Goal: Book appointment/travel/reservation

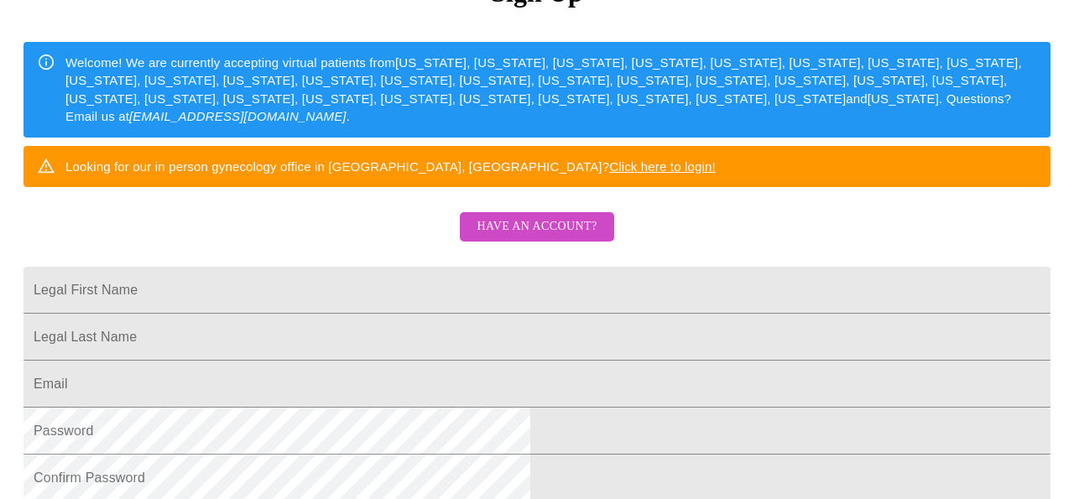
scroll to position [217, 0]
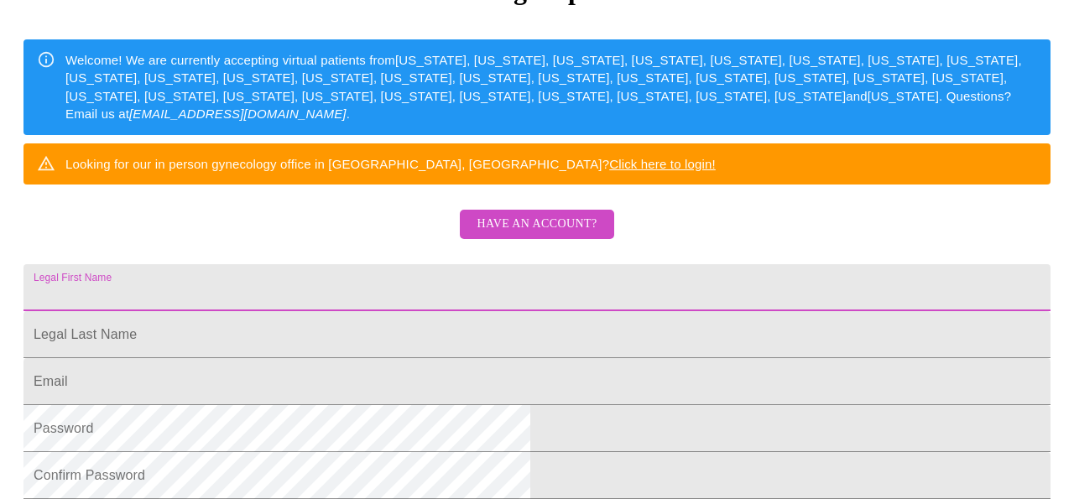
click at [463, 311] on input "Legal First Name" at bounding box center [537, 287] width 1027 height 47
type input "ANGELIKI"
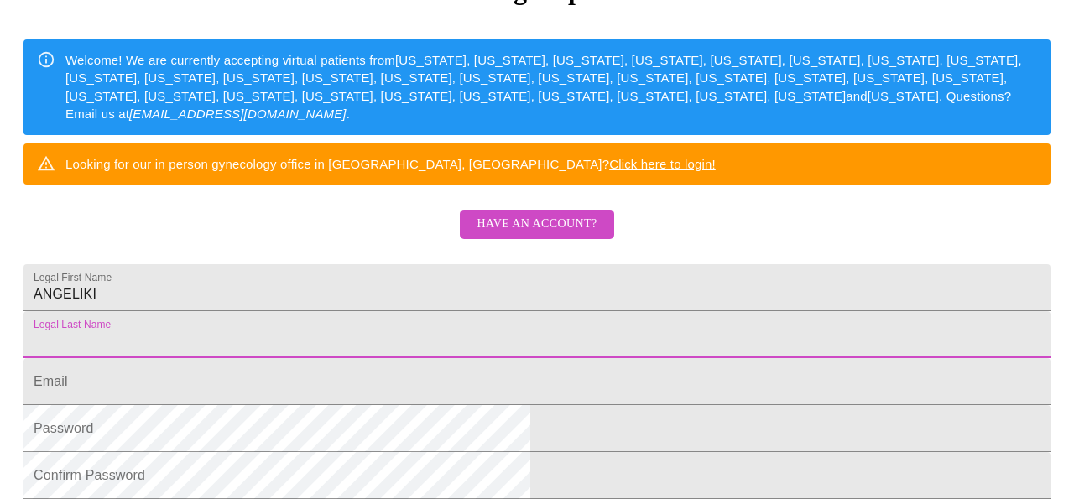
click at [449, 358] on input "Legal First Name" at bounding box center [537, 334] width 1027 height 47
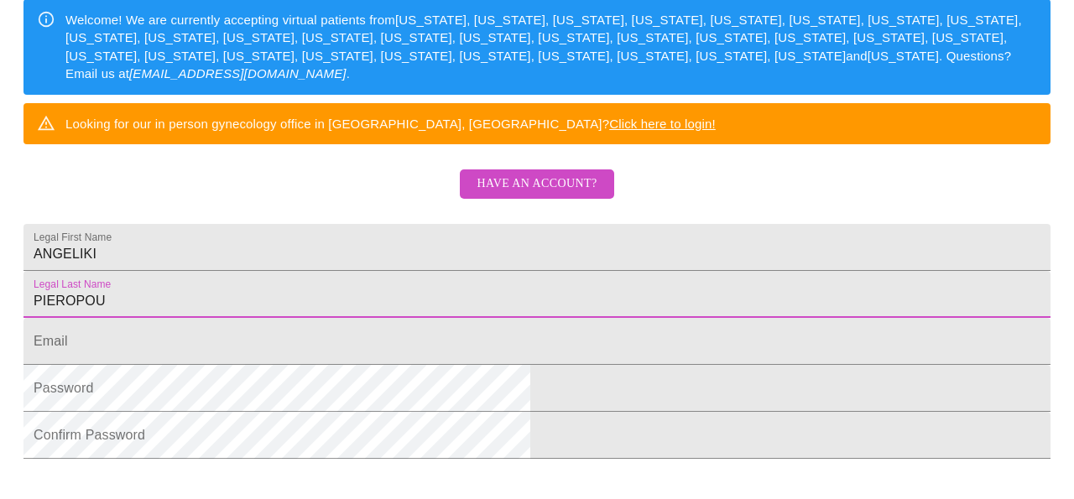
scroll to position [258, 0]
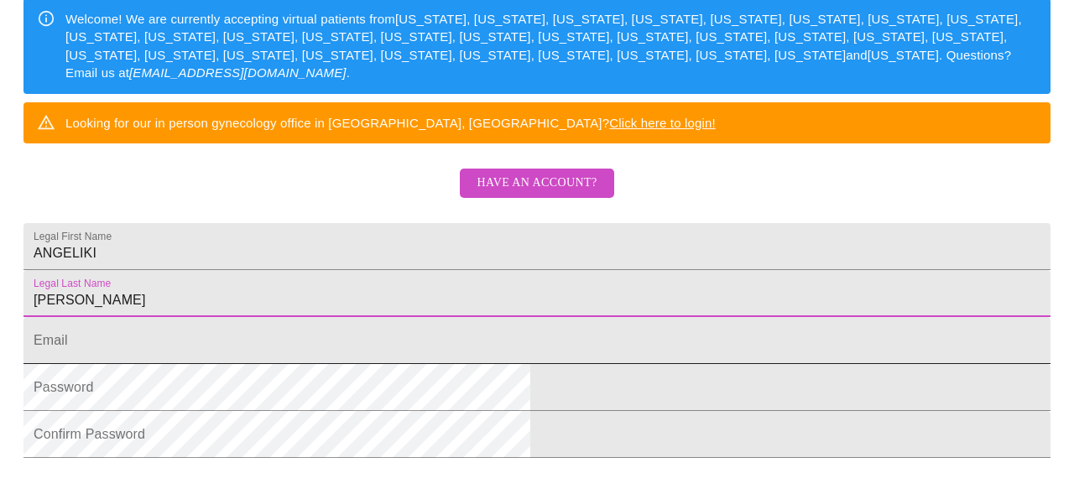
type input "PIEROPOULOS"
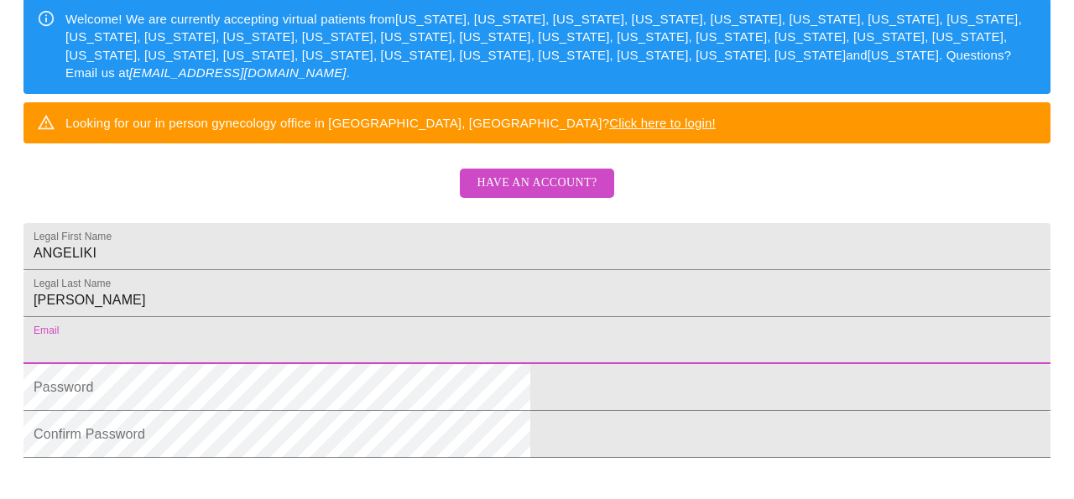
click at [436, 364] on input "Legal First Name" at bounding box center [537, 340] width 1027 height 47
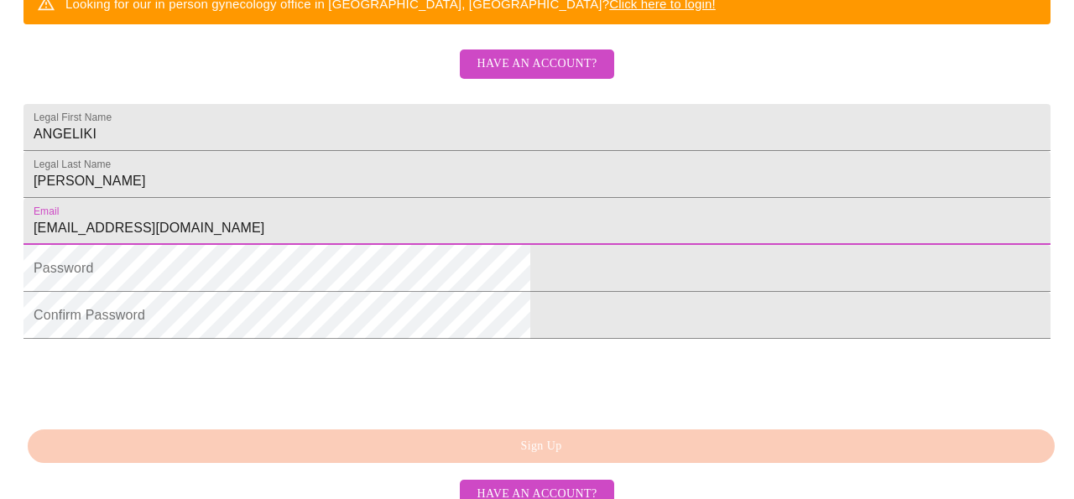
scroll to position [507, 0]
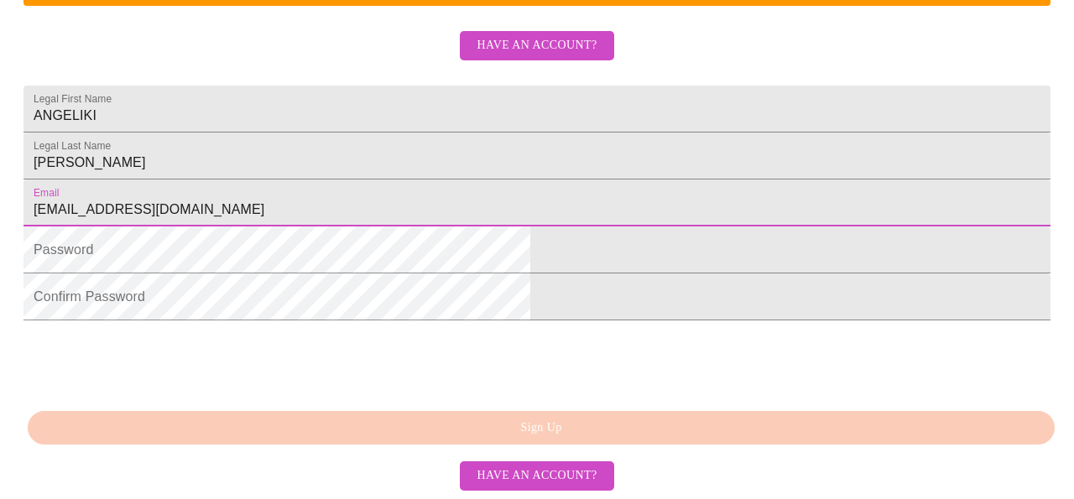
type input "ANGPIER1@HOTMAIL.COM"
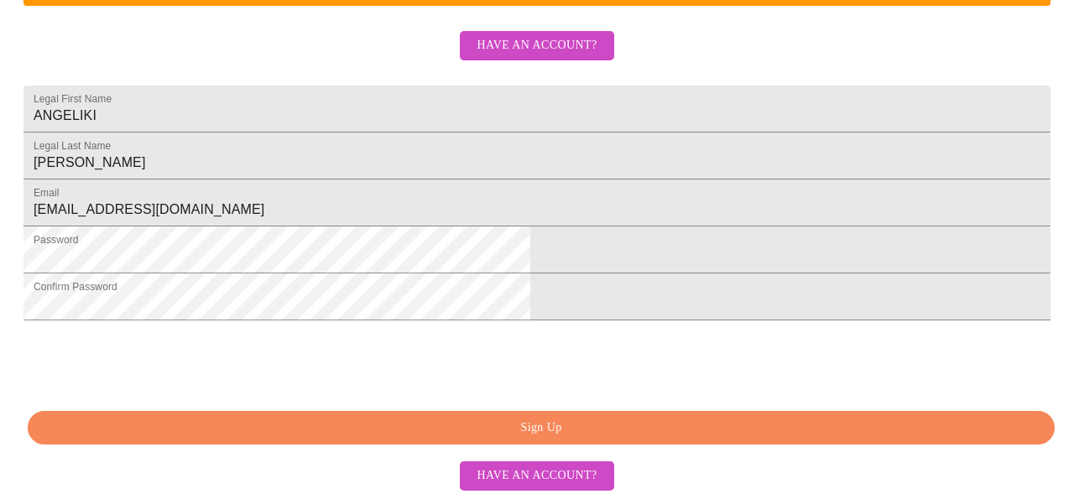
click at [534, 428] on span "Sign Up" at bounding box center [541, 428] width 989 height 21
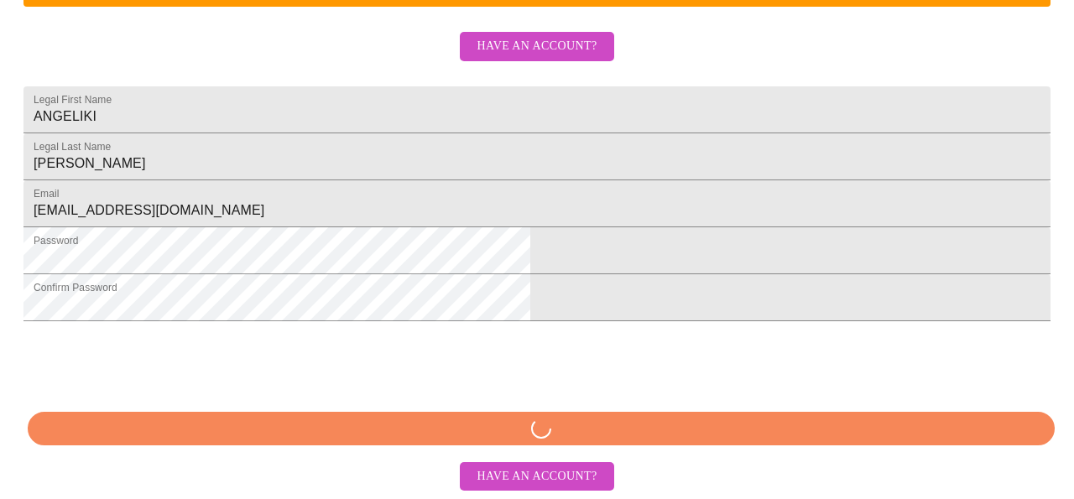
scroll to position [506, 0]
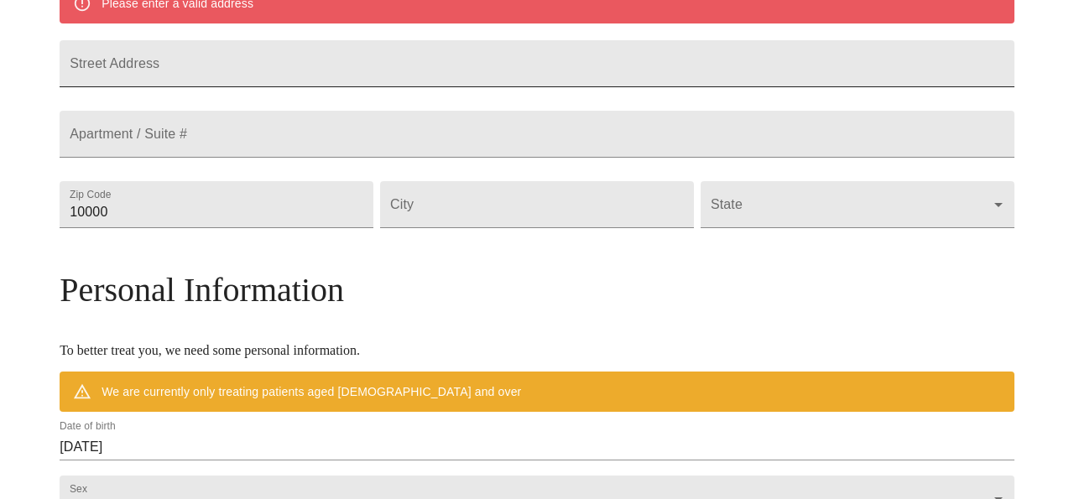
click at [578, 81] on input "Street Address" at bounding box center [537, 63] width 955 height 47
type input "[STREET_ADDRESS]"
click at [374, 228] on input "10000" at bounding box center [217, 204] width 314 height 47
type input "610000"
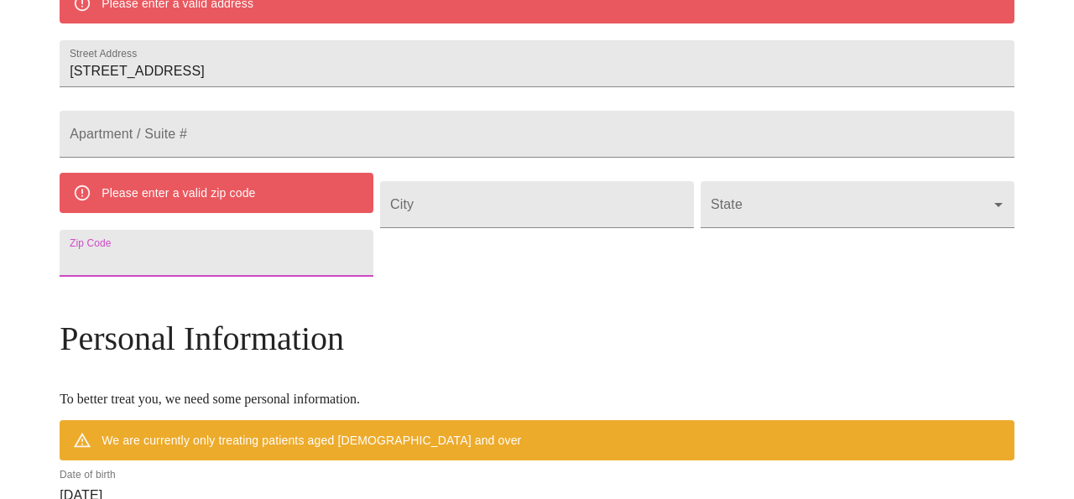
drag, startPoint x: 255, startPoint y: 304, endPoint x: 149, endPoint y: 303, distance: 106.6
click at [149, 303] on div "MyMenopauseRx Welcome to MyMenopauseRx Since it's your first time here, you'll …" at bounding box center [537, 252] width 955 height 1372
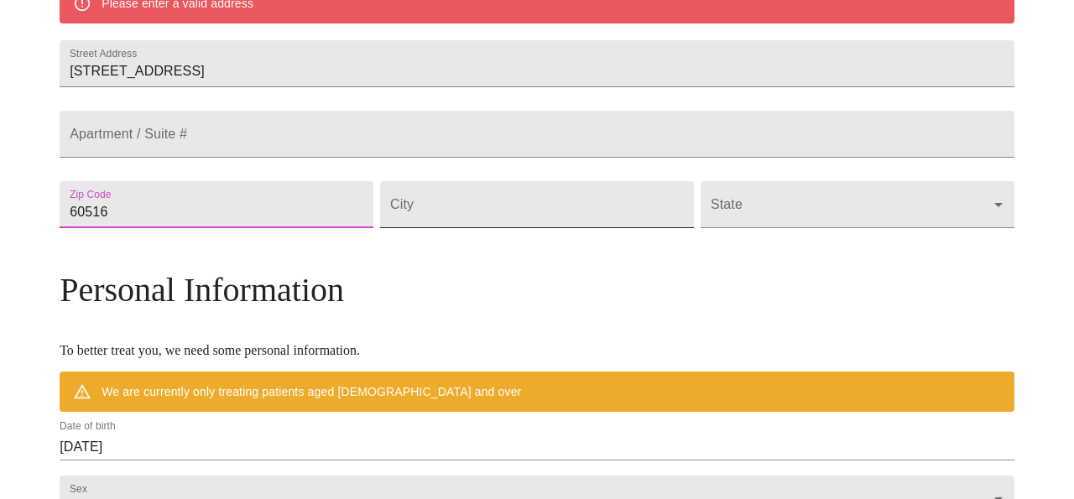
type input "60516"
click at [458, 228] on input "Street Address" at bounding box center [537, 204] width 314 height 47
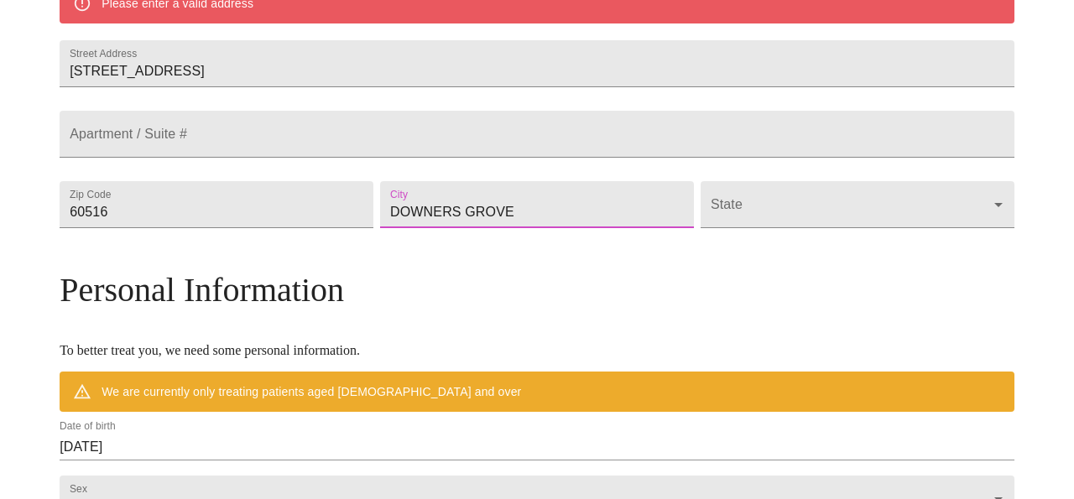
type input "DOWNERS GROVE"
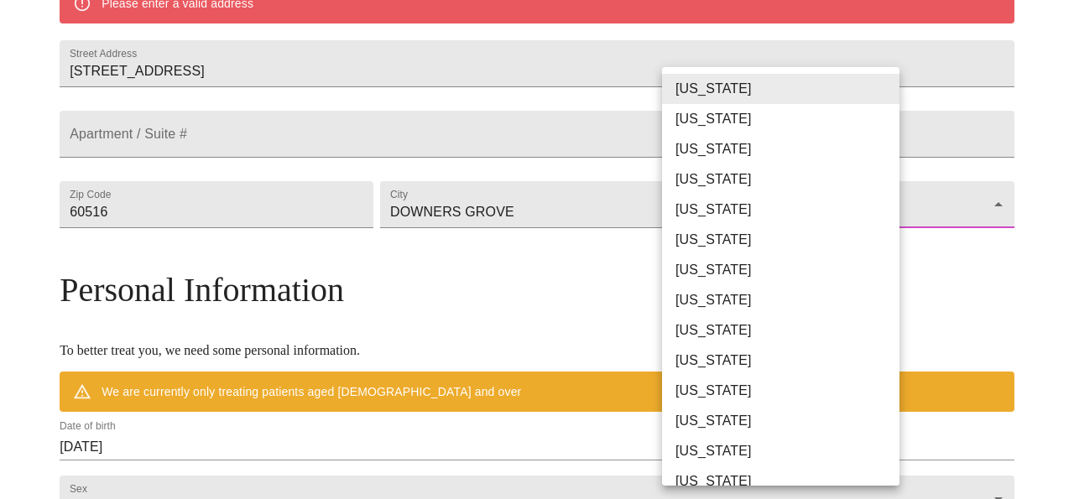
click at [683, 262] on body "MyMenopauseRx Welcome to MyMenopauseRx Since it's your first time here, you'll …" at bounding box center [537, 228] width 1061 height 1324
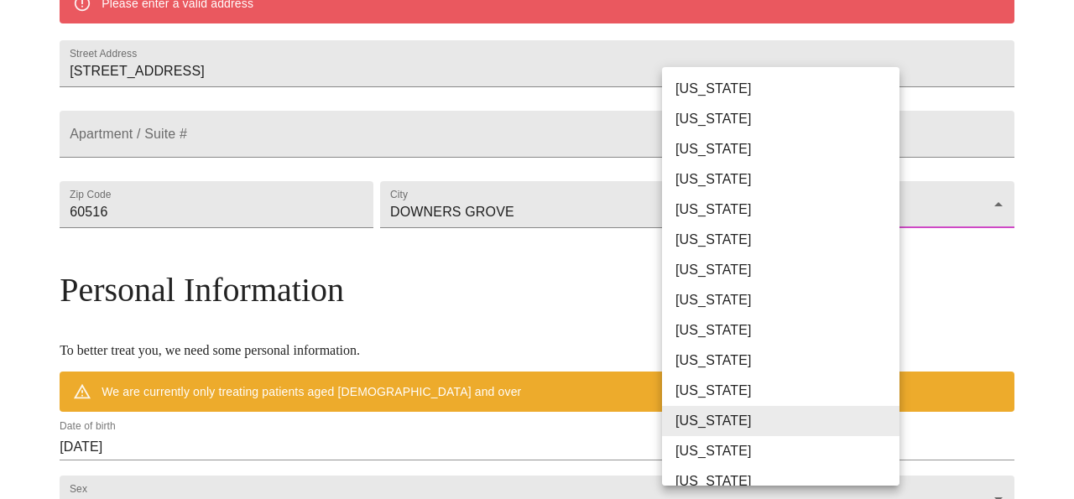
scroll to position [327, 0]
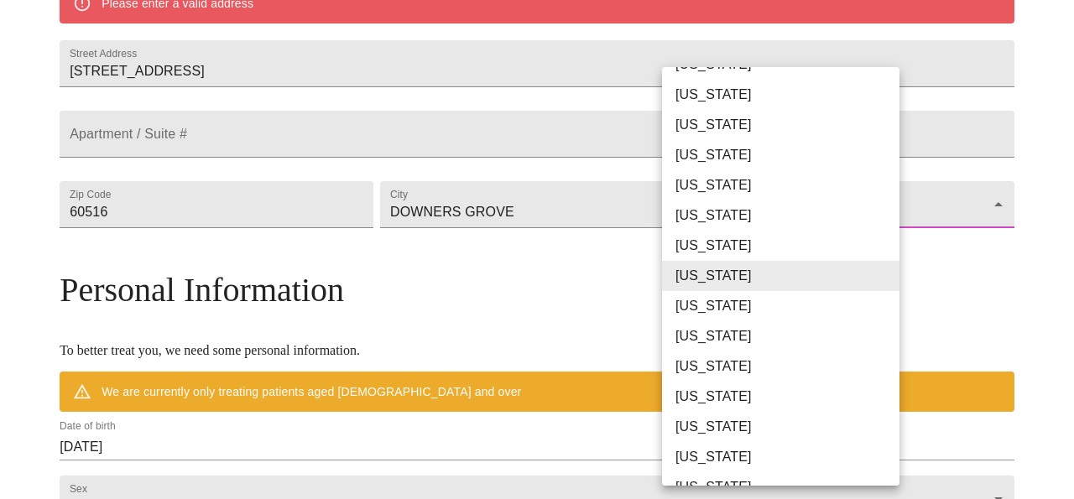
click at [691, 120] on li "[US_STATE]" at bounding box center [781, 125] width 238 height 30
type input "[US_STATE]"
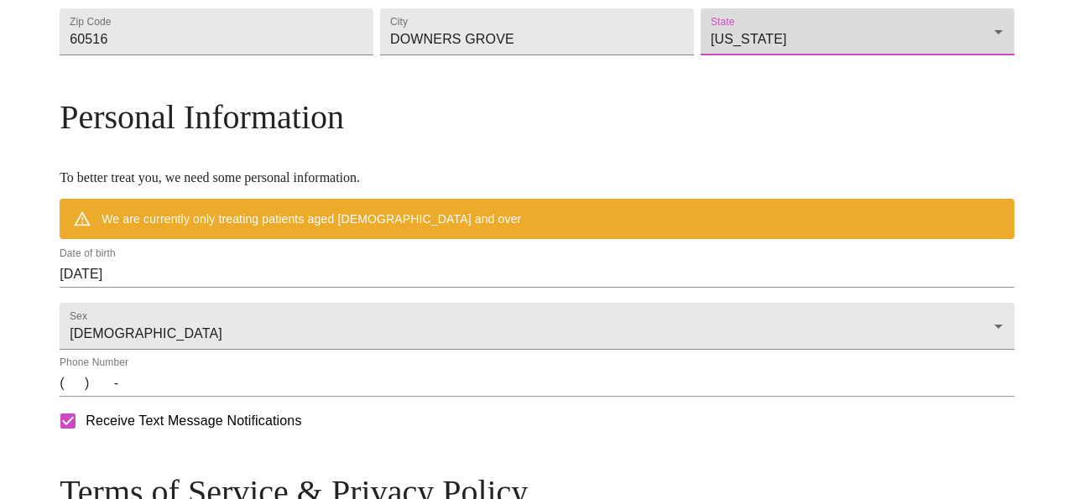
scroll to position [574, 0]
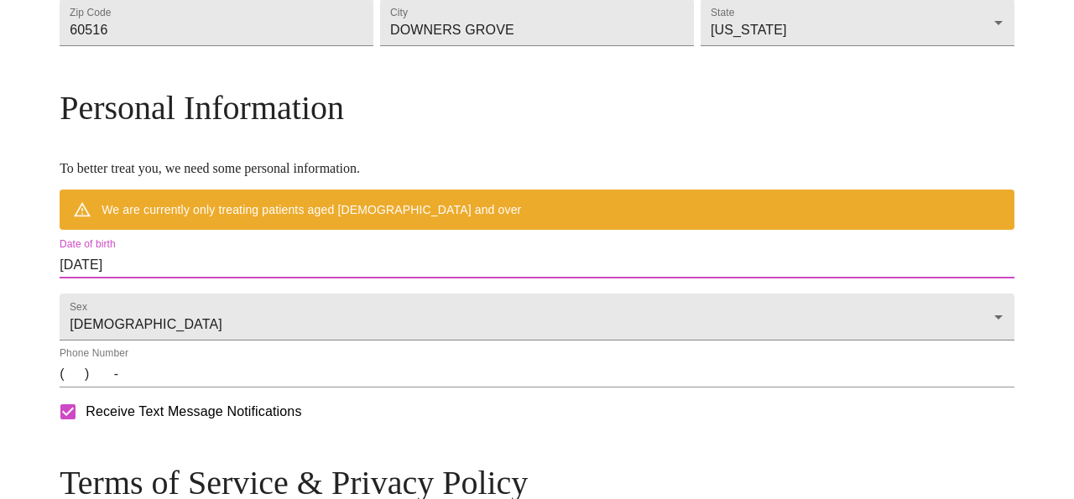
drag, startPoint x: 255, startPoint y: 301, endPoint x: 155, endPoint y: 302, distance: 99.9
click at [155, 302] on div "MyMenopauseRx Welcome to MyMenopauseRx Since it's your first time here, you'll …" at bounding box center [537, 70] width 955 height 1275
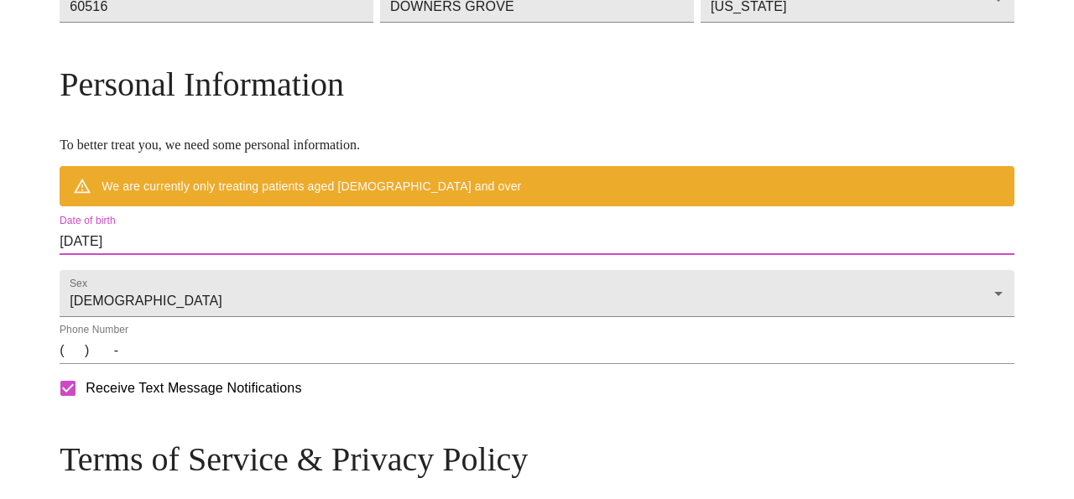
scroll to position [602, 0]
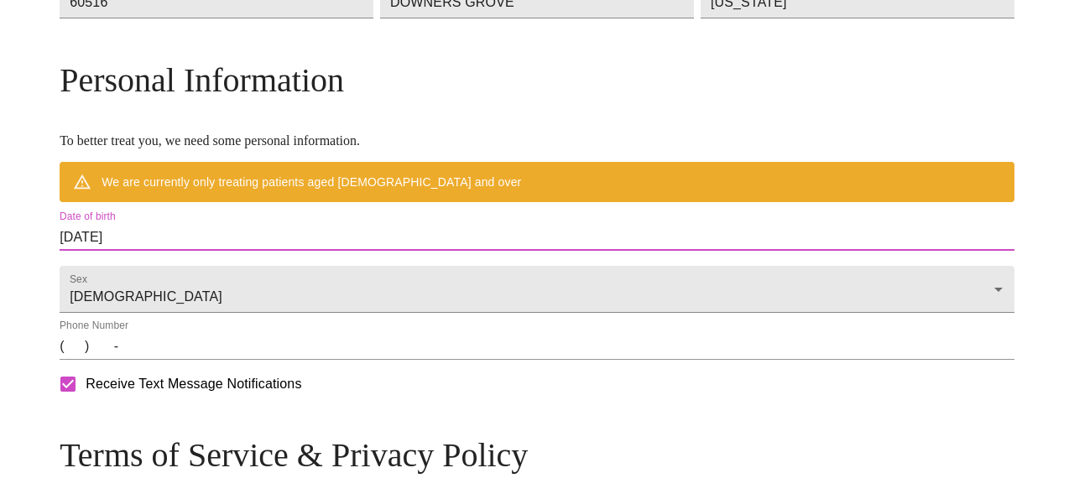
click at [248, 251] on input "08/19/2025" at bounding box center [537, 237] width 955 height 27
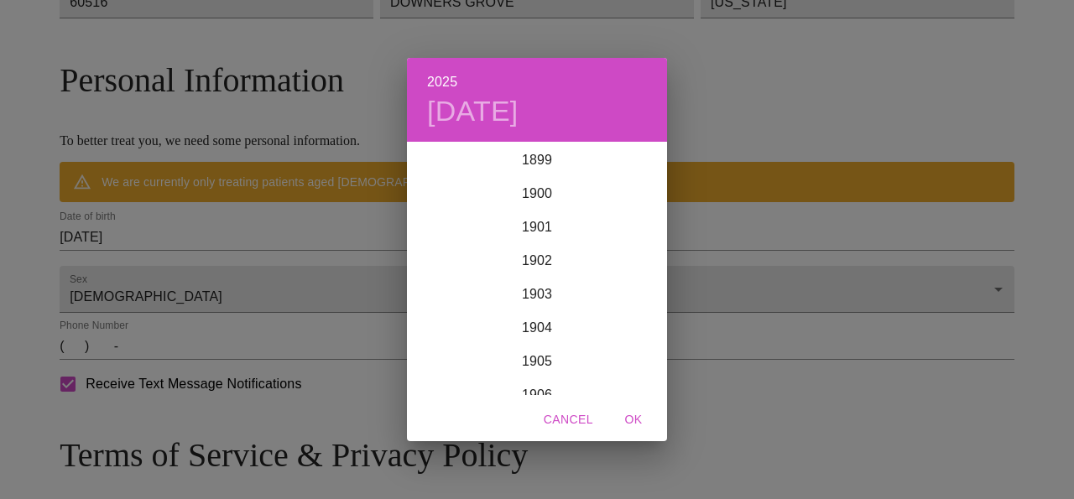
scroll to position [4130, 0]
click at [572, 416] on span "Cancel" at bounding box center [569, 420] width 50 height 21
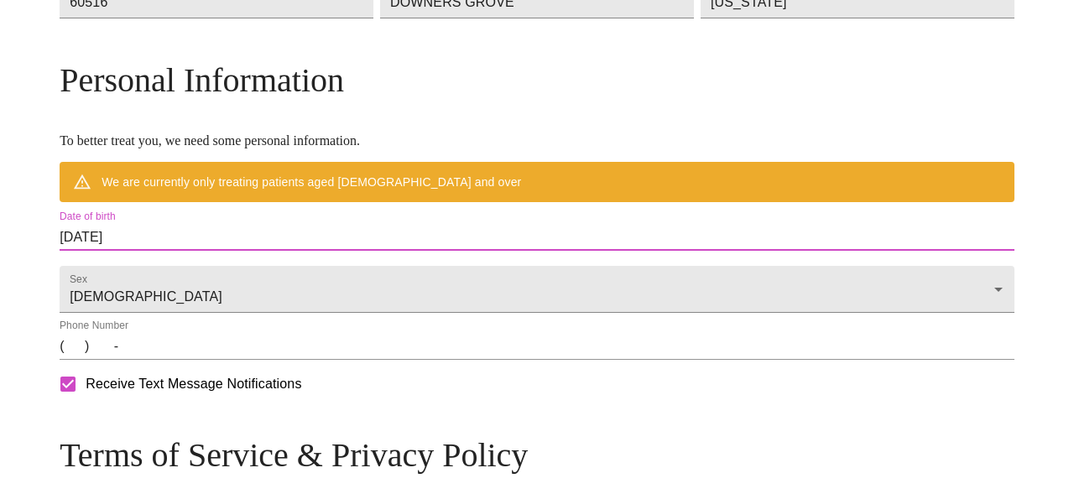
click at [186, 251] on input "08/19/2025" at bounding box center [537, 237] width 955 height 27
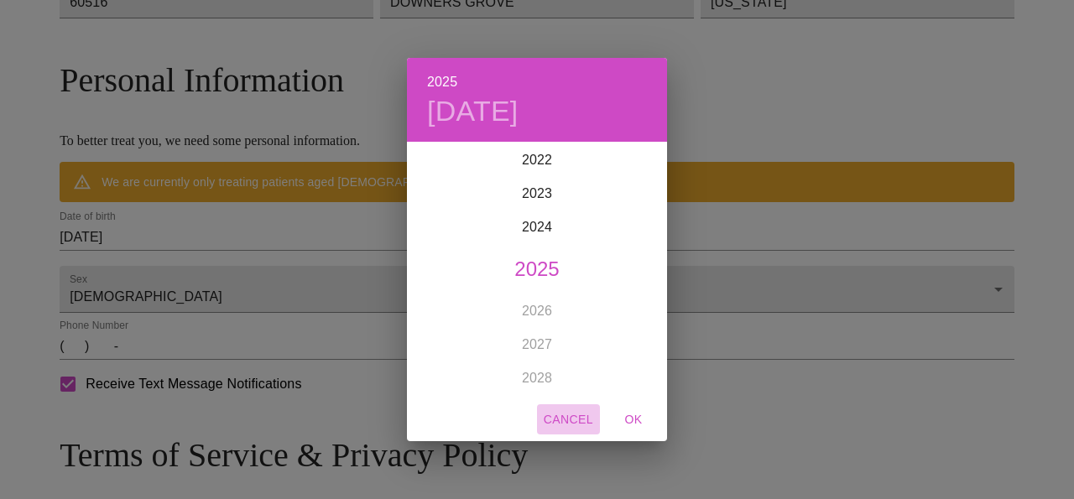
click at [572, 419] on span "Cancel" at bounding box center [569, 420] width 50 height 21
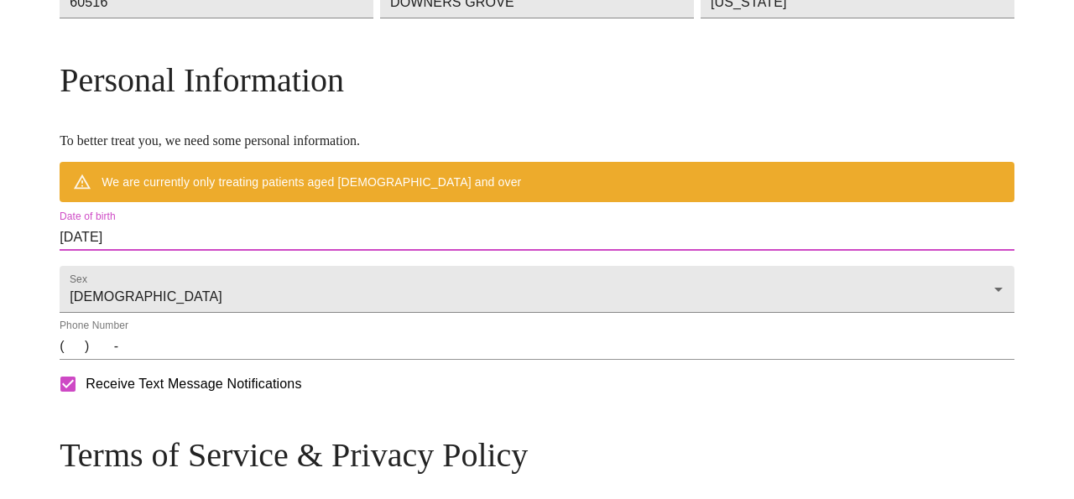
drag, startPoint x: 256, startPoint y: 279, endPoint x: 181, endPoint y: 277, distance: 74.7
click at [181, 251] on input "08/19/2025" at bounding box center [537, 237] width 955 height 27
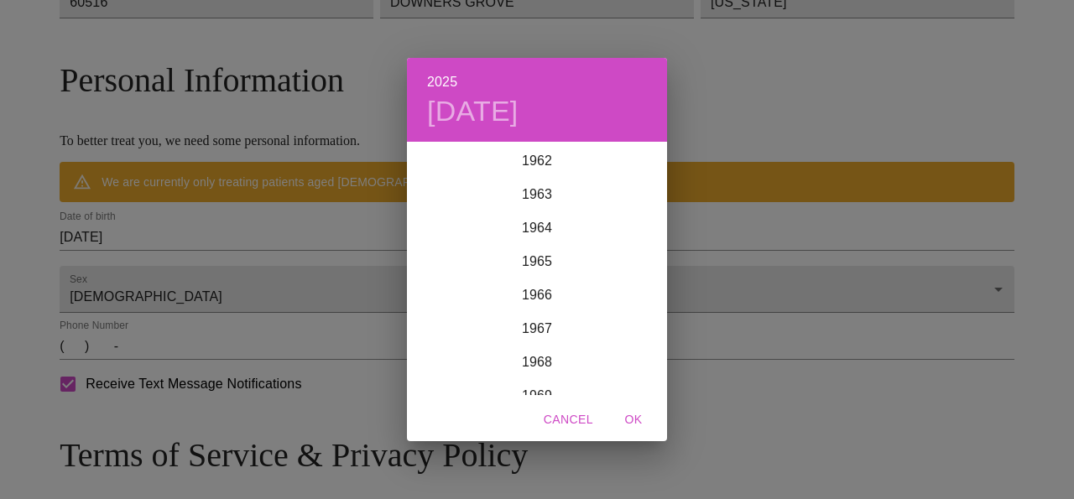
scroll to position [2156, 0]
click at [540, 217] on div "1965" at bounding box center [537, 221] width 260 height 34
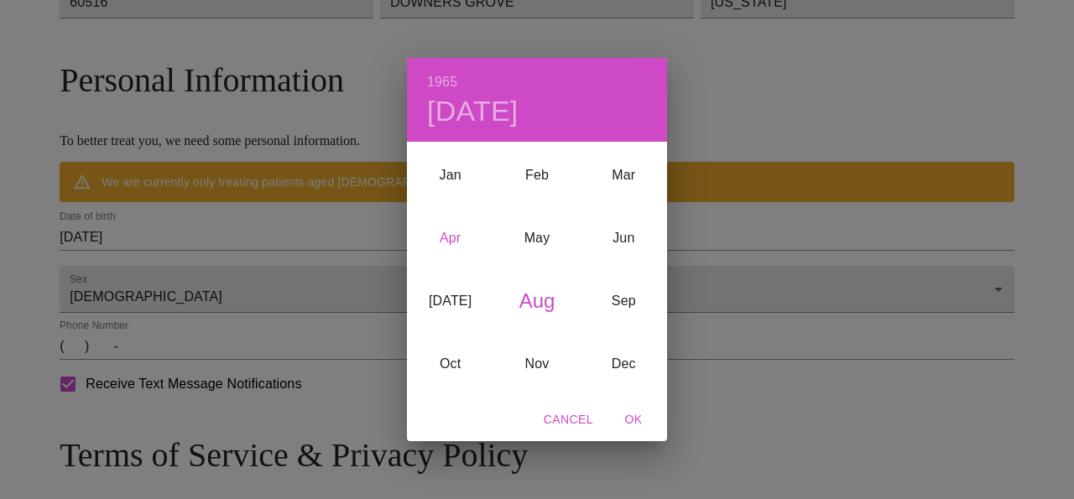
click at [446, 238] on div "Apr" at bounding box center [450, 237] width 86 height 63
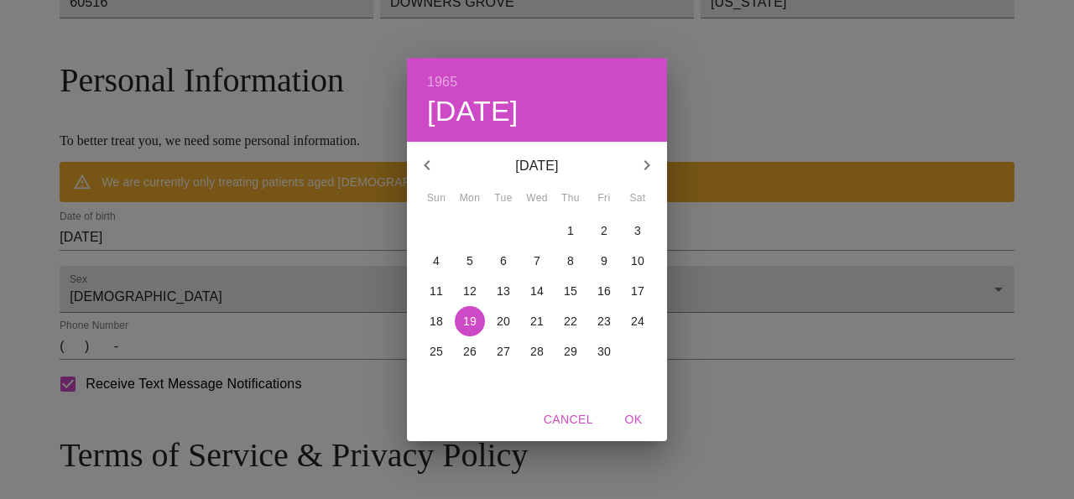
click at [572, 319] on p "22" at bounding box center [570, 321] width 13 height 17
click at [636, 413] on span "OK" at bounding box center [634, 420] width 40 height 21
type input "[DATE]"
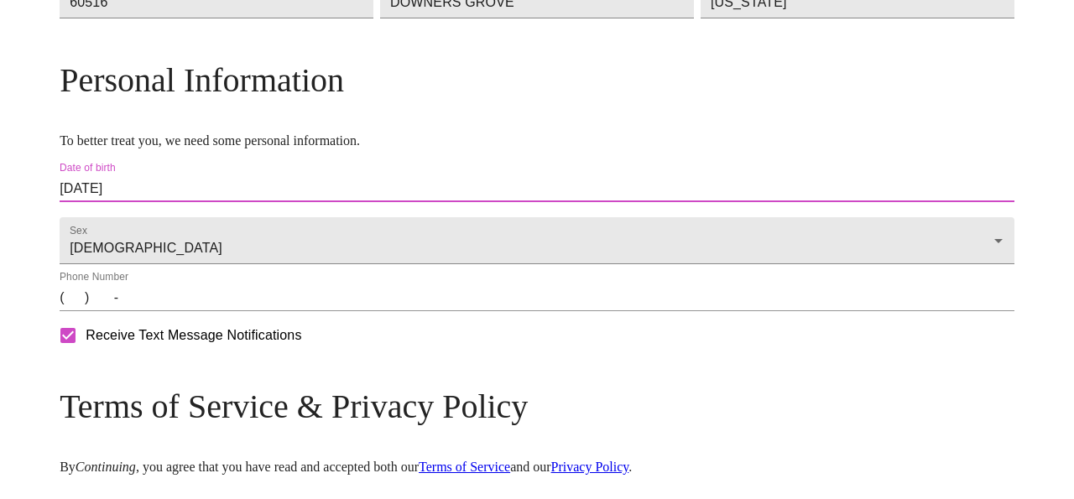
click at [183, 311] on input "(   )    -" at bounding box center [537, 298] width 955 height 27
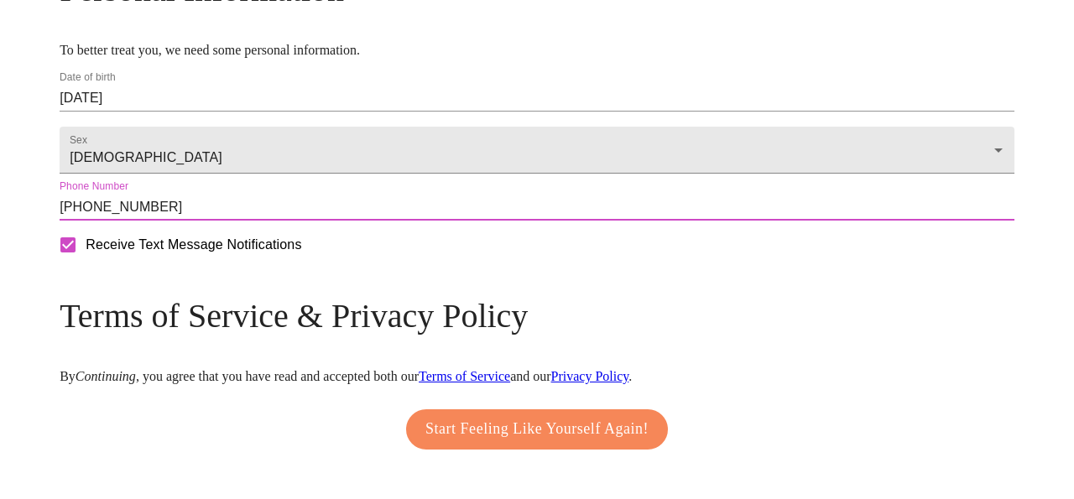
scroll to position [721, 0]
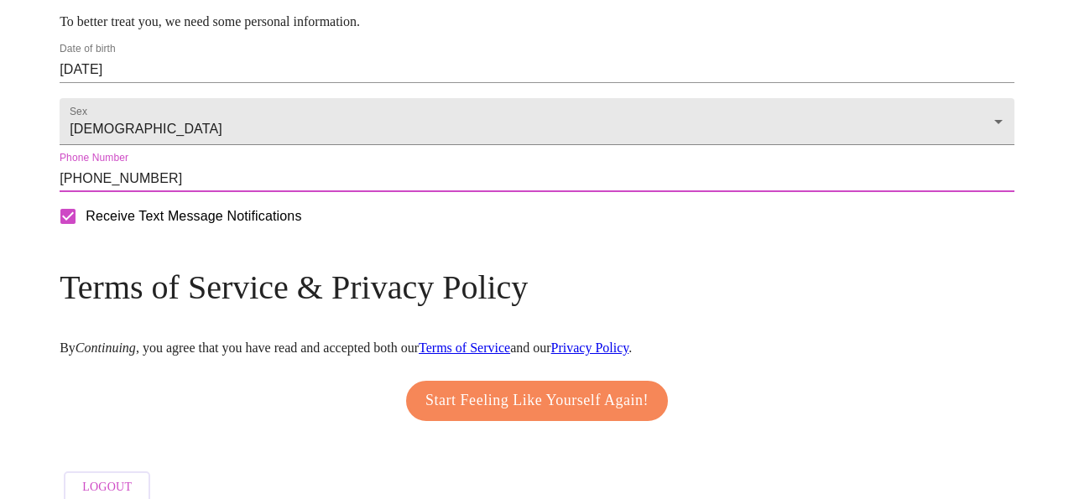
type input "[PHONE_NUMBER]"
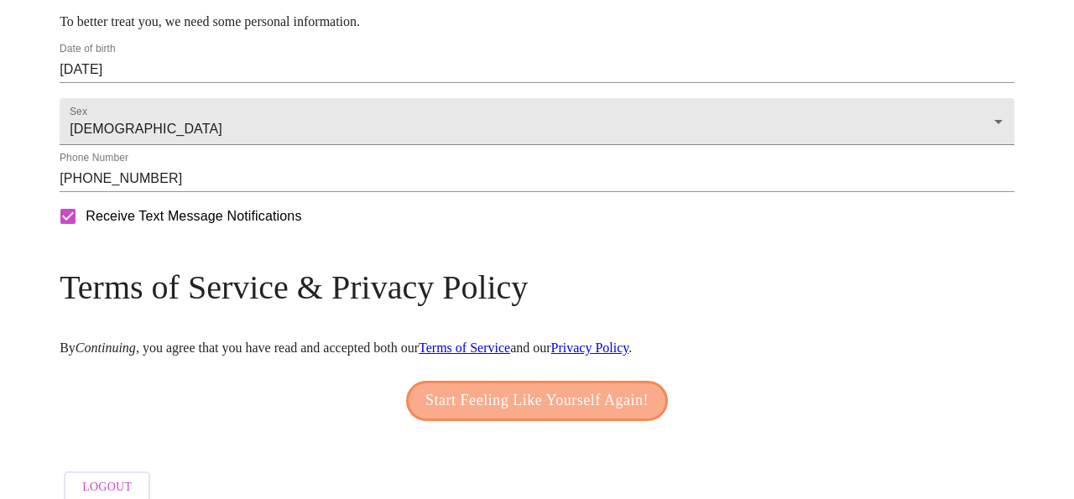
click at [461, 415] on span "Start Feeling Like Yourself Again!" at bounding box center [537, 401] width 223 height 27
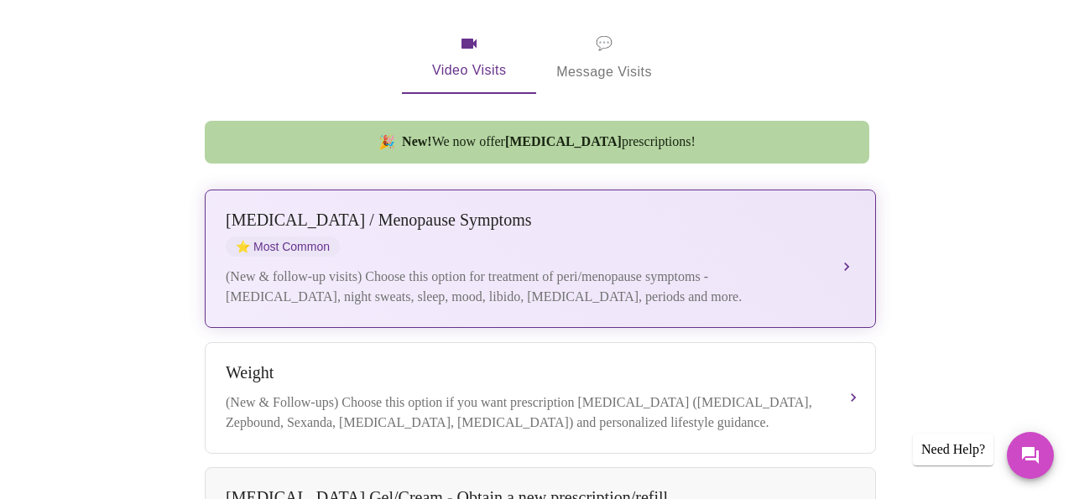
scroll to position [348, 0]
click at [712, 266] on div "(New & follow-up visits) Choose this option for treatment of peri/menopause sym…" at bounding box center [524, 286] width 596 height 40
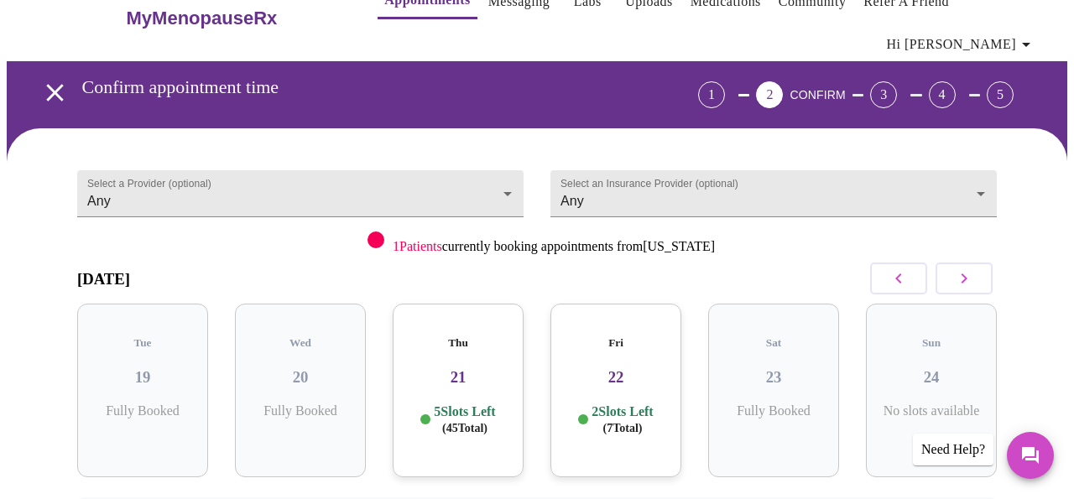
scroll to position [30, 0]
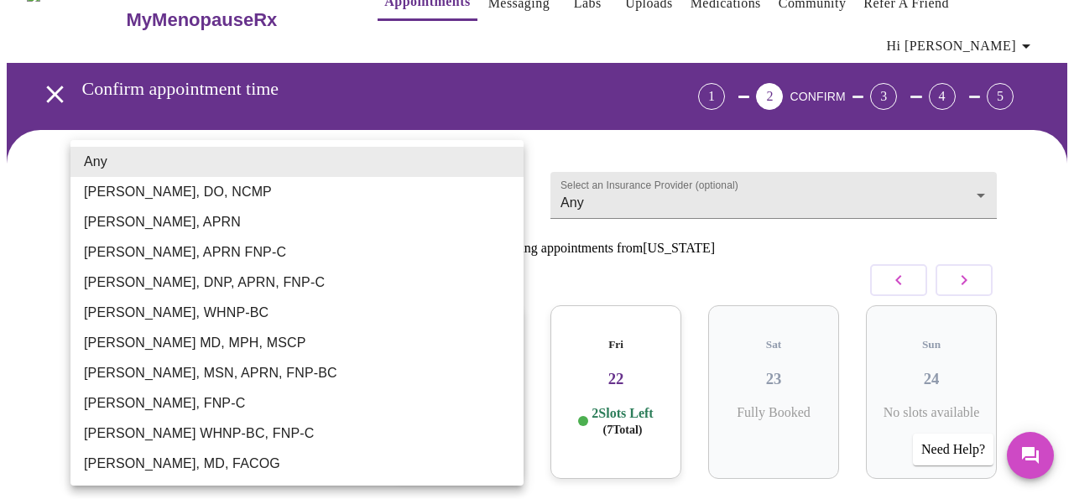
click at [508, 185] on body "MyMenopauseRx Appointments Messaging Labs Uploads Medications Community Refer a…" at bounding box center [537, 328] width 1061 height 705
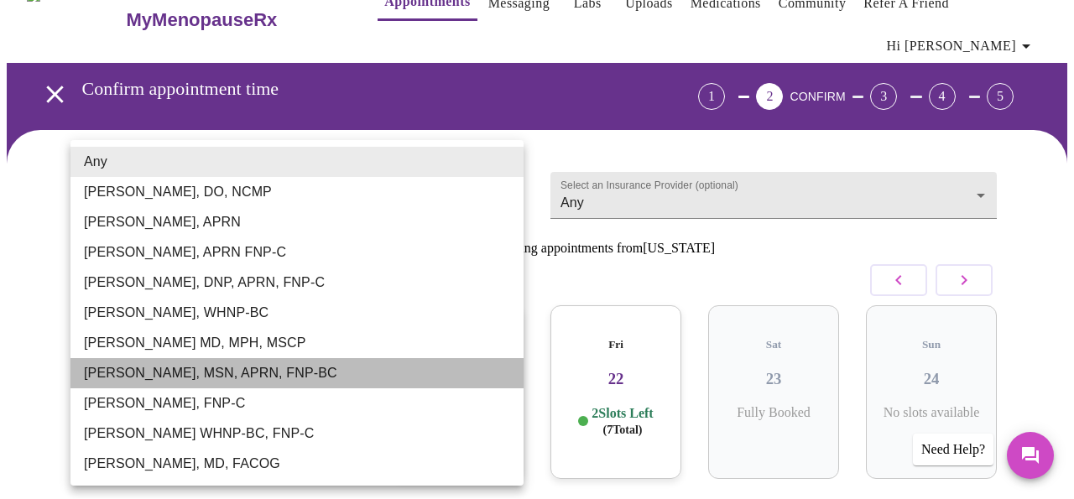
click at [133, 367] on li "[PERSON_NAME], MSN, APRN, FNP-BC" at bounding box center [297, 373] width 453 height 30
type input "[PERSON_NAME], MSN, APRN, FNP-BC"
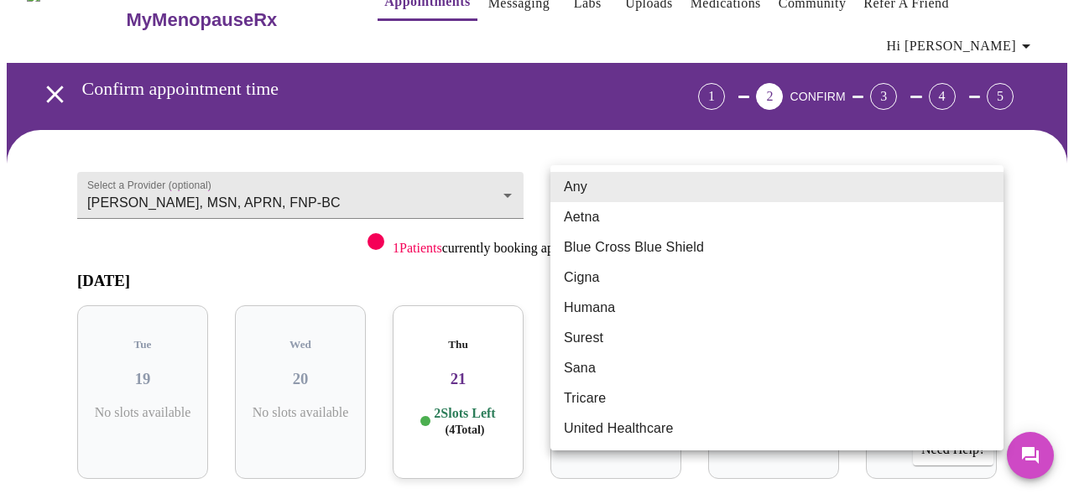
click at [646, 197] on body "MyMenopauseRx Appointments Messaging Labs Uploads Medications Community Refer a…" at bounding box center [537, 328] width 1061 height 705
click at [590, 216] on li "Aetna" at bounding box center [777, 217] width 453 height 30
type input "Aetna"
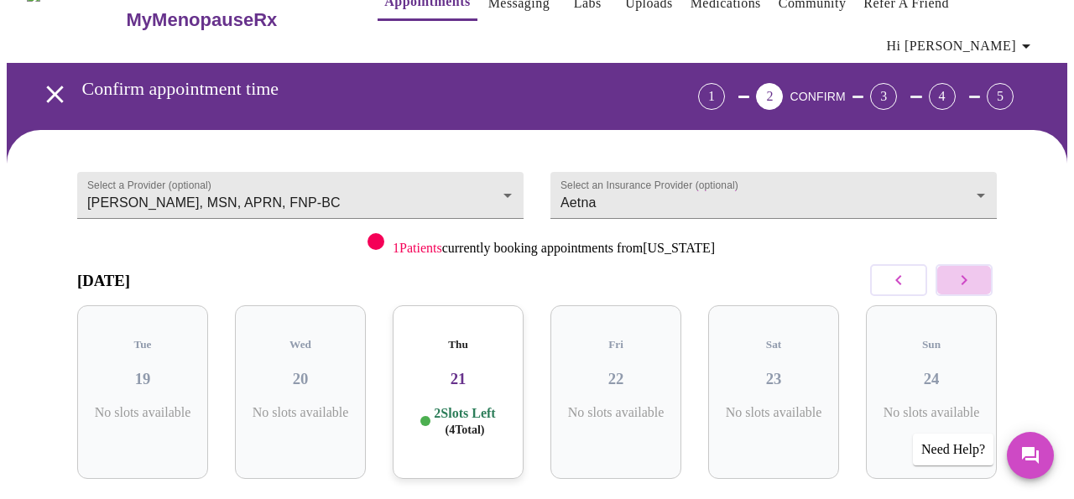
click at [970, 275] on icon "button" at bounding box center [964, 280] width 20 height 20
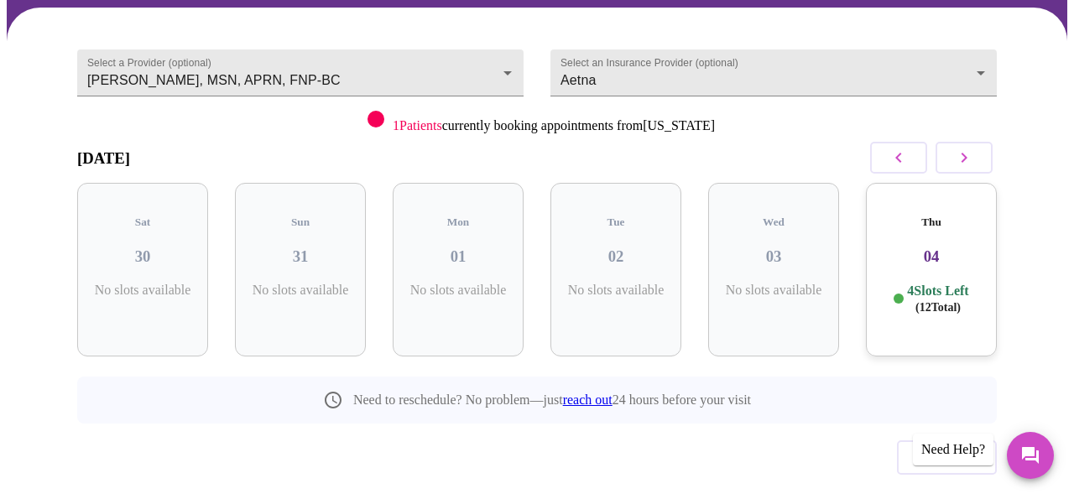
scroll to position [154, 0]
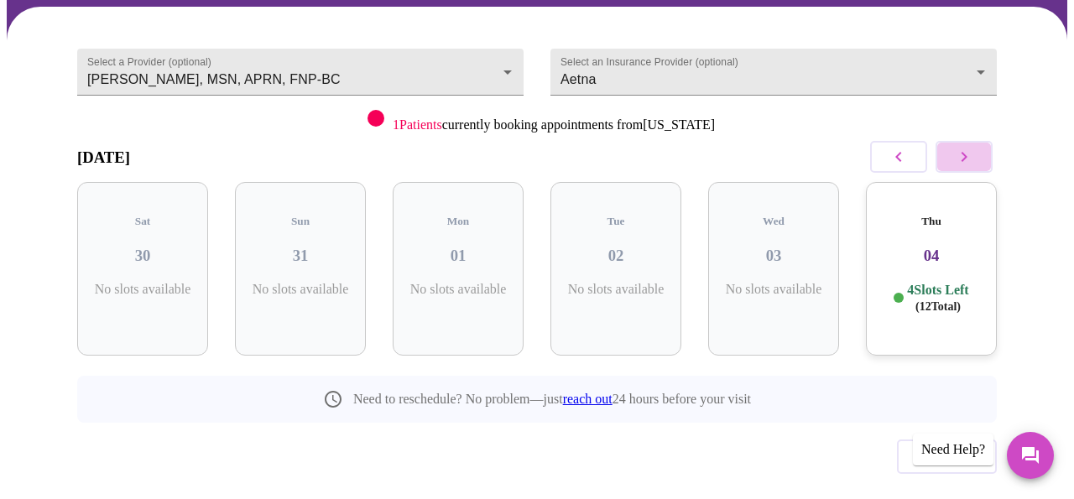
click at [968, 155] on icon "button" at bounding box center [965, 157] width 6 height 10
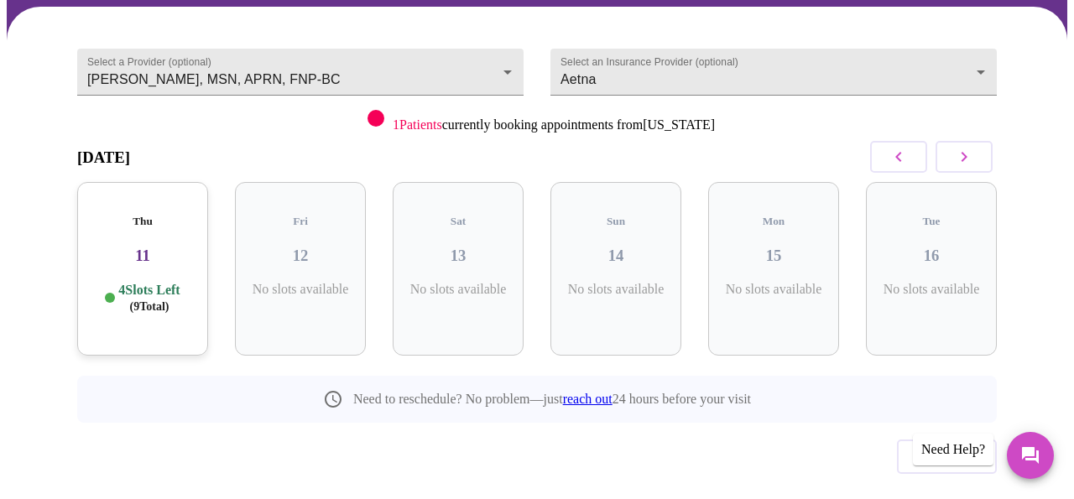
click at [968, 155] on icon "button" at bounding box center [965, 157] width 6 height 10
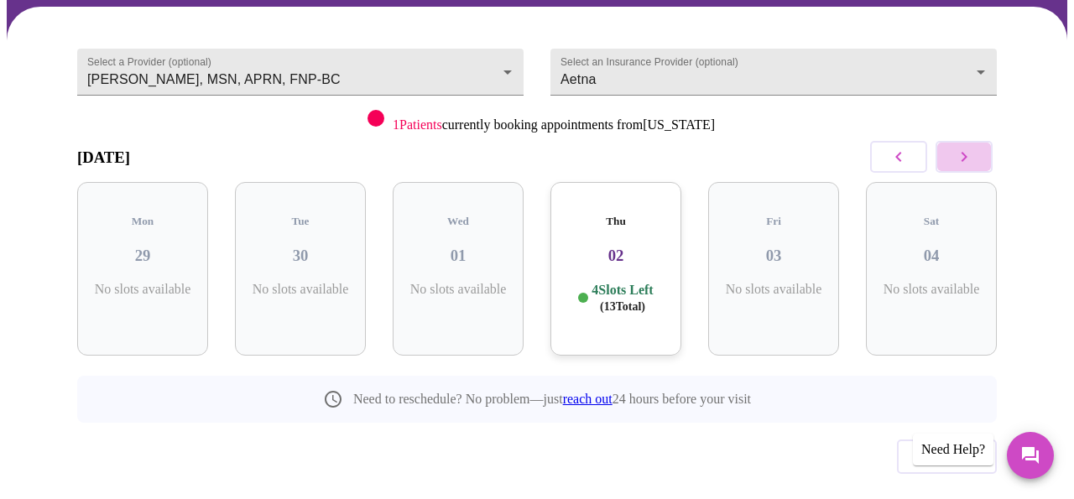
click at [968, 155] on icon "button" at bounding box center [965, 157] width 6 height 10
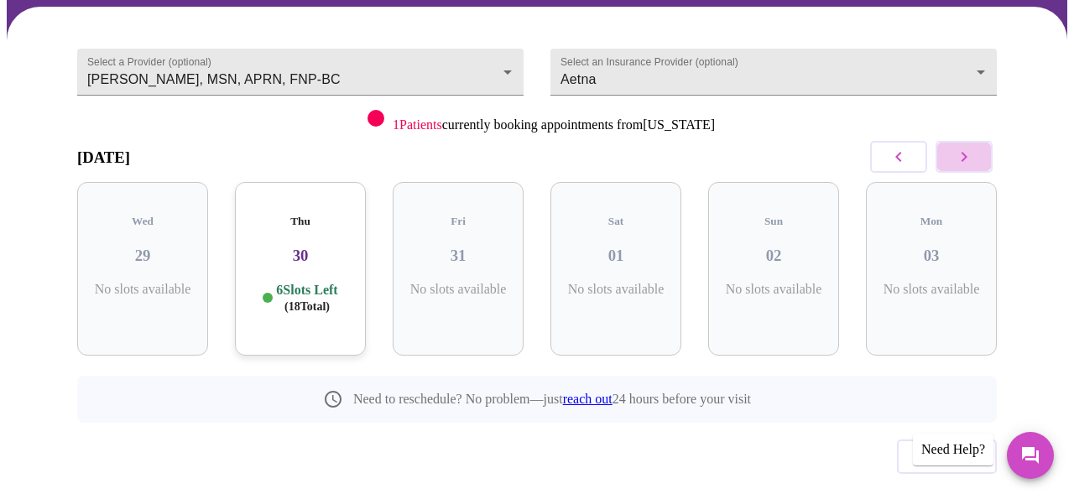
click at [968, 155] on icon "button" at bounding box center [965, 157] width 6 height 10
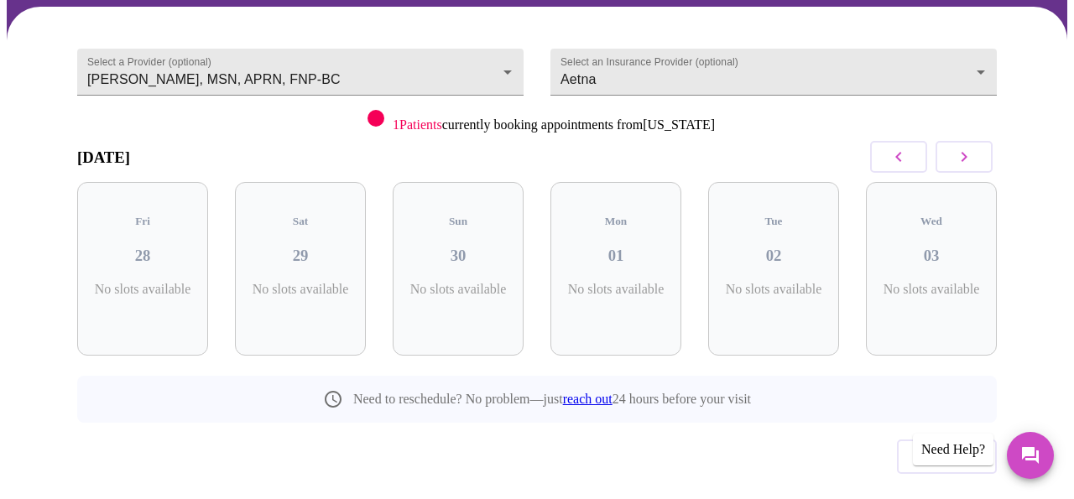
click at [968, 155] on icon "button" at bounding box center [965, 157] width 6 height 10
click at [909, 154] on icon "button" at bounding box center [899, 157] width 20 height 20
click at [968, 153] on icon "button" at bounding box center [965, 157] width 6 height 10
click at [968, 158] on icon "button" at bounding box center [965, 157] width 6 height 10
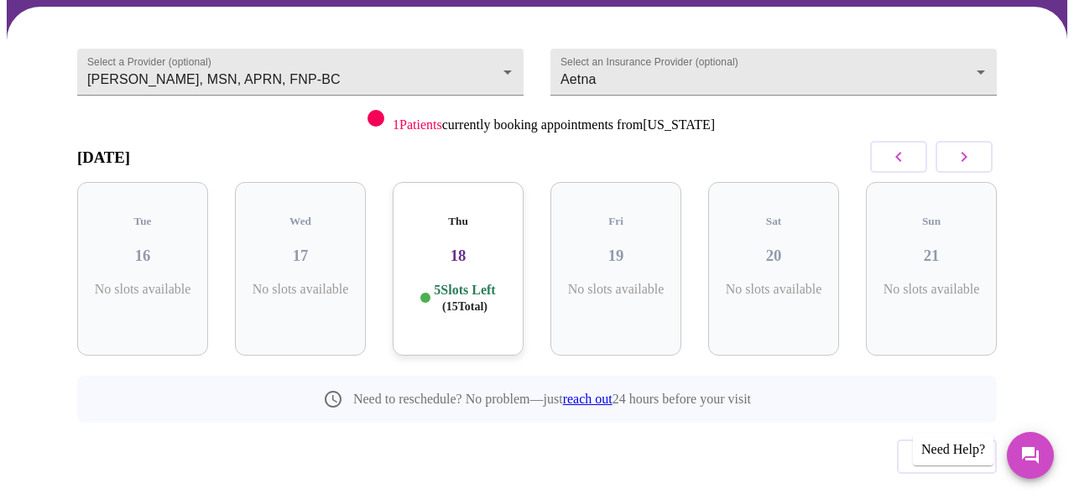
click at [476, 282] on p "5 Slots Left ( 15 Total)" at bounding box center [464, 298] width 61 height 33
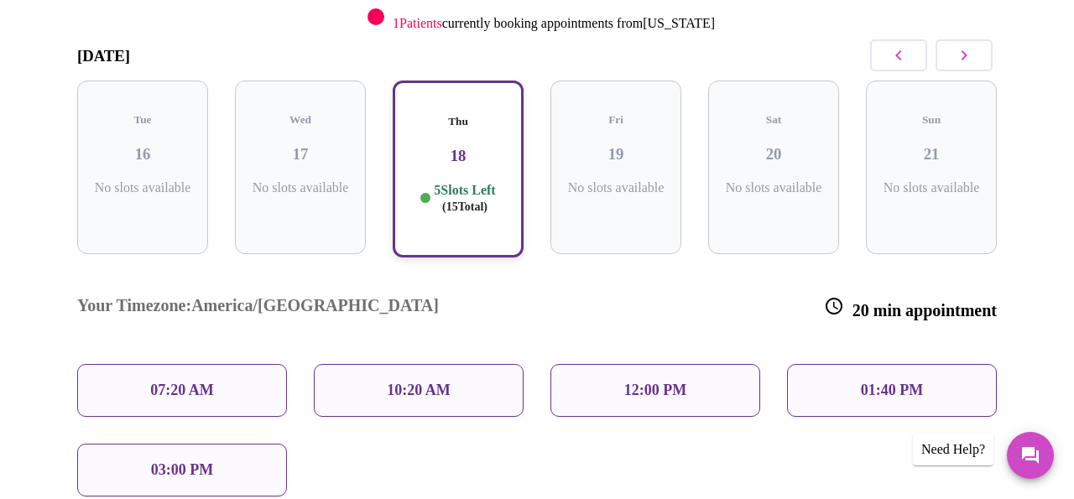
scroll to position [245, 0]
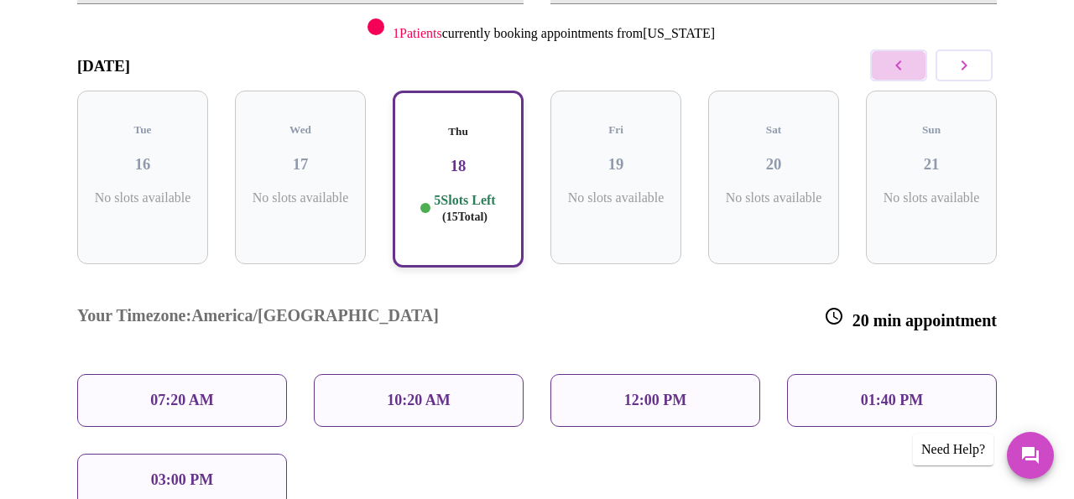
click at [898, 62] on icon "button" at bounding box center [899, 65] width 20 height 20
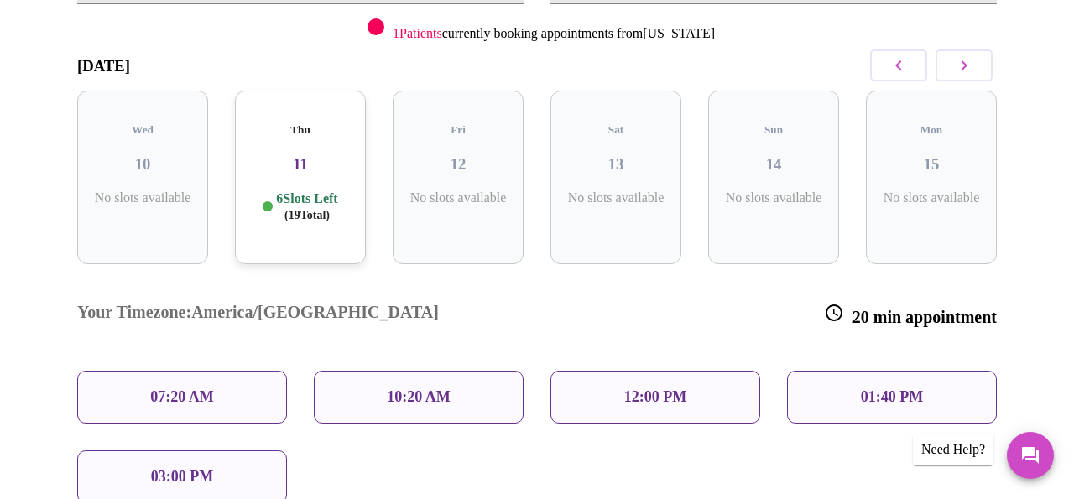
click at [292, 209] on span "( 19 Total)" at bounding box center [307, 215] width 45 height 13
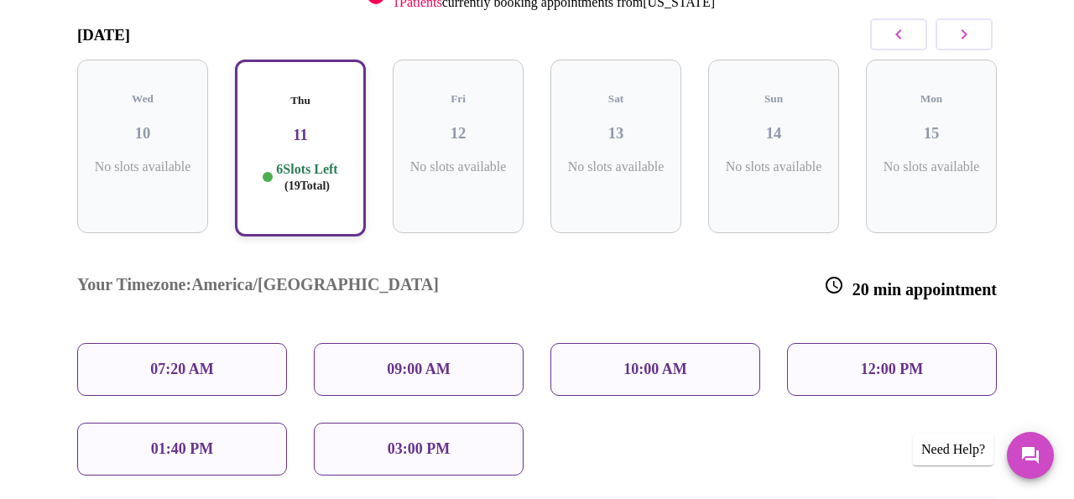
scroll to position [267, 0]
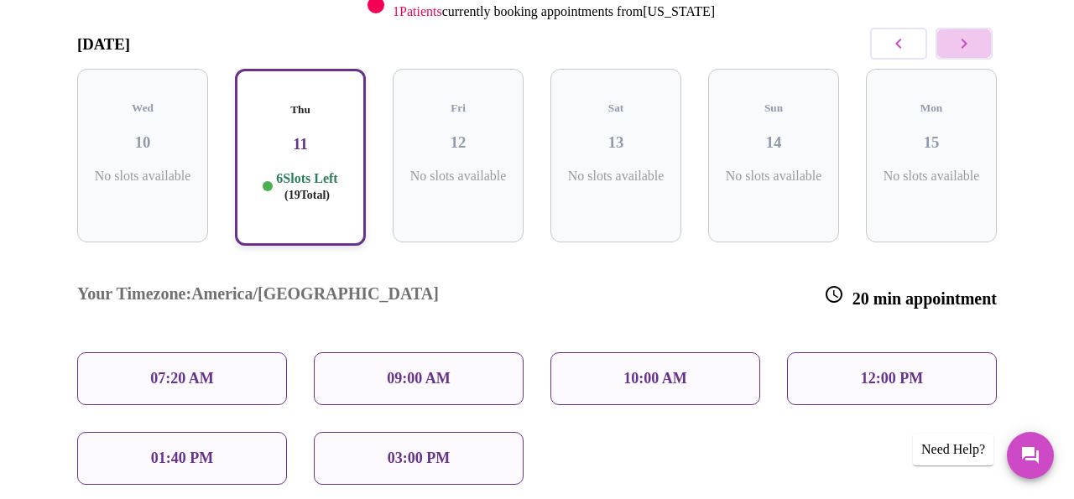
click at [971, 40] on icon "button" at bounding box center [964, 44] width 20 height 20
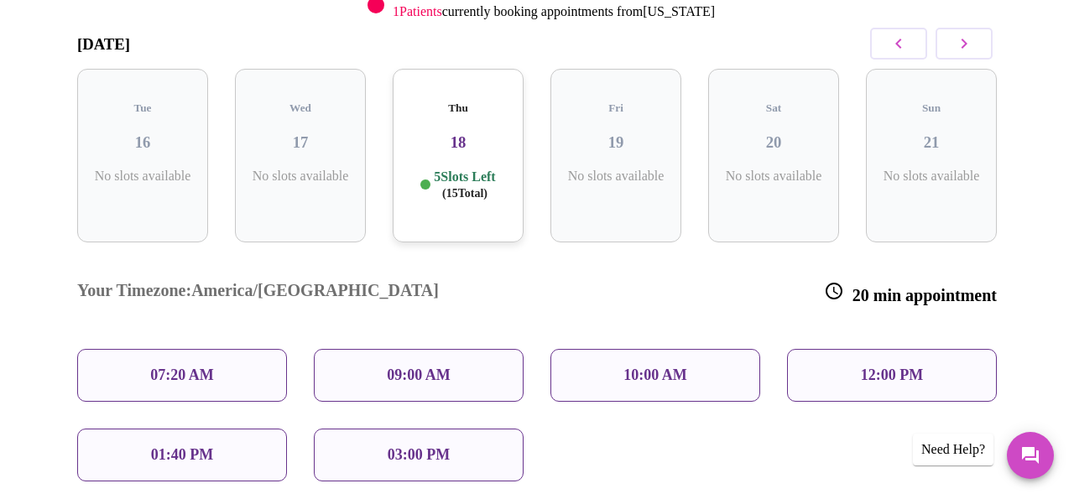
scroll to position [184, 0]
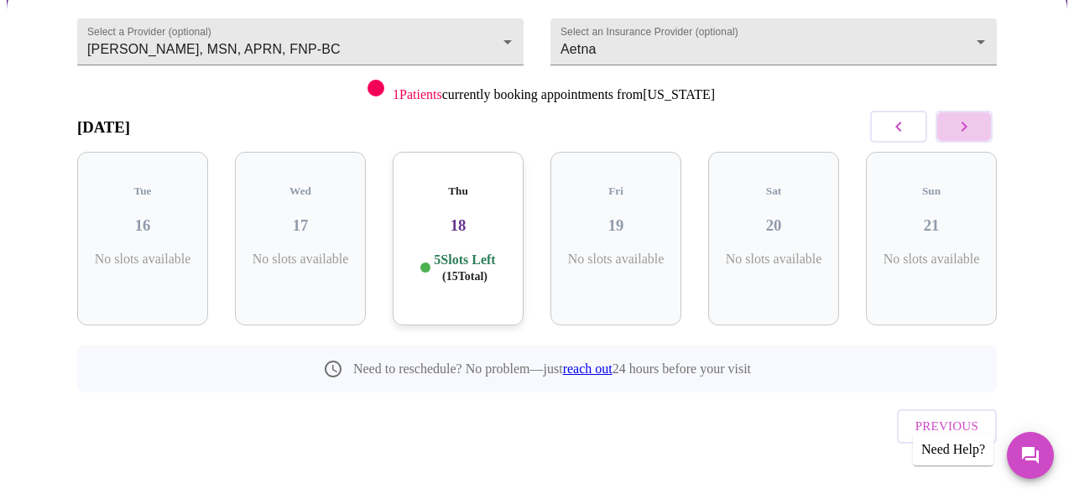
click at [970, 126] on icon "button" at bounding box center [964, 127] width 20 height 20
click at [896, 115] on button "button" at bounding box center [898, 127] width 57 height 32
click at [485, 270] on span "( 15 Total)" at bounding box center [464, 276] width 45 height 13
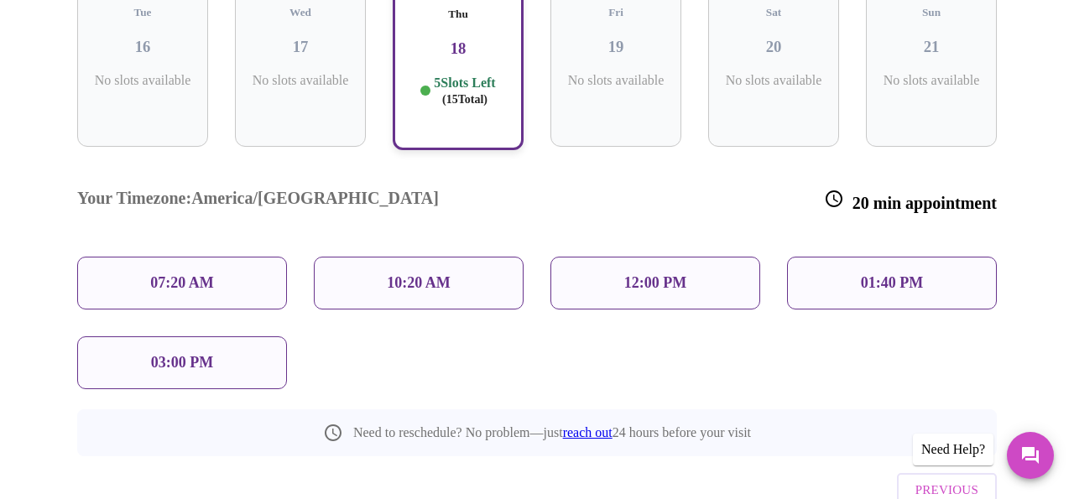
scroll to position [376, 0]
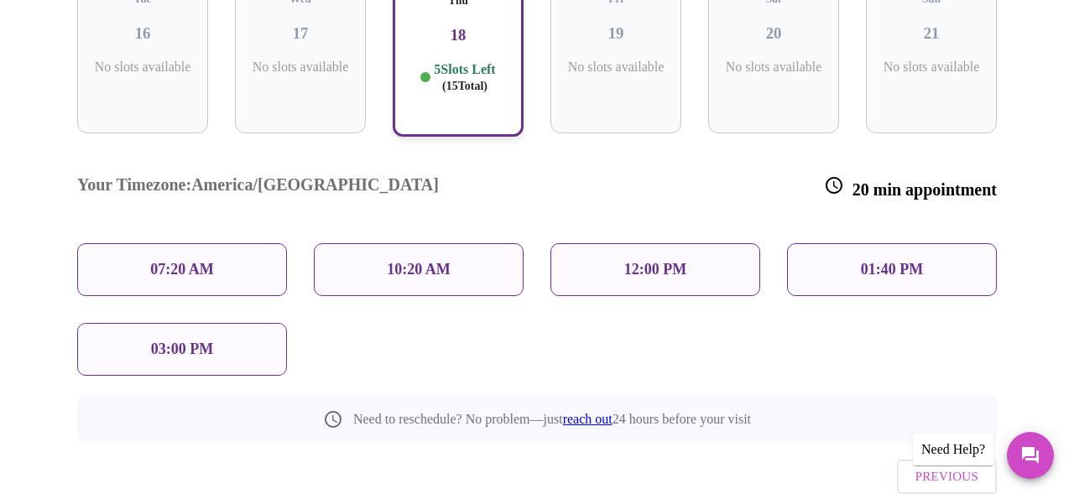
click at [912, 261] on p "01:40 PM" at bounding box center [892, 270] width 62 height 18
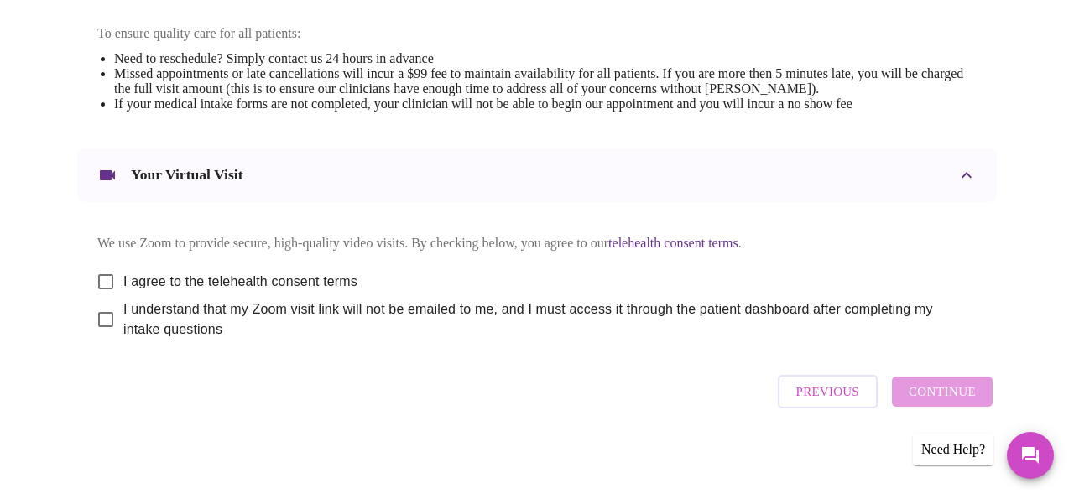
scroll to position [743, 0]
click at [102, 272] on input "I agree to the telehealth consent terms" at bounding box center [105, 281] width 35 height 35
checkbox input "true"
click at [104, 313] on input "I understand that my Zoom visit link will not be emailed to me, and I must acce…" at bounding box center [105, 319] width 35 height 35
checkbox input "true"
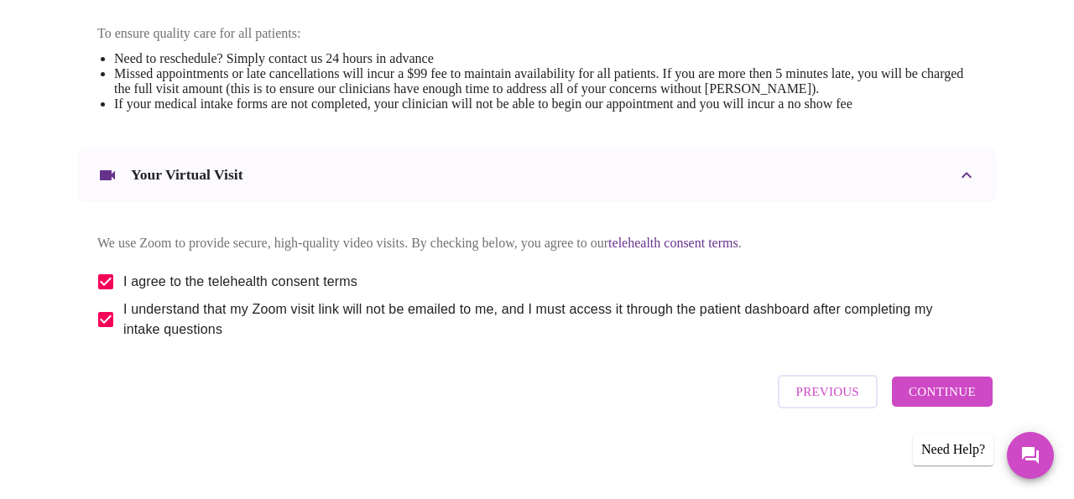
click at [962, 395] on span "Continue" at bounding box center [942, 392] width 67 height 22
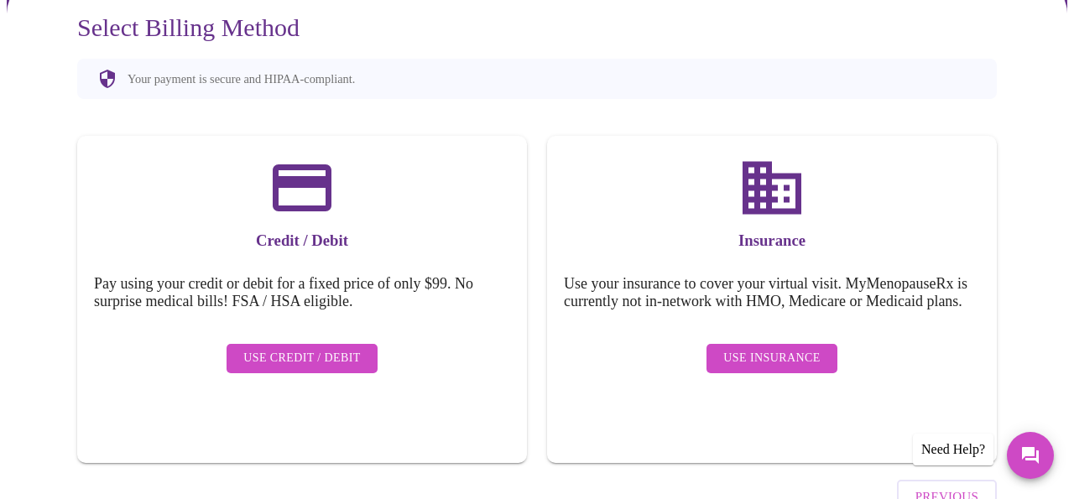
scroll to position [186, 0]
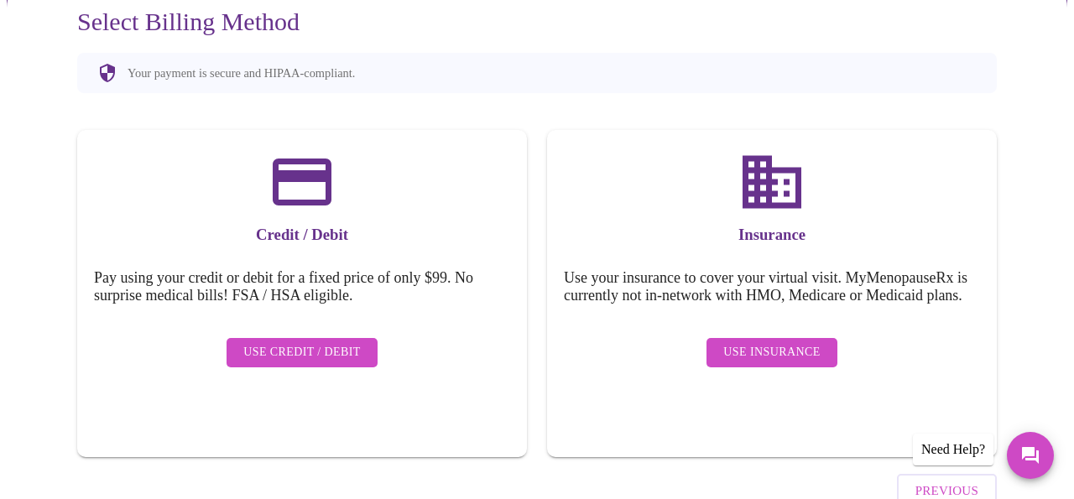
click at [764, 357] on span "Use Insurance" at bounding box center [772, 352] width 97 height 21
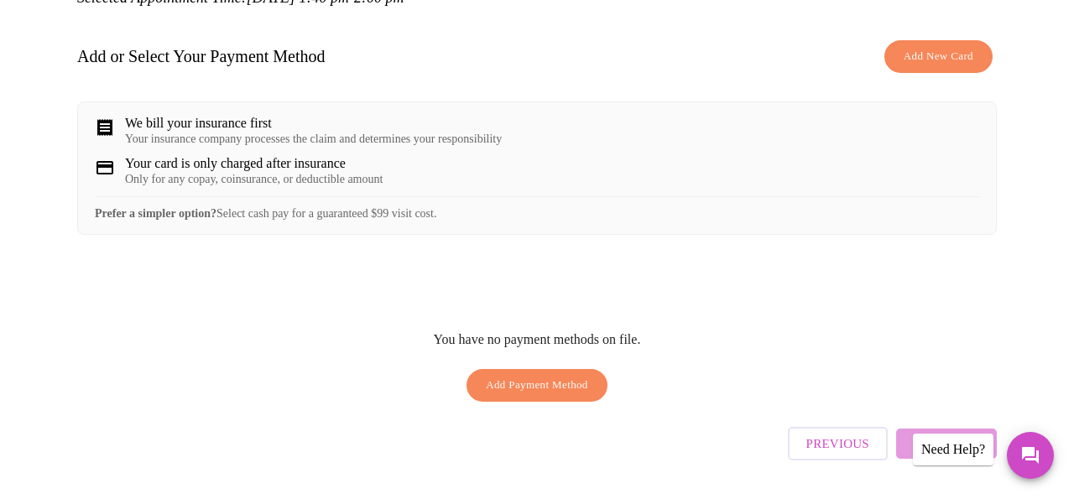
scroll to position [244, 0]
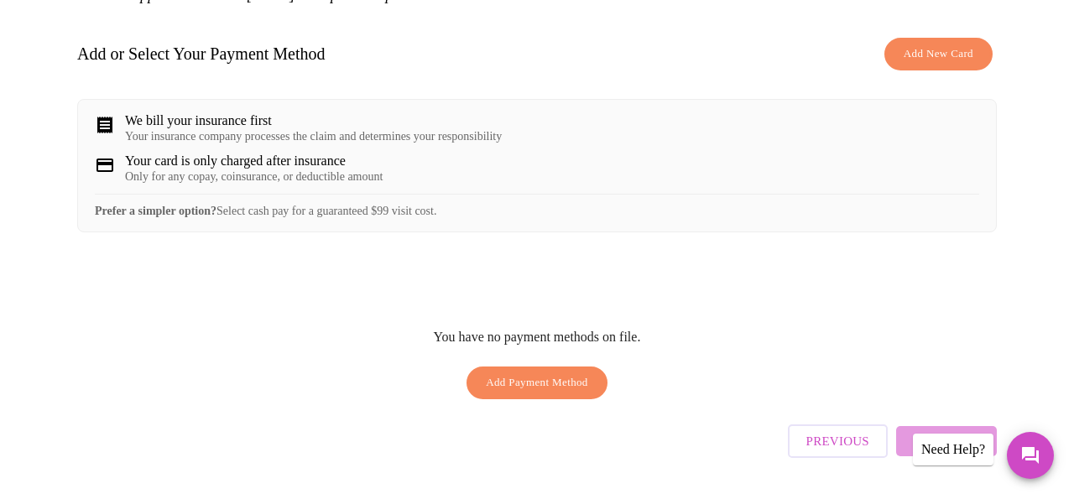
click at [529, 393] on span "Add Payment Method" at bounding box center [537, 383] width 102 height 19
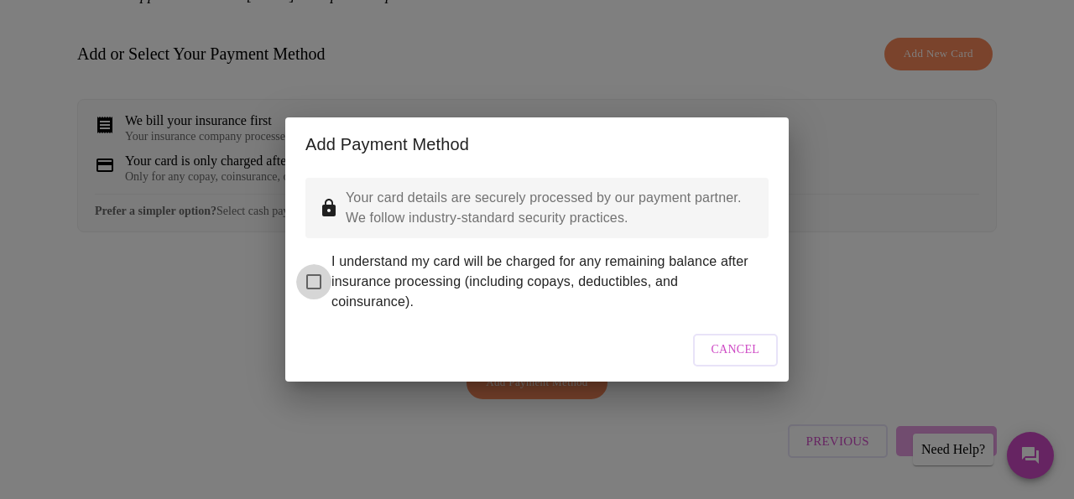
click at [308, 270] on input "I understand my card will be charged for any remaining balance after insurance …" at bounding box center [313, 281] width 35 height 35
checkbox input "true"
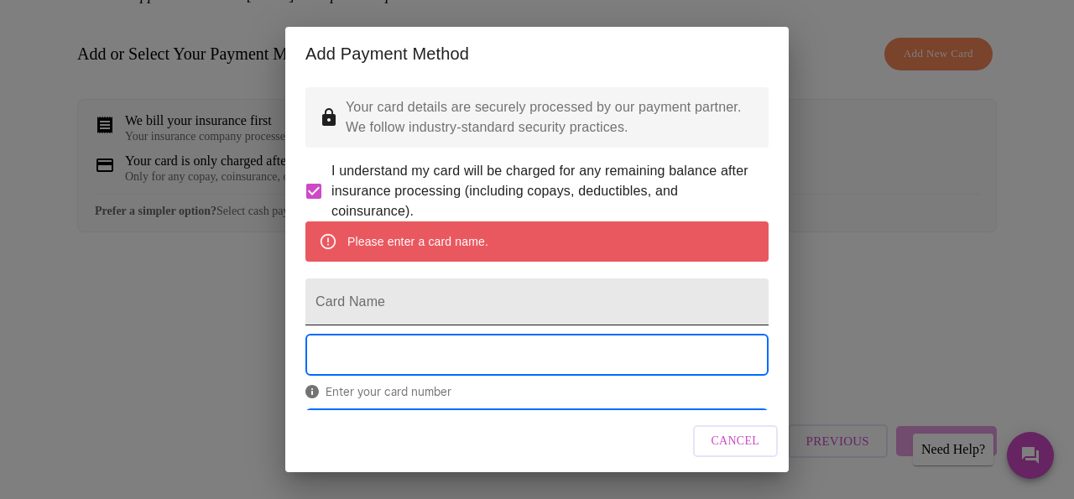
click at [485, 321] on input "Card Name" at bounding box center [537, 302] width 463 height 47
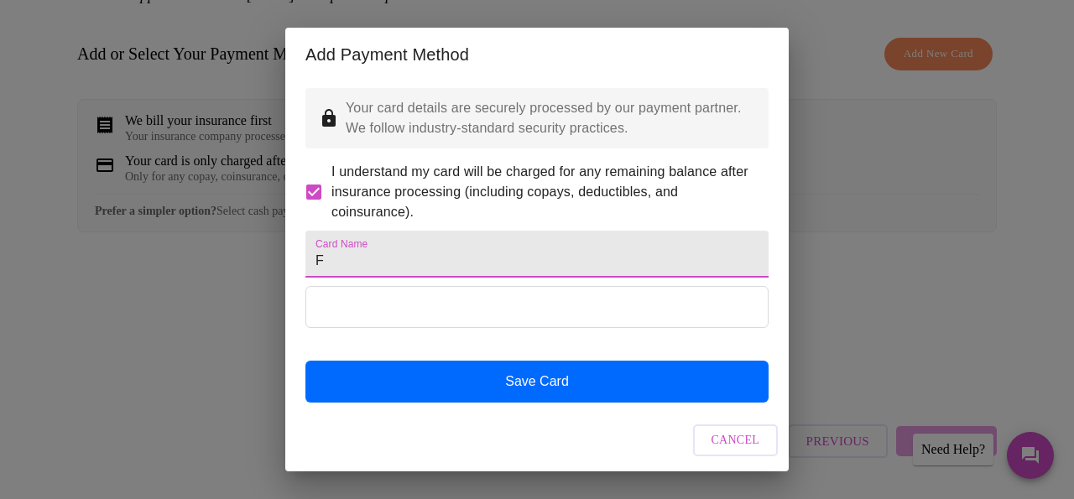
scroll to position [42, 0]
type input "F"
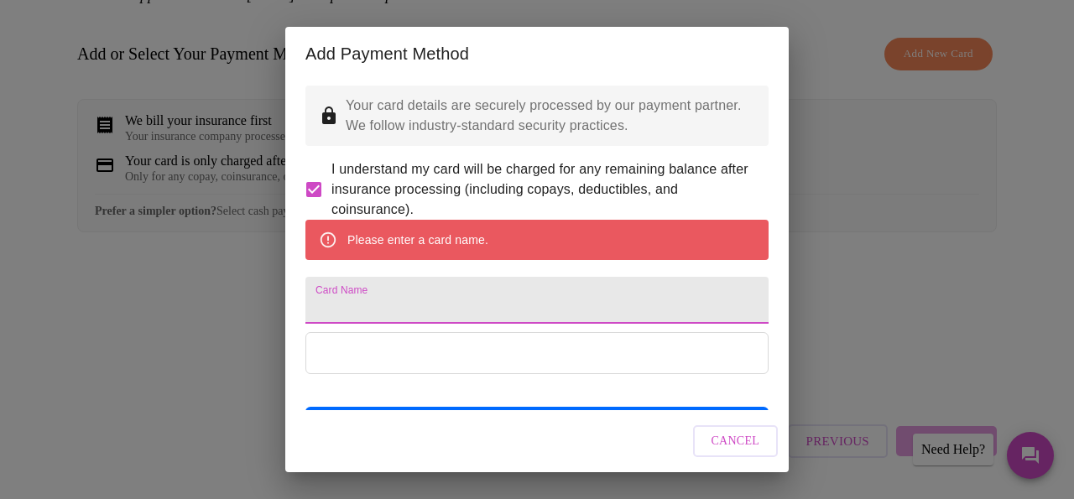
scroll to position [0, 0]
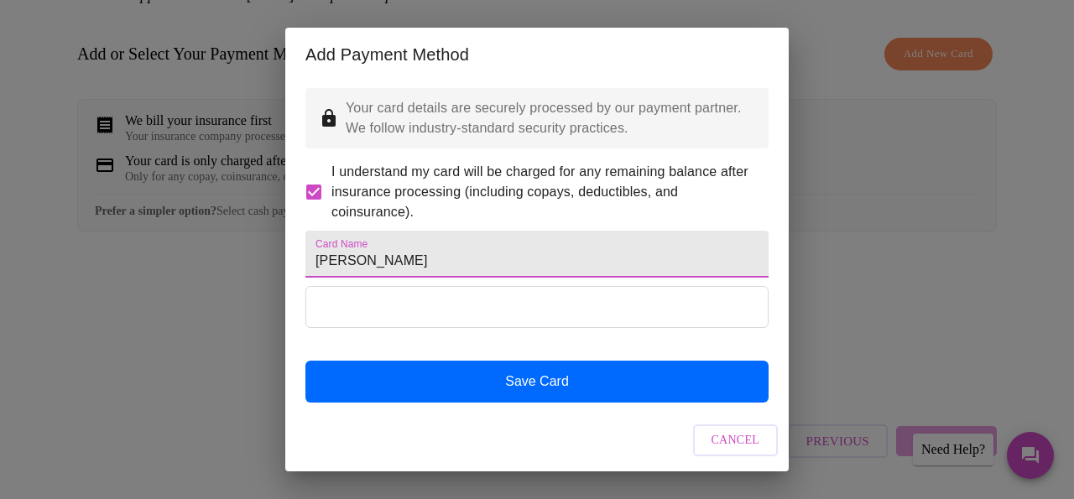
type input "[PERSON_NAME]"
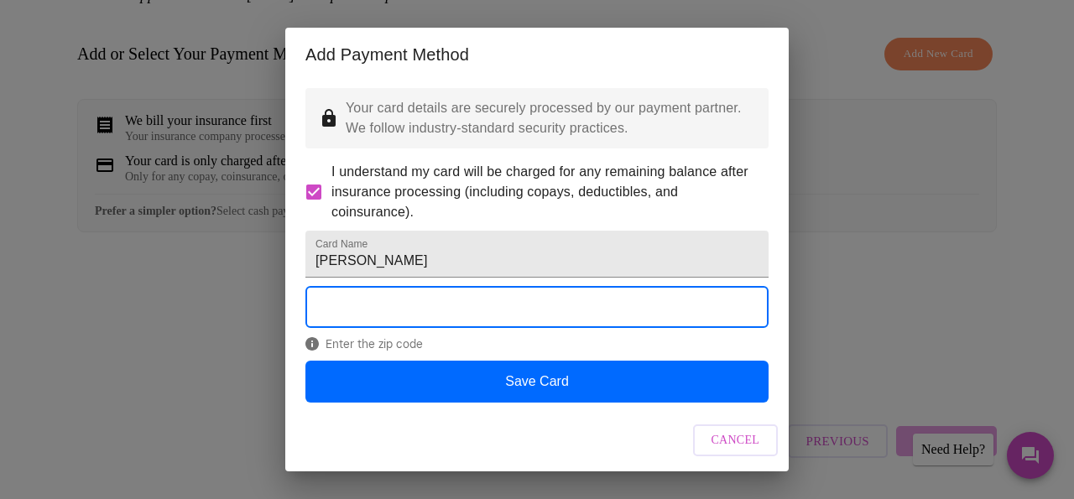
scroll to position [42, 0]
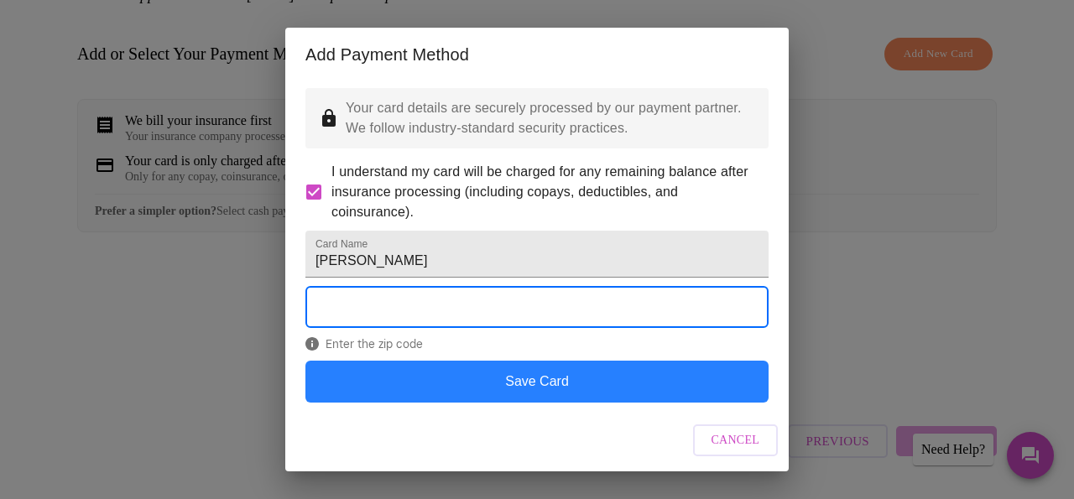
click at [541, 389] on button "Save Card" at bounding box center [537, 382] width 463 height 42
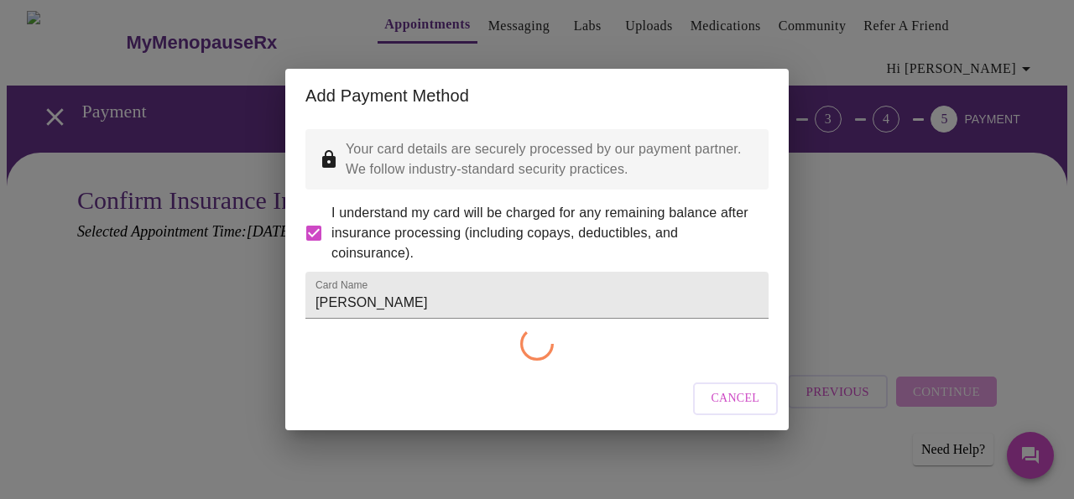
scroll to position [0, 0]
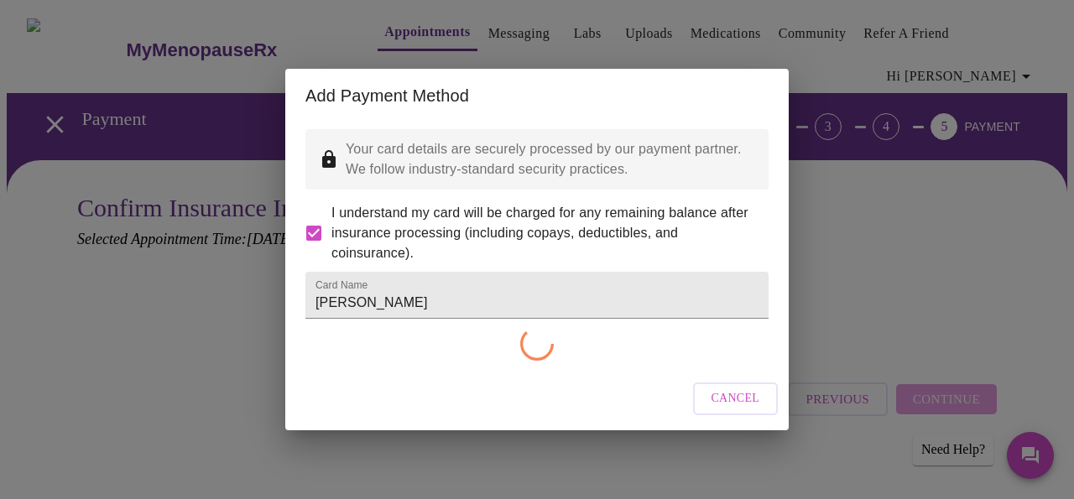
checkbox input "false"
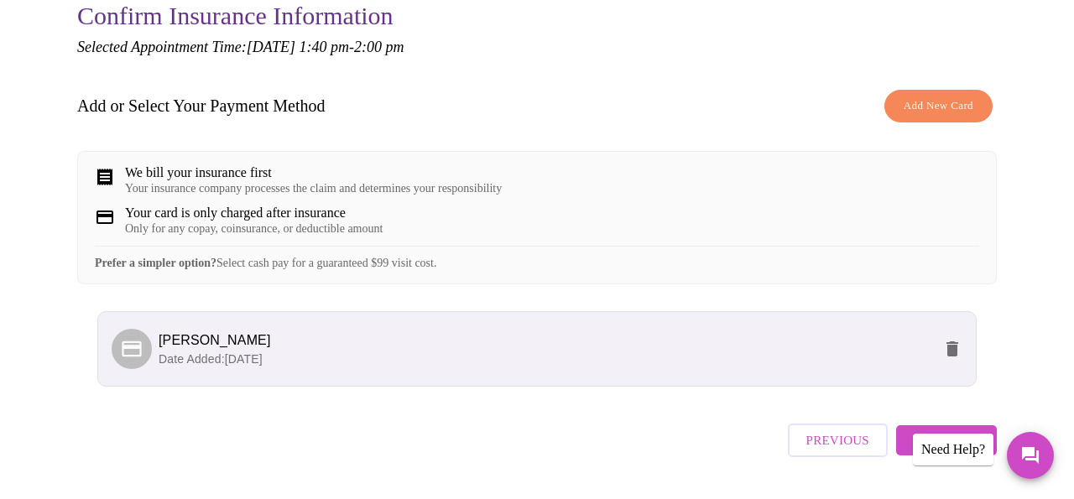
scroll to position [255, 0]
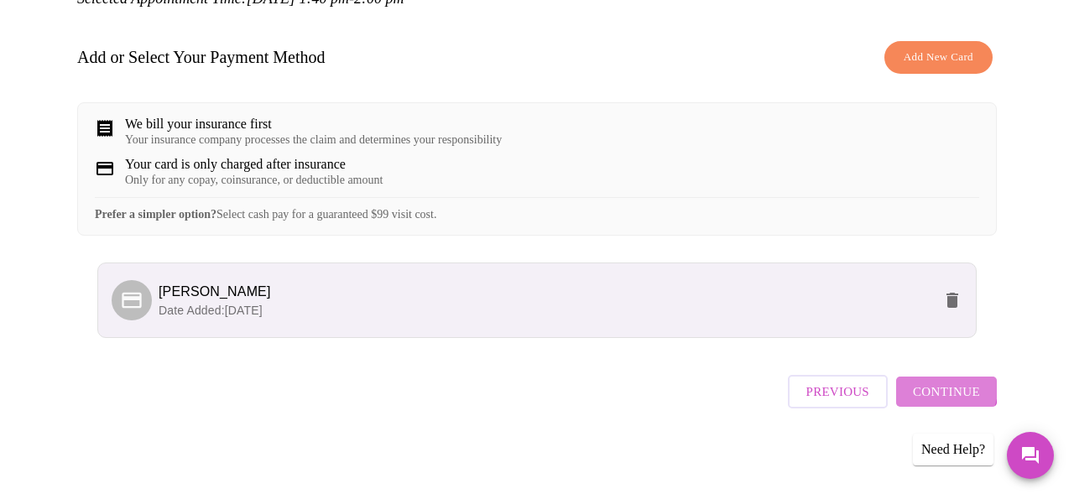
click at [927, 389] on span "Continue" at bounding box center [946, 392] width 67 height 22
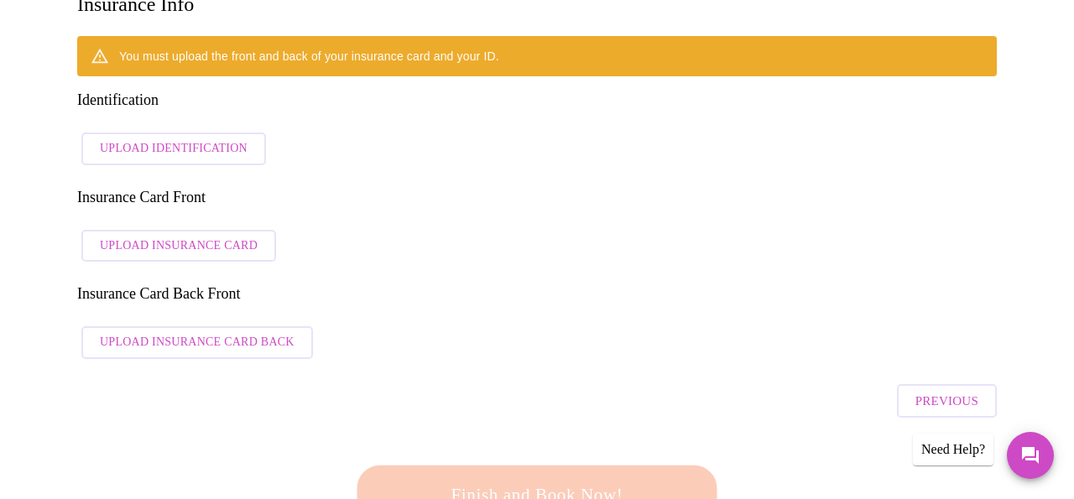
scroll to position [303, 0]
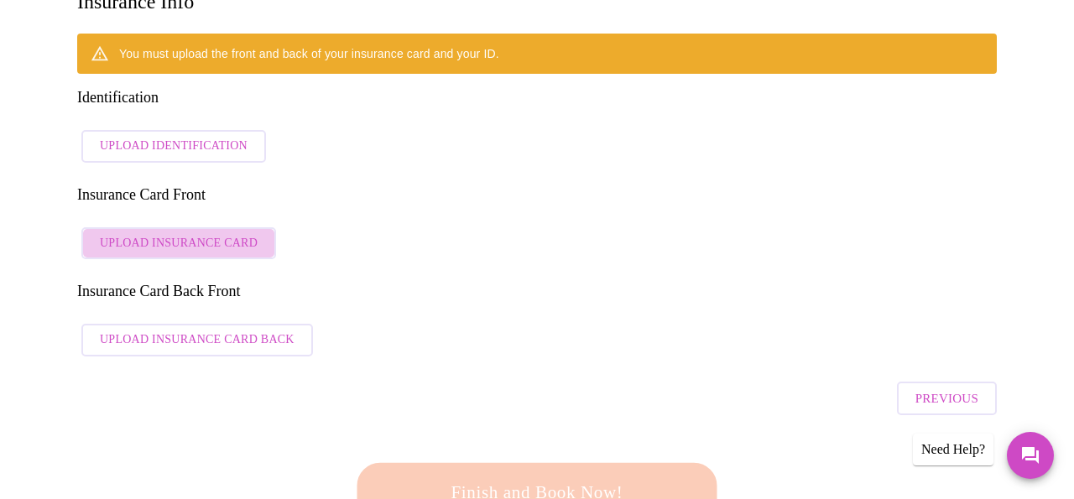
click at [201, 233] on span "Upload Insurance Card" at bounding box center [179, 243] width 158 height 21
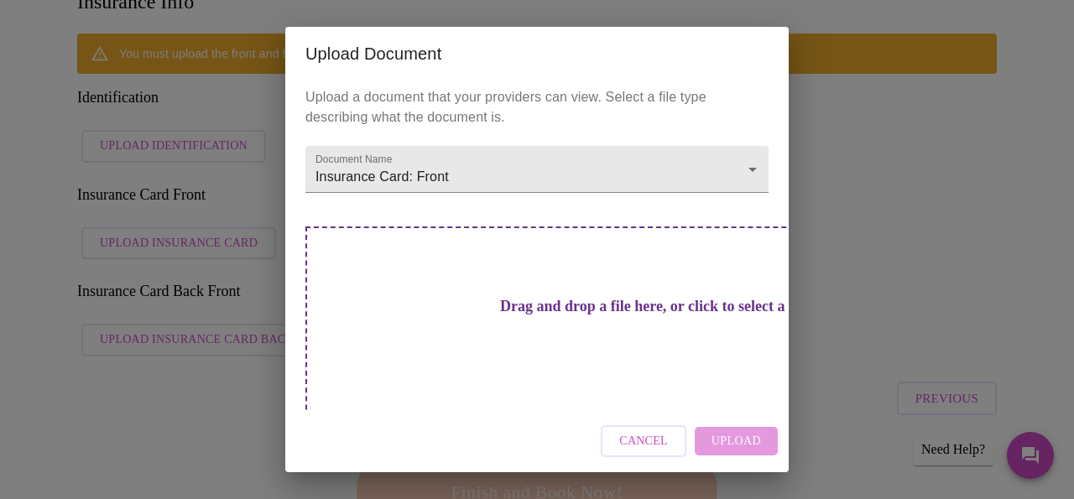
click at [666, 325] on div "Drag and drop a file here, or click to select a file" at bounding box center [655, 340] width 698 height 226
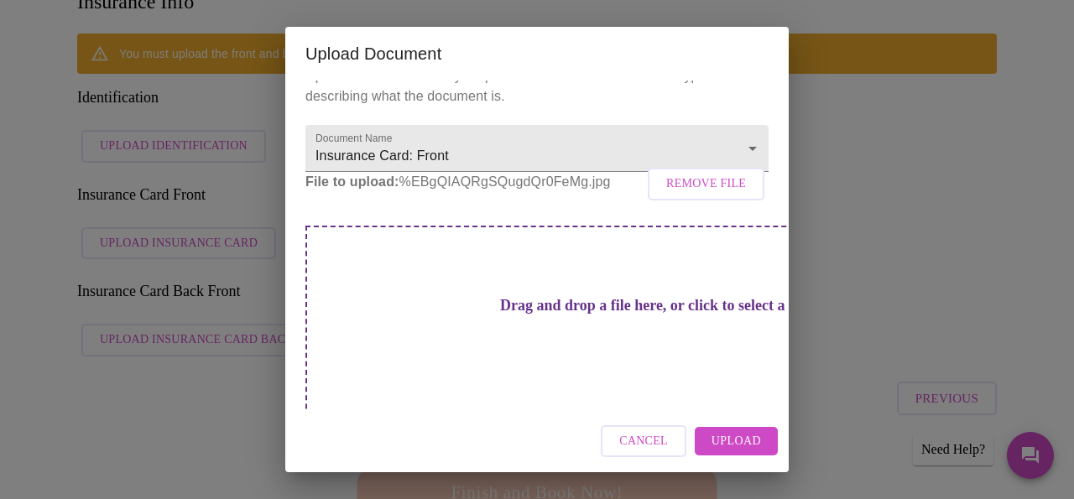
scroll to position [19, 0]
click at [740, 448] on span "Upload" at bounding box center [737, 441] width 50 height 21
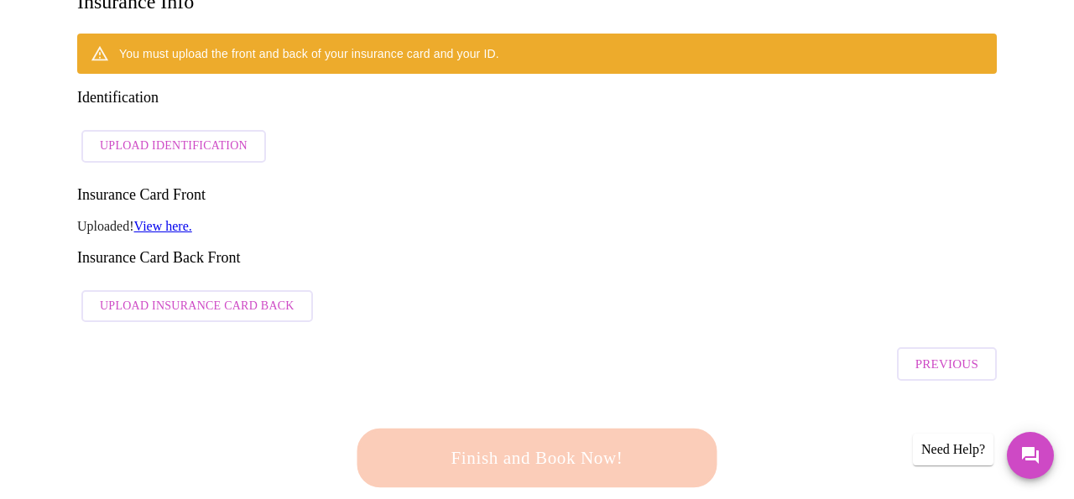
click at [175, 219] on link "View here." at bounding box center [163, 226] width 58 height 14
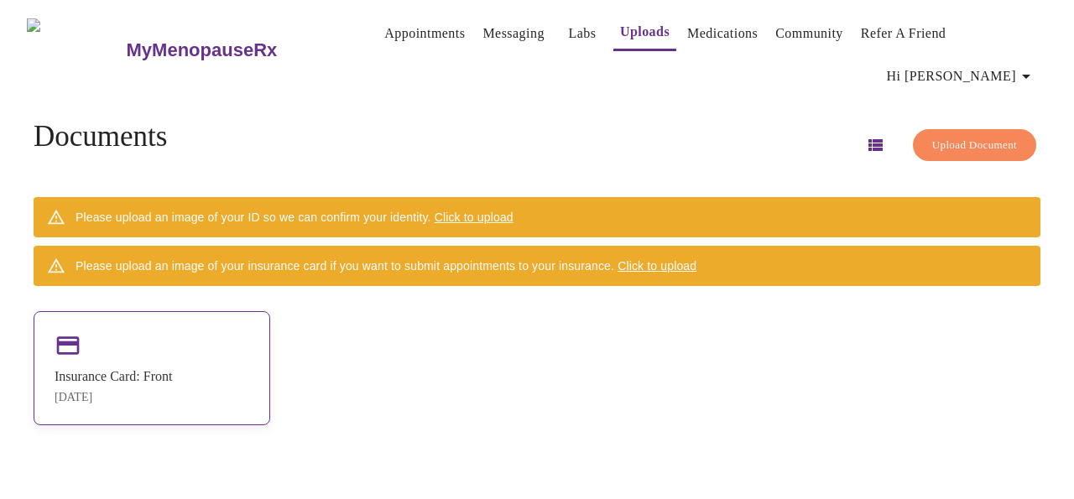
click at [81, 336] on icon at bounding box center [68, 345] width 27 height 27
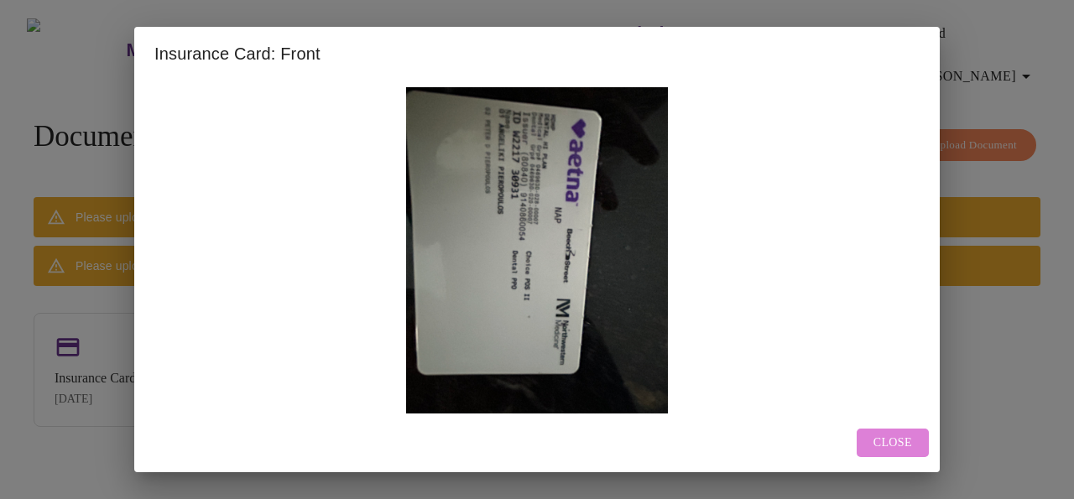
click at [879, 439] on span "Close" at bounding box center [893, 443] width 39 height 21
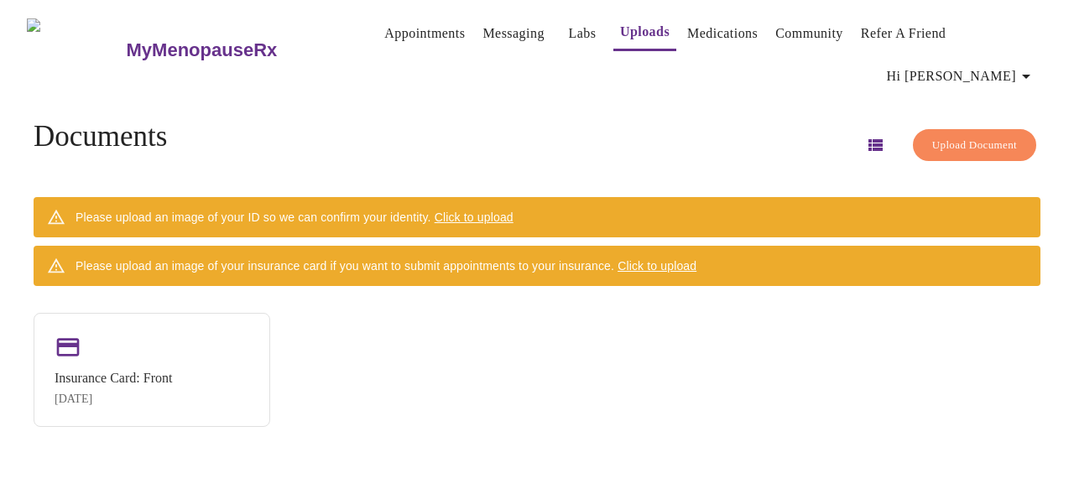
click at [670, 263] on span "Click to upload" at bounding box center [657, 265] width 79 height 13
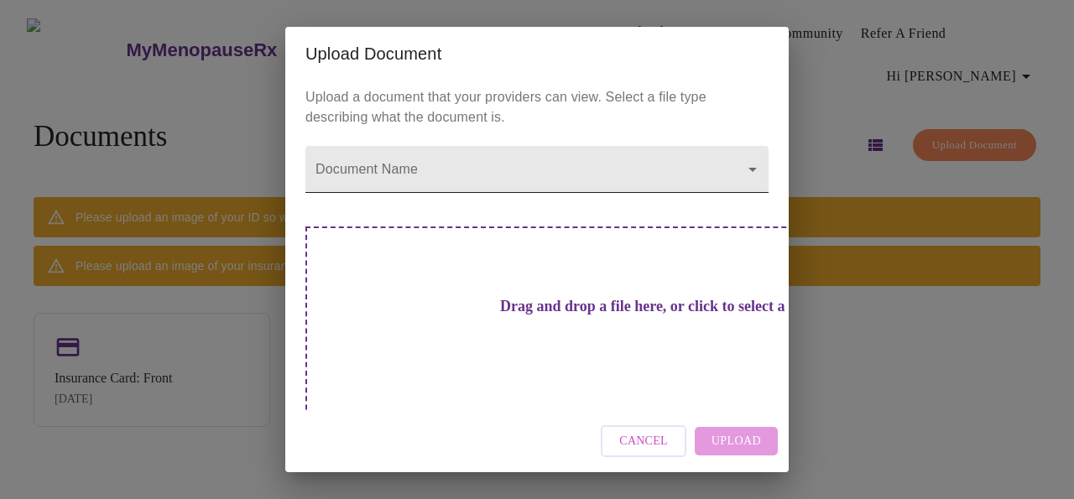
click at [664, 175] on body "MyMenopauseRx Appointments Messaging Labs Uploads Medications Community Refer a…" at bounding box center [537, 256] width 1061 height 499
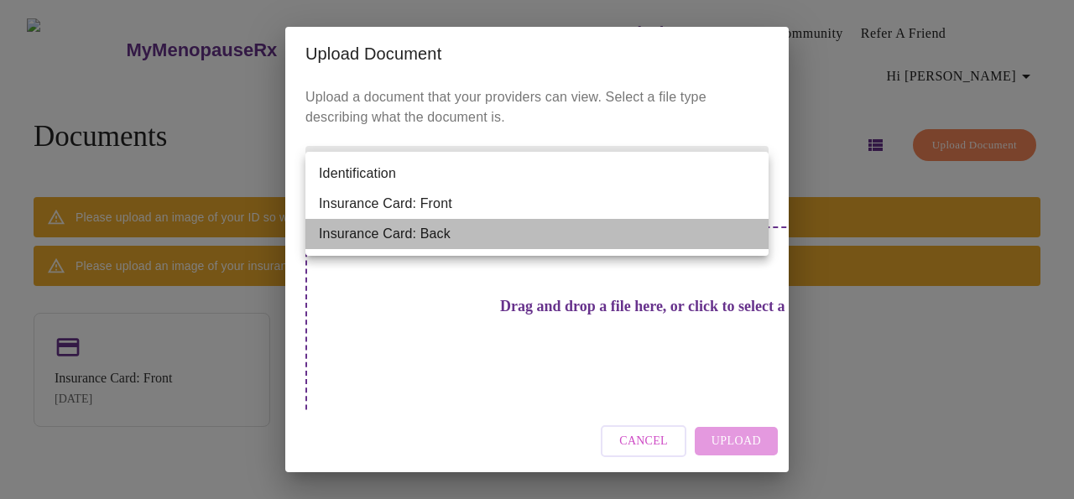
click at [438, 228] on li "Insurance Card: Back" at bounding box center [537, 234] width 463 height 30
type input "Insurance Card: Back"
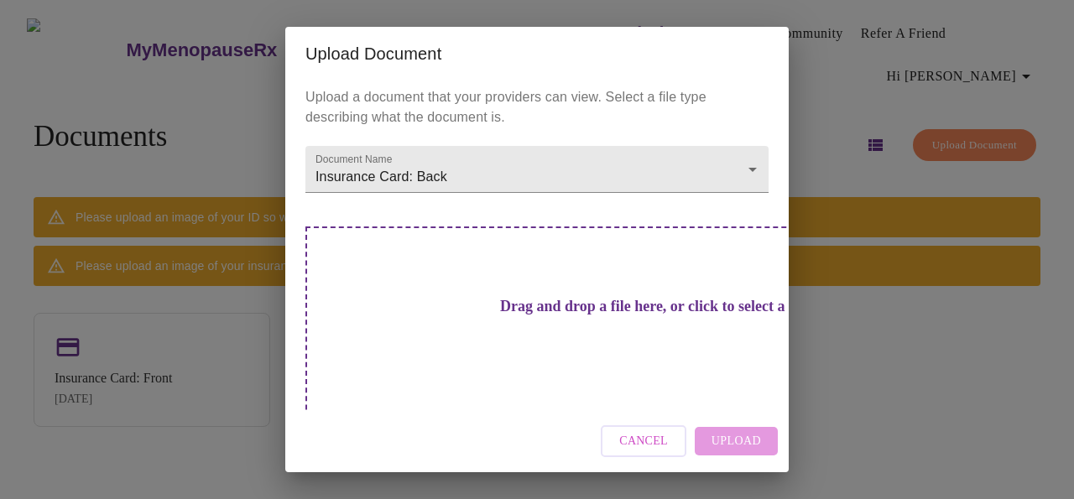
click at [571, 304] on h3 "Drag and drop a file here, or click to select a file" at bounding box center [654, 307] width 463 height 18
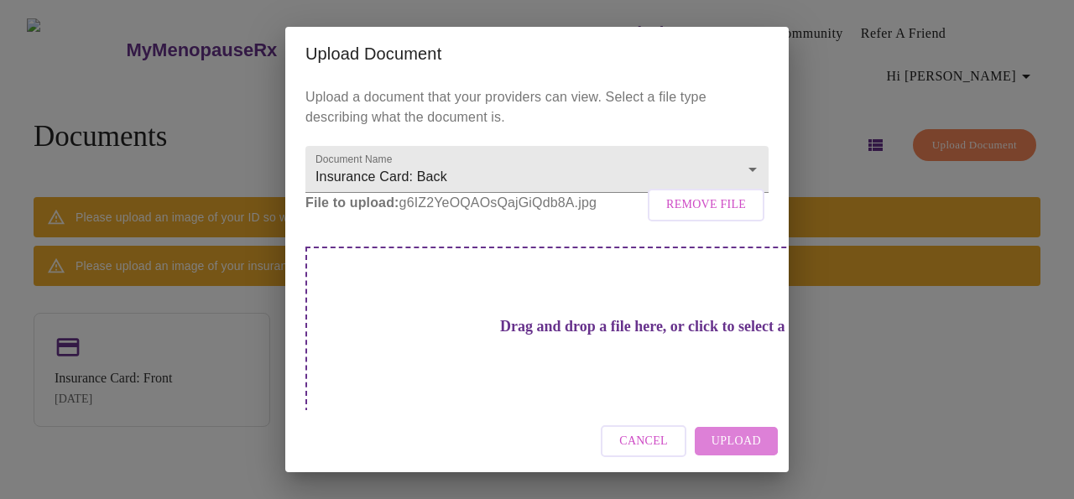
click at [734, 436] on span "Upload" at bounding box center [737, 441] width 50 height 21
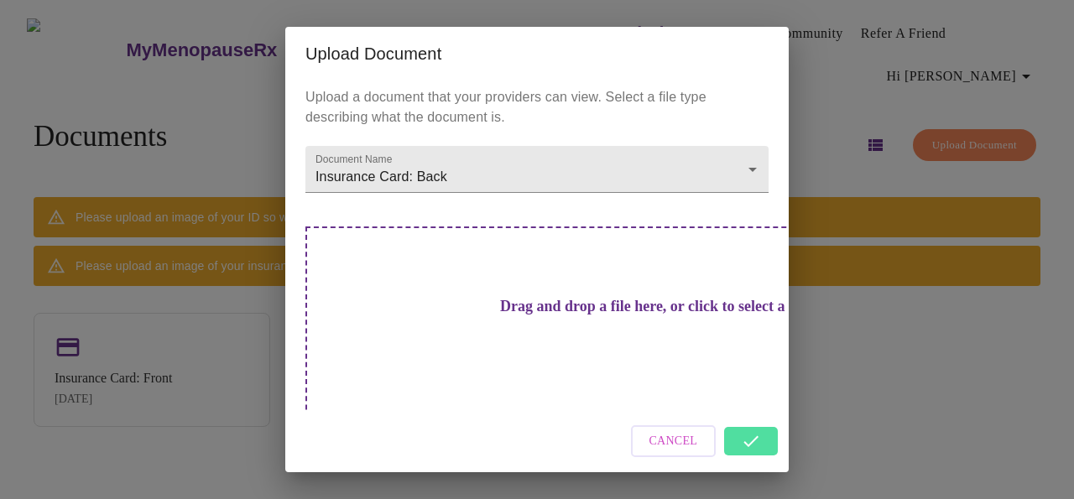
click at [752, 441] on div "Cancel" at bounding box center [537, 441] width 504 height 63
click at [857, 418] on div "Upload Document Upload a document that your providers can view. Select a file t…" at bounding box center [537, 249] width 1074 height 499
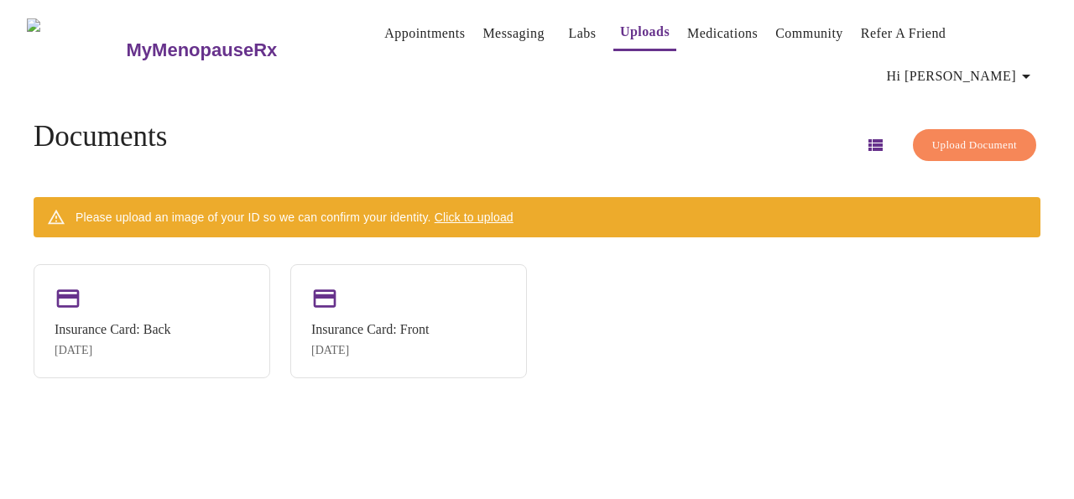
click at [492, 215] on span "Click to upload" at bounding box center [474, 217] width 79 height 13
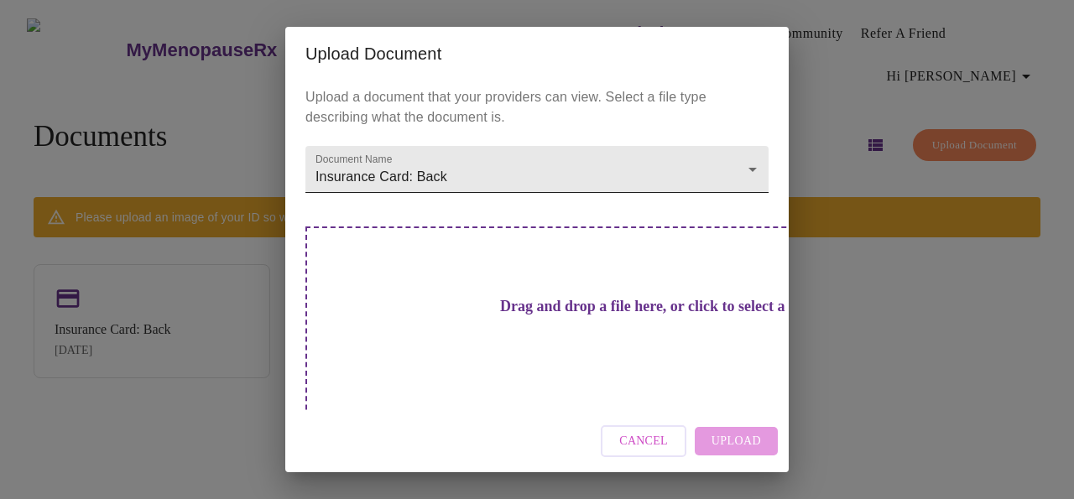
click at [755, 171] on body "MyMenopauseRx Appointments Messaging Labs Uploads Medications Community Refer a…" at bounding box center [537, 256] width 1061 height 499
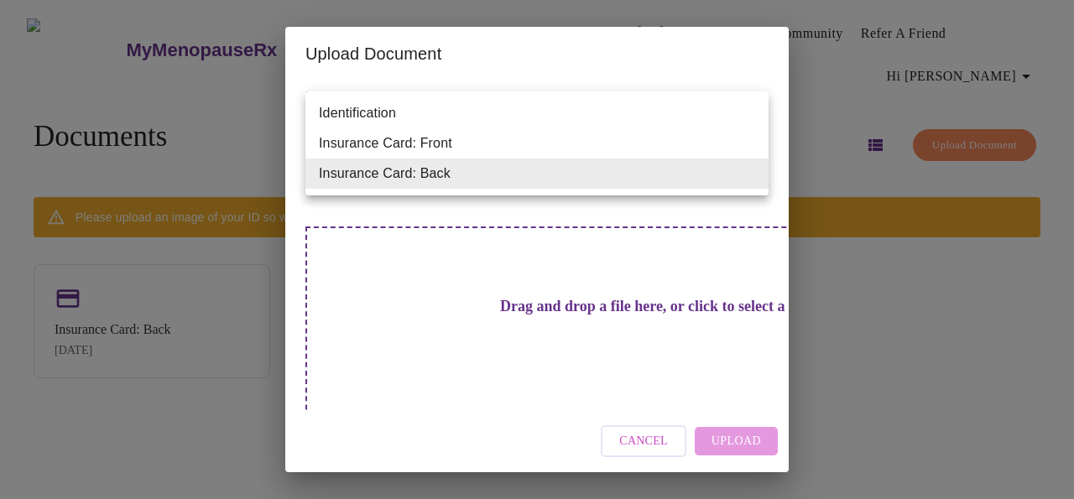
click at [349, 107] on li "Identification" at bounding box center [537, 113] width 463 height 30
type input "Identification"
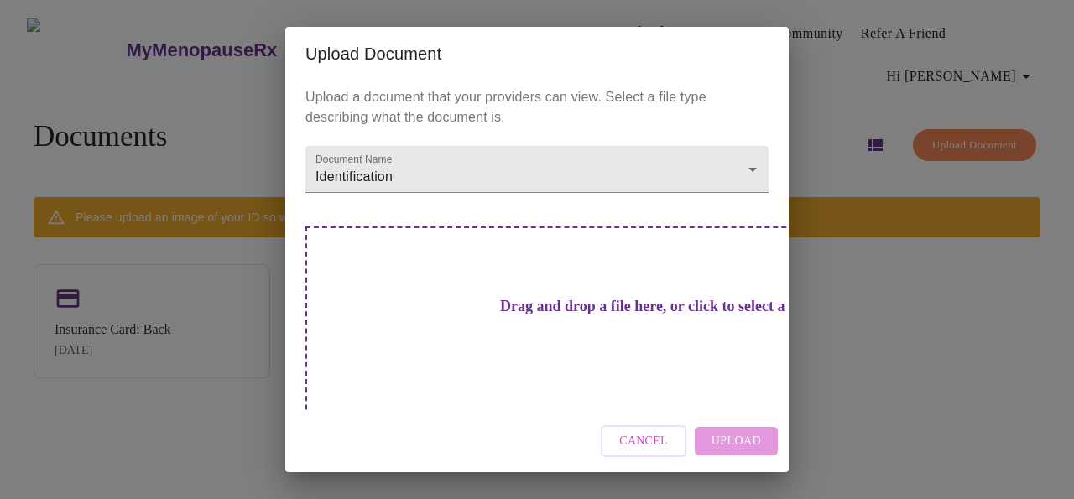
click at [536, 300] on h3 "Drag and drop a file here, or click to select a file" at bounding box center [654, 307] width 463 height 18
click at [621, 438] on button "Cancel" at bounding box center [644, 442] width 86 height 33
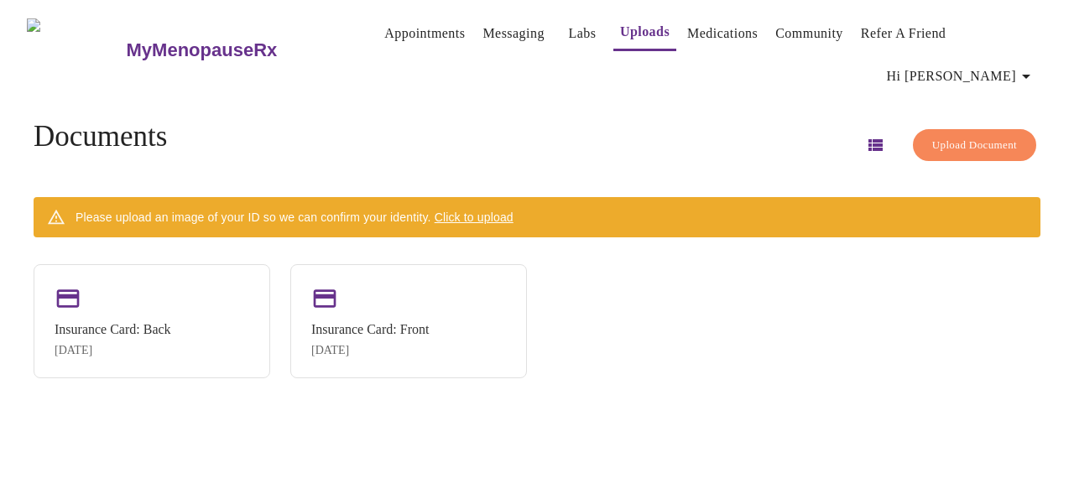
click at [506, 212] on span "Click to upload" at bounding box center [474, 217] width 79 height 13
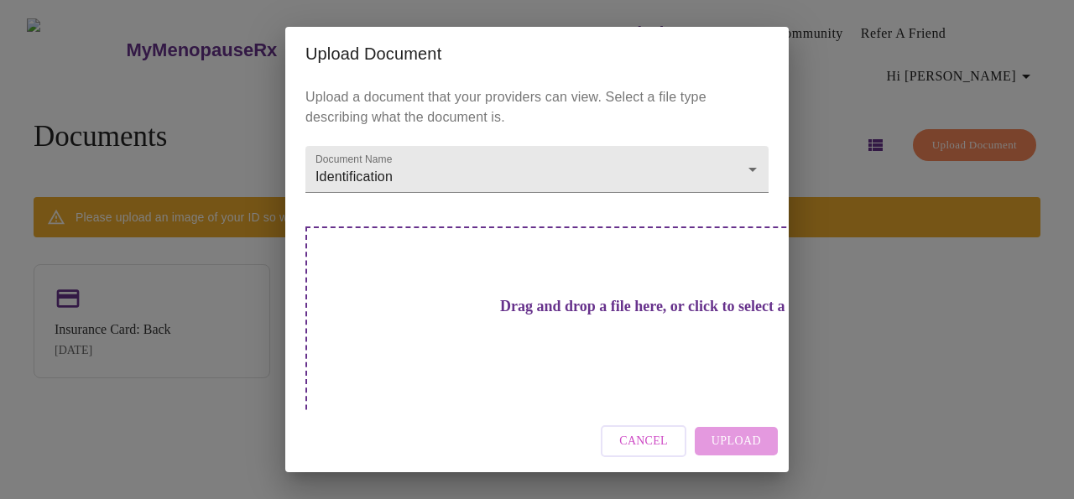
click at [572, 301] on h3 "Drag and drop a file here, or click to select a file" at bounding box center [654, 307] width 463 height 18
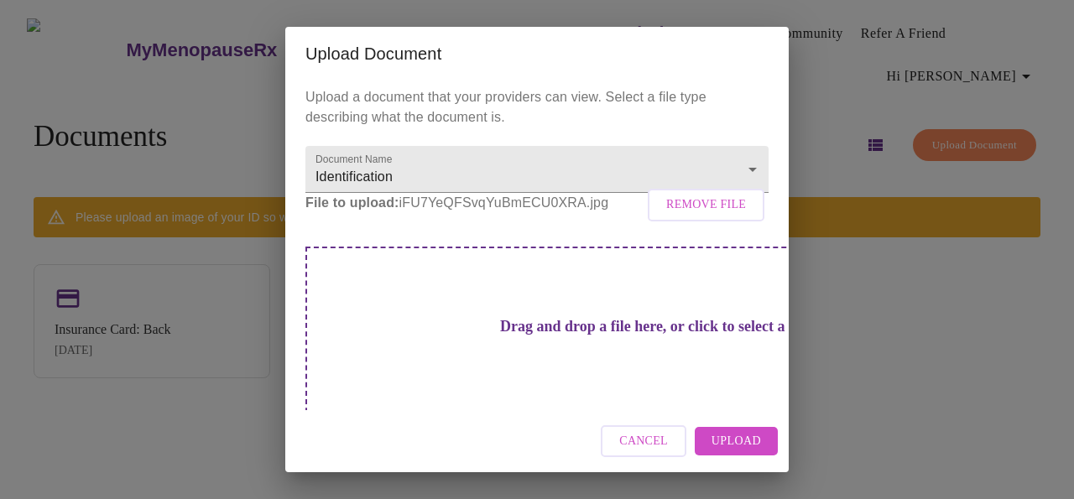
click at [736, 433] on span "Upload" at bounding box center [737, 441] width 50 height 21
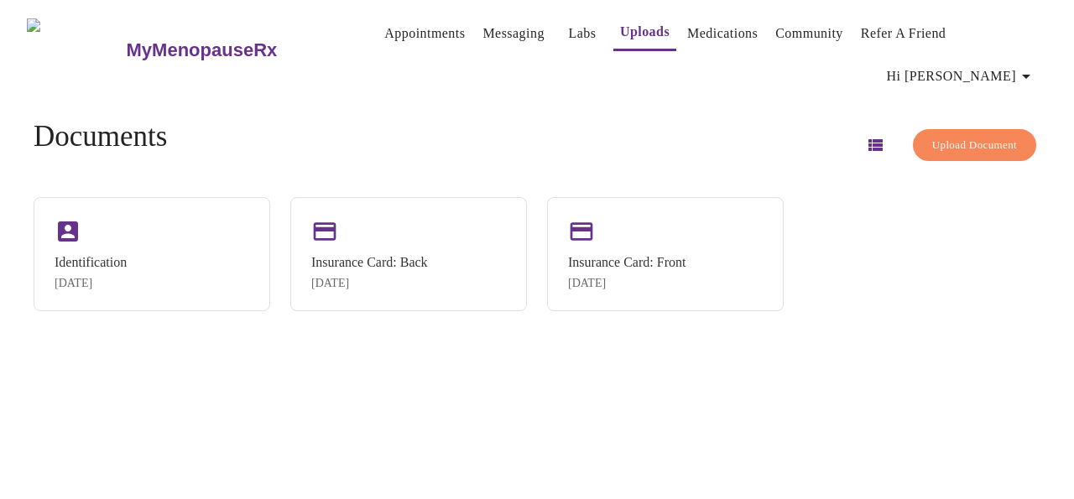
click at [708, 28] on link "Medications" at bounding box center [722, 34] width 71 height 24
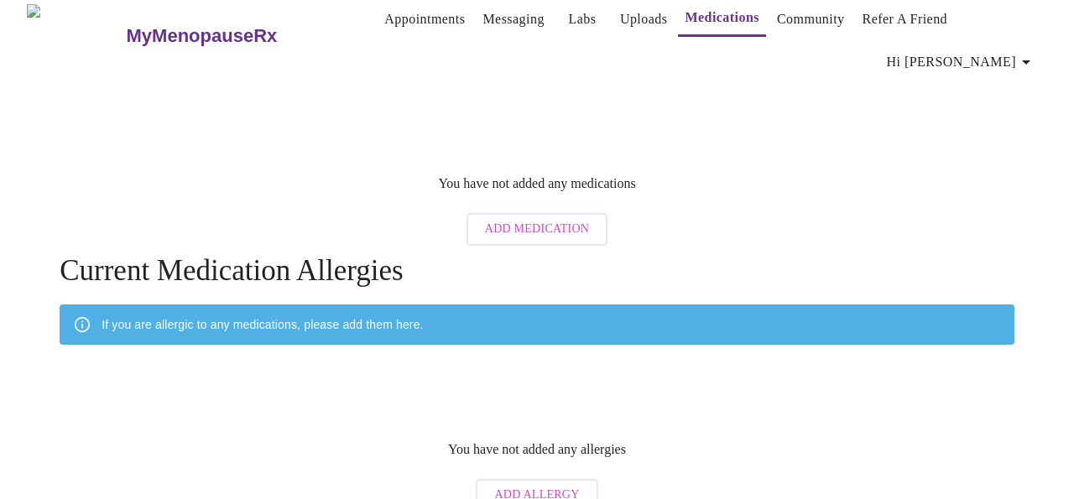
scroll to position [29, 0]
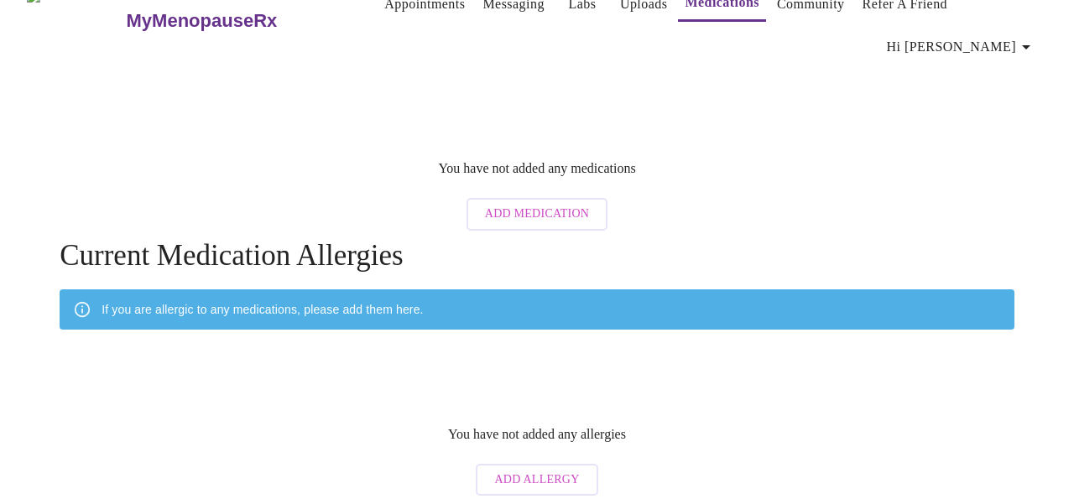
click at [543, 204] on span "Add Medication" at bounding box center [537, 214] width 104 height 21
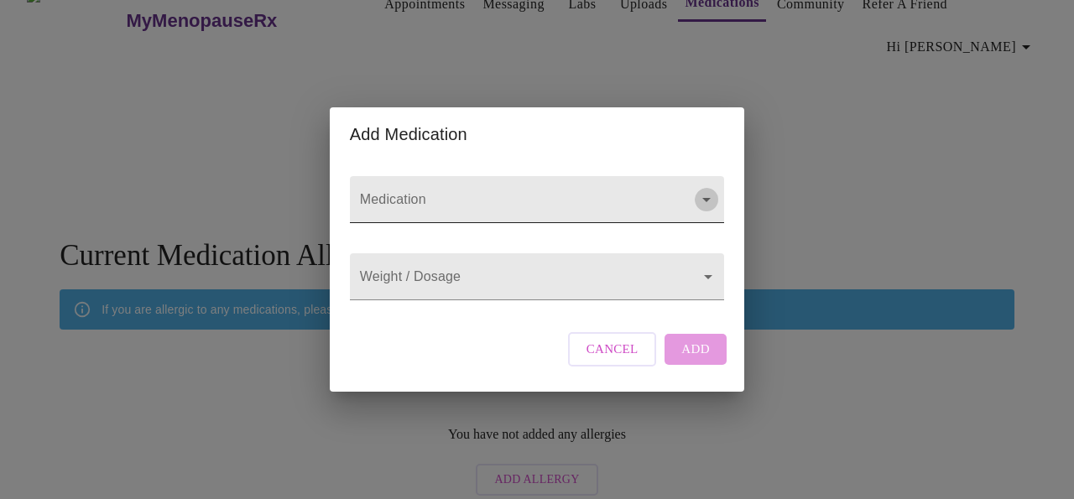
click at [707, 190] on icon "Open" at bounding box center [707, 200] width 20 height 20
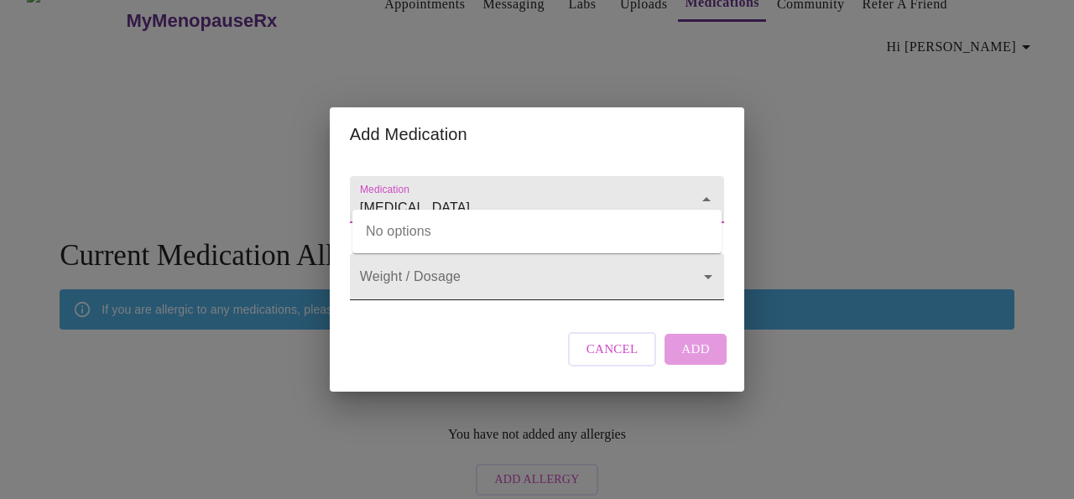
type input "[MEDICAL_DATA]"
click at [583, 281] on body "MyMenopauseRx Appointments Messaging Labs Uploads Medications Community Refer a…" at bounding box center [537, 240] width 1061 height 527
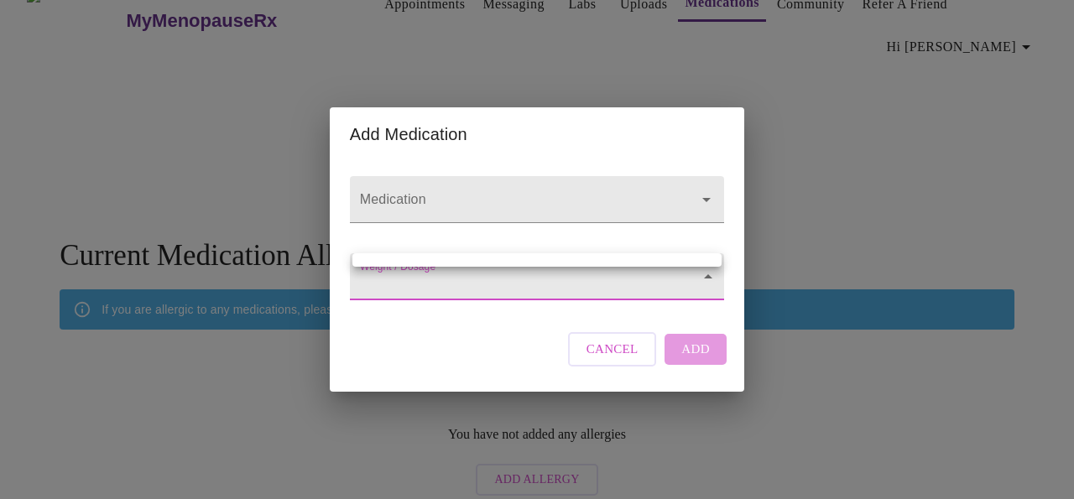
click at [552, 292] on div at bounding box center [537, 249] width 1074 height 499
click at [455, 278] on body "MyMenopauseRx Appointments Messaging Labs Uploads Medications Community Refer a…" at bounding box center [537, 240] width 1061 height 527
click at [489, 254] on ul at bounding box center [537, 260] width 369 height 13
click at [572, 308] on div at bounding box center [537, 249] width 1074 height 499
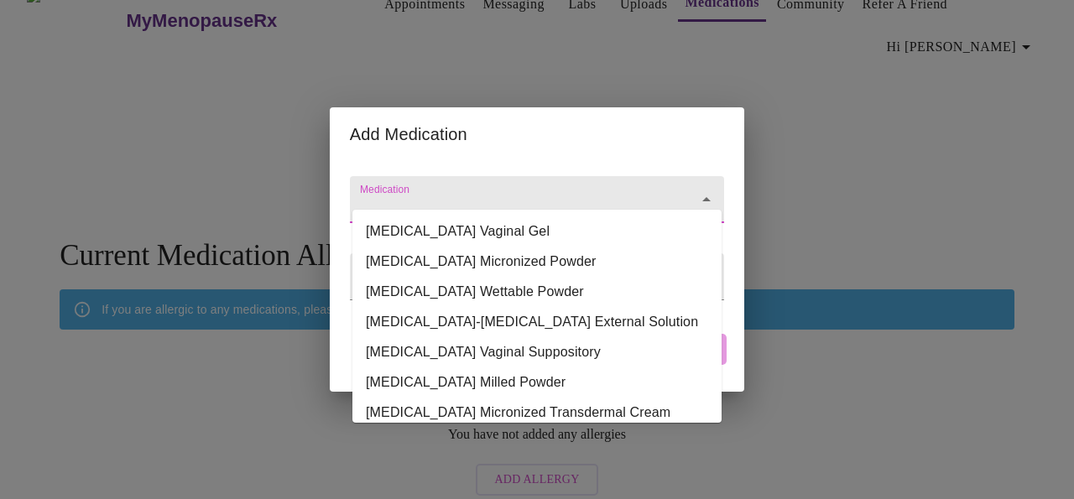
click at [484, 192] on input "Medication" at bounding box center [513, 207] width 313 height 31
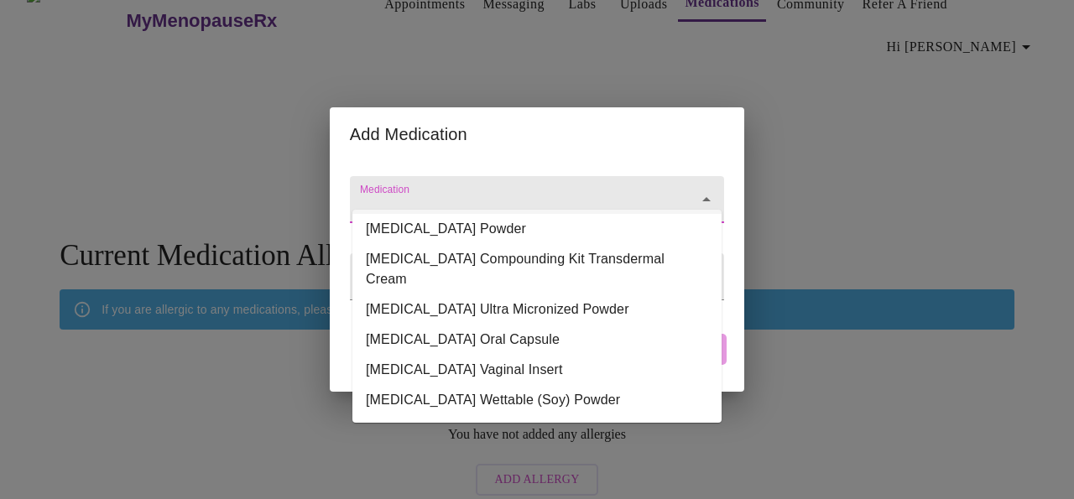
scroll to position [215, 0]
click at [478, 324] on li "[MEDICAL_DATA] Oral Capsule" at bounding box center [537, 339] width 369 height 30
type input "[MEDICAL_DATA] Oral Capsule"
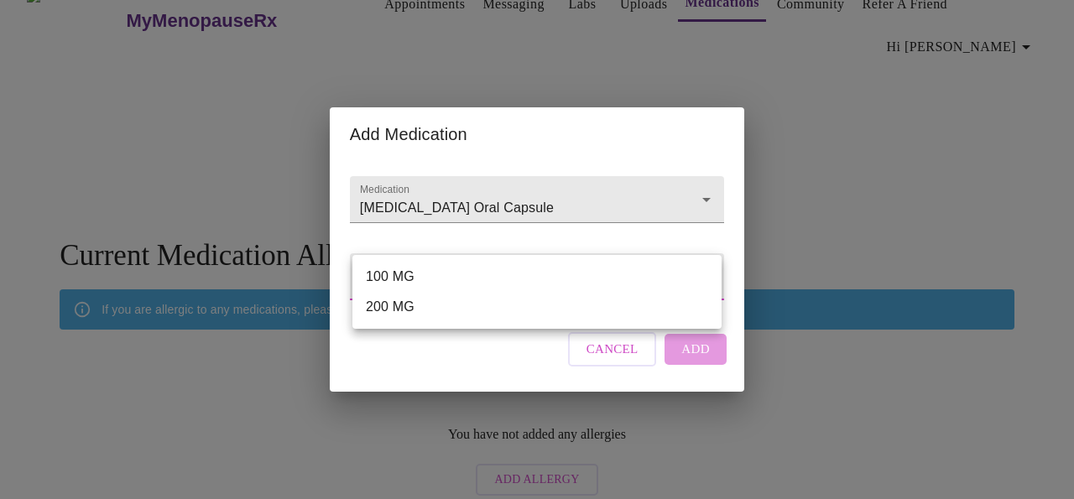
click at [478, 283] on body "MyMenopauseRx Appointments Messaging Labs Uploads Medications Community Refer a…" at bounding box center [537, 240] width 1061 height 527
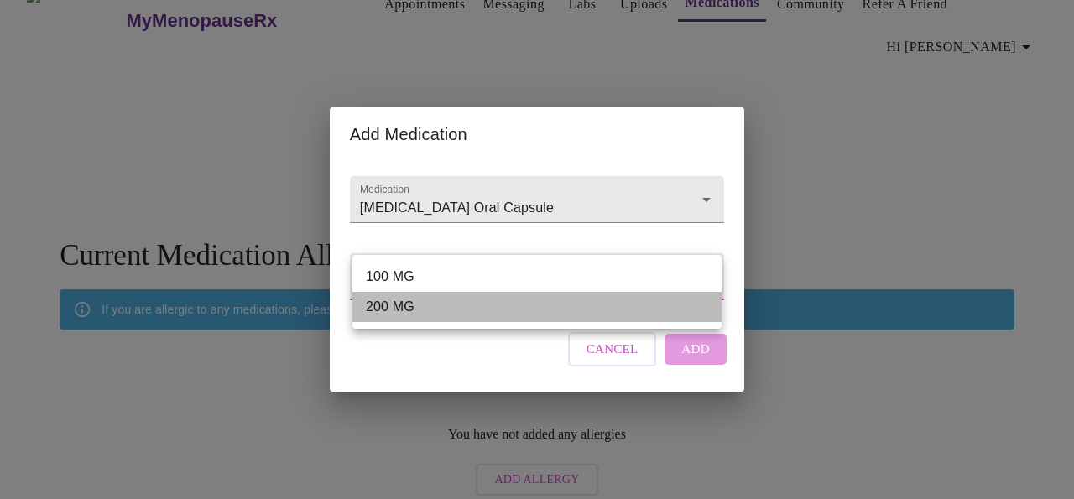
click at [410, 312] on li "200 MG" at bounding box center [537, 307] width 369 height 30
type input "200 MG"
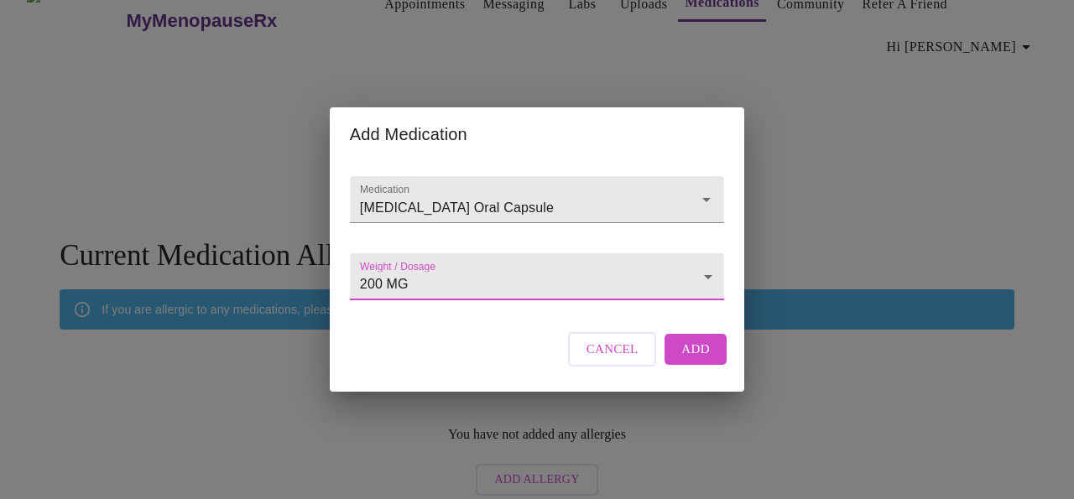
click at [693, 360] on span "Add" at bounding box center [696, 349] width 29 height 22
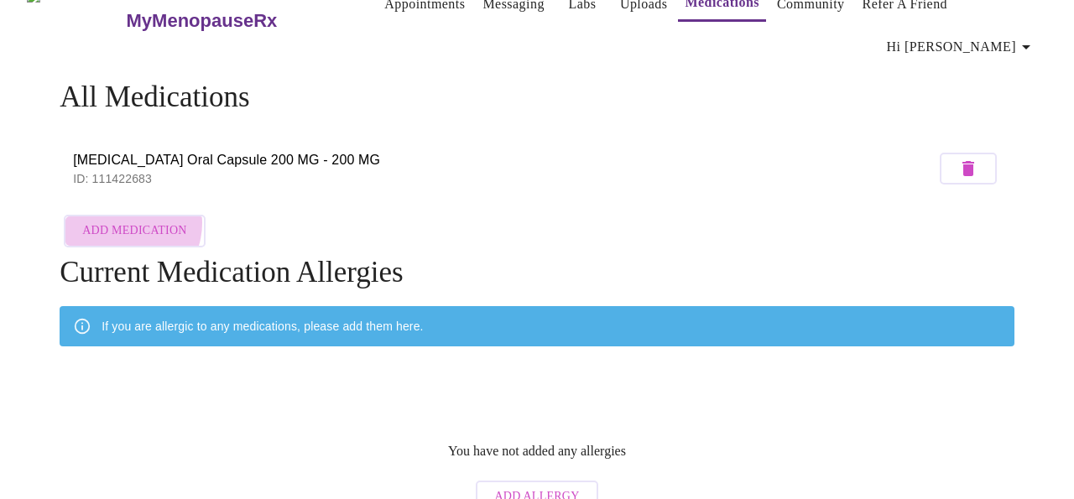
click at [118, 221] on span "Add Medication" at bounding box center [134, 231] width 104 height 21
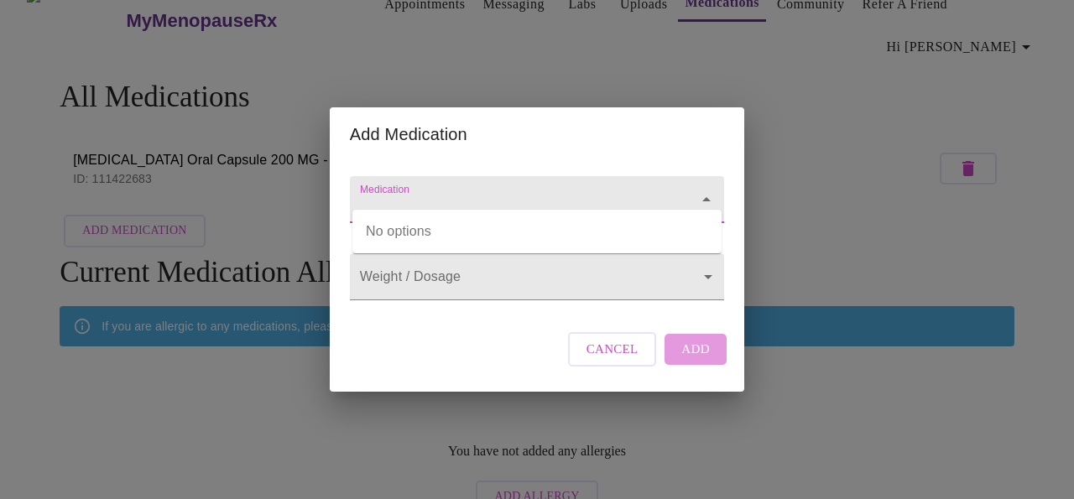
click at [452, 192] on input "Medication" at bounding box center [513, 207] width 313 height 31
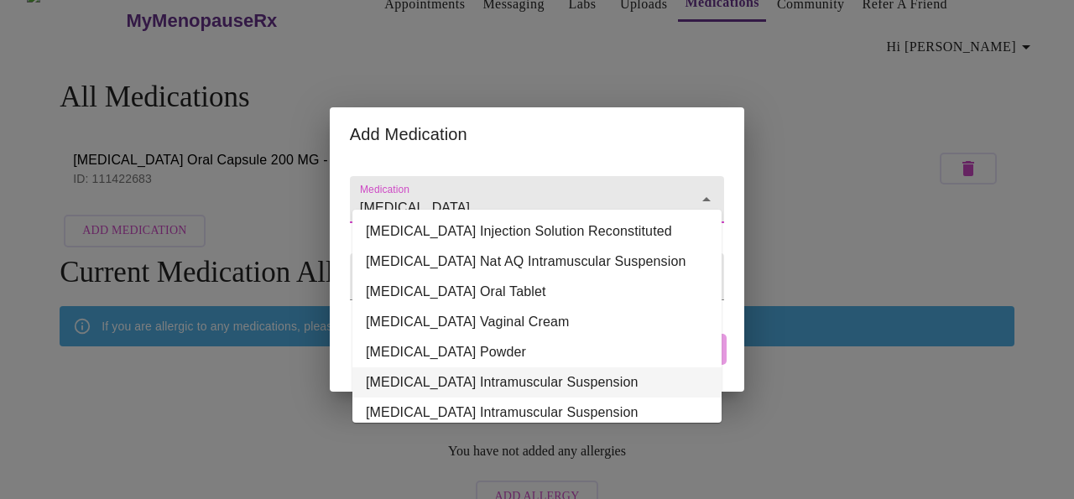
scroll to position [25, 0]
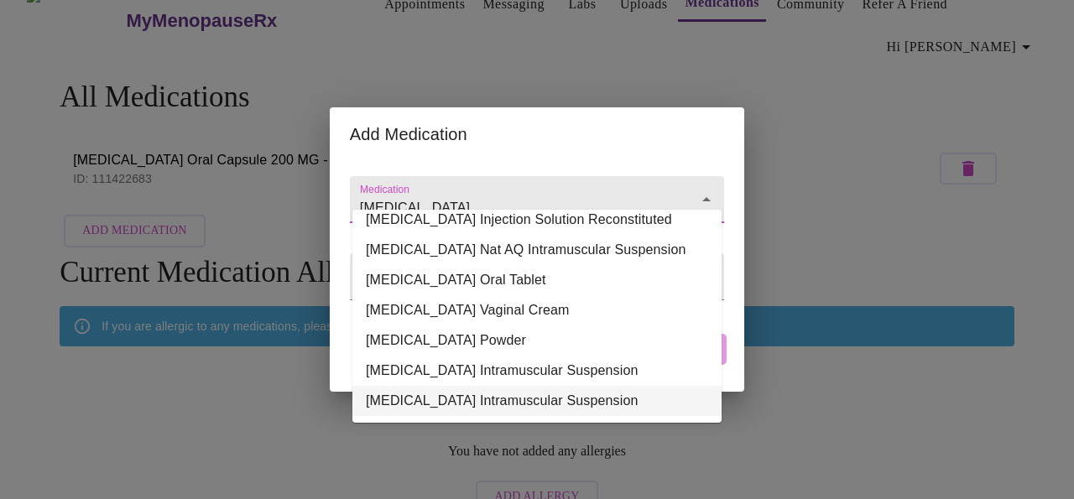
click at [538, 386] on li "[MEDICAL_DATA] Intramuscular Suspension" at bounding box center [537, 401] width 369 height 30
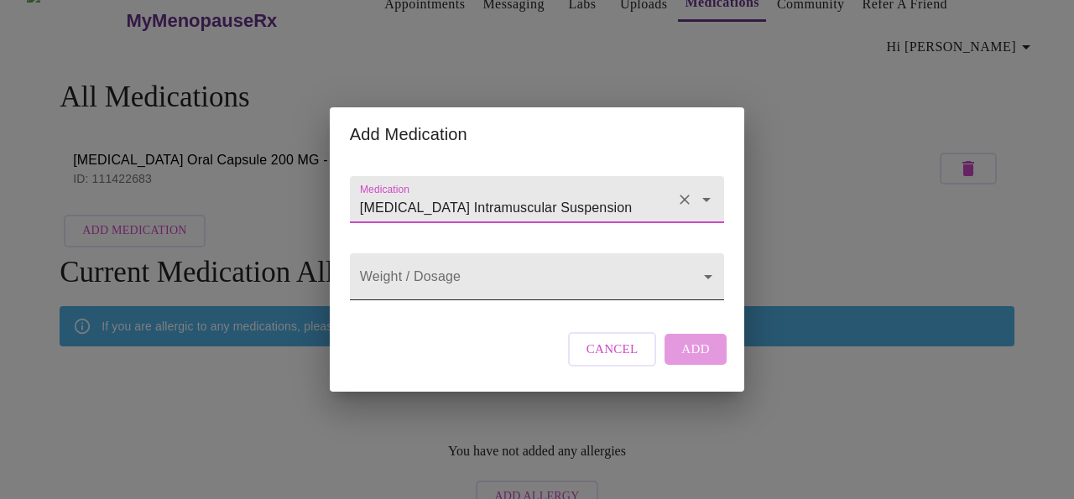
click at [593, 271] on body "MyMenopauseRx Appointments Messaging Labs Uploads Medications Community Refer a…" at bounding box center [537, 249] width 1061 height 544
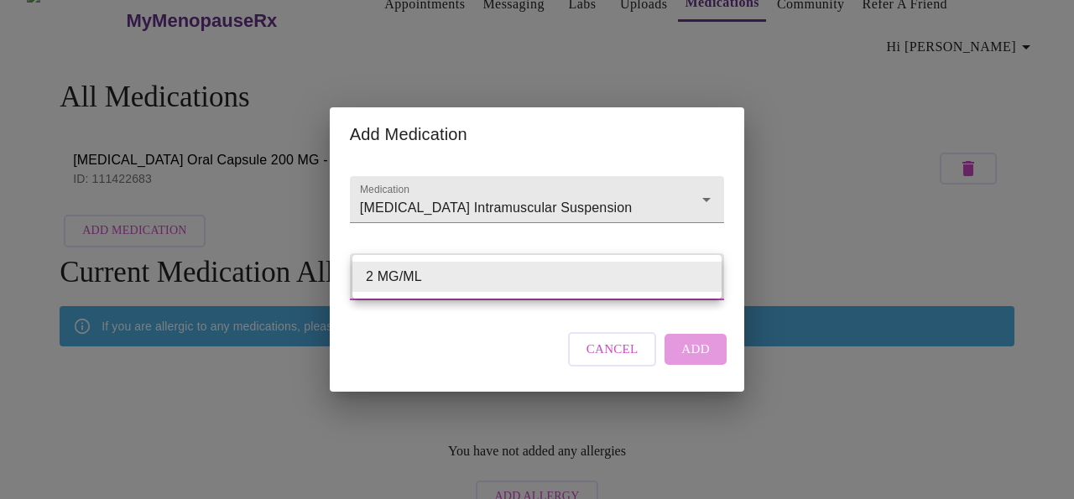
click at [635, 213] on div at bounding box center [537, 249] width 1074 height 499
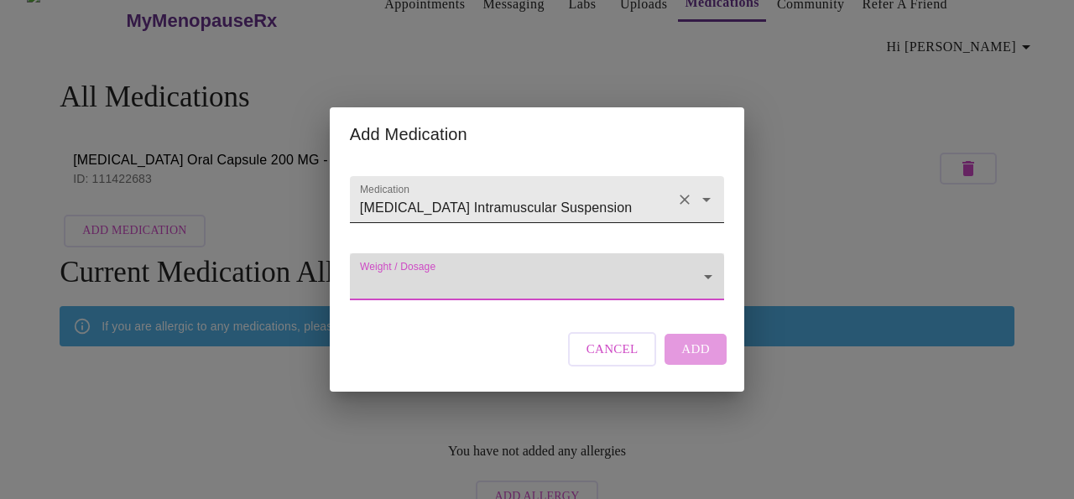
click at [703, 190] on icon "Open" at bounding box center [707, 200] width 20 height 20
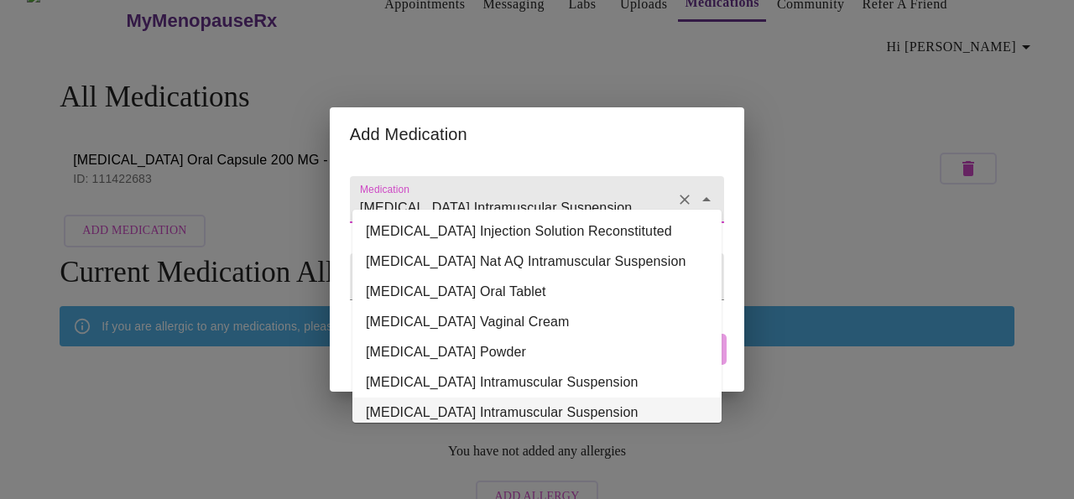
scroll to position [22, 0]
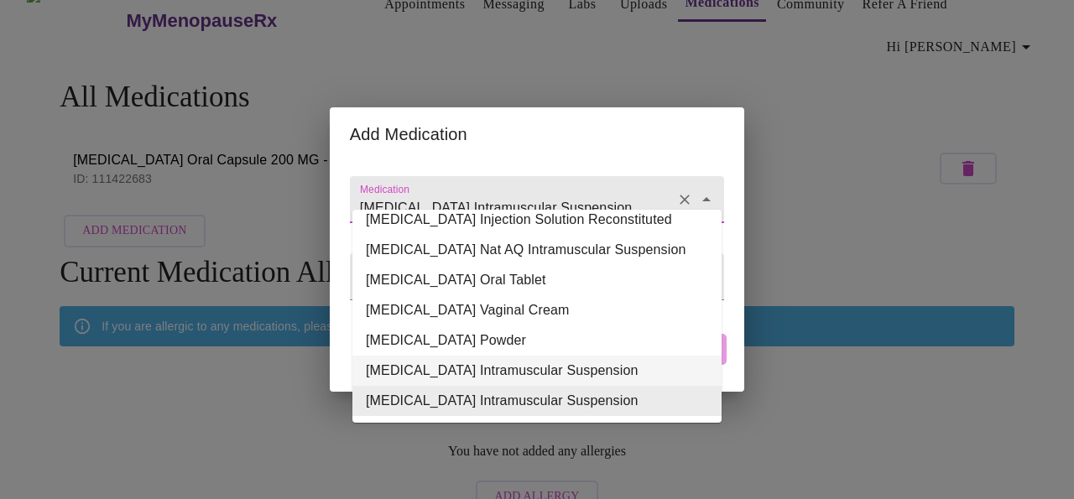
click at [619, 365] on li "[MEDICAL_DATA] Intramuscular Suspension" at bounding box center [537, 371] width 369 height 30
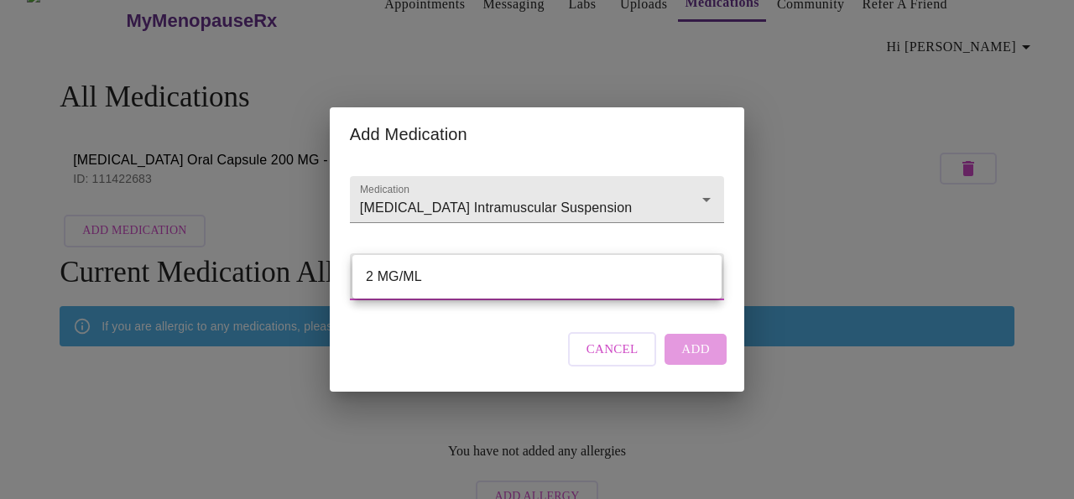
click at [617, 283] on body "MyMenopauseRx Appointments Messaging Labs Uploads Medications Community Refer a…" at bounding box center [537, 249] width 1061 height 544
click at [677, 228] on div at bounding box center [537, 249] width 1074 height 499
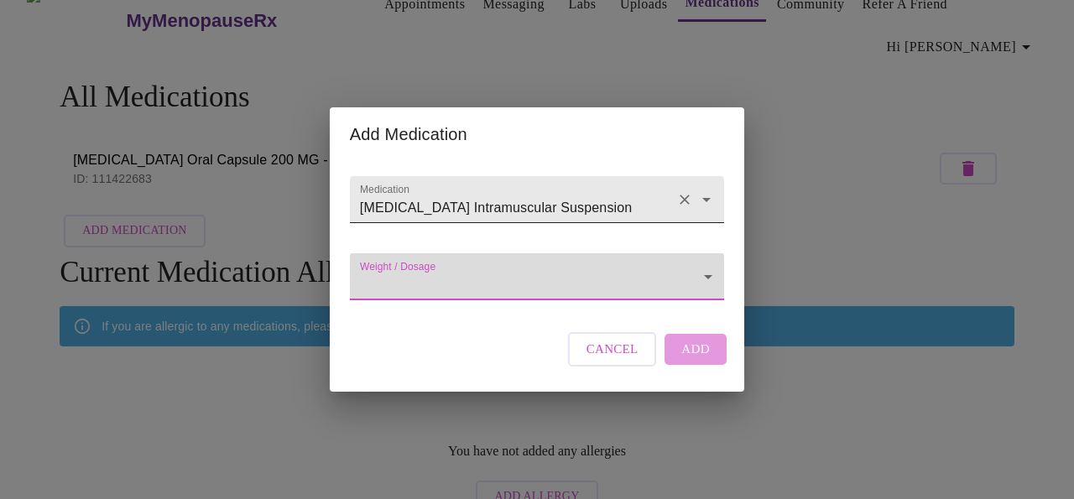
click at [703, 190] on icon "Open" at bounding box center [707, 200] width 20 height 20
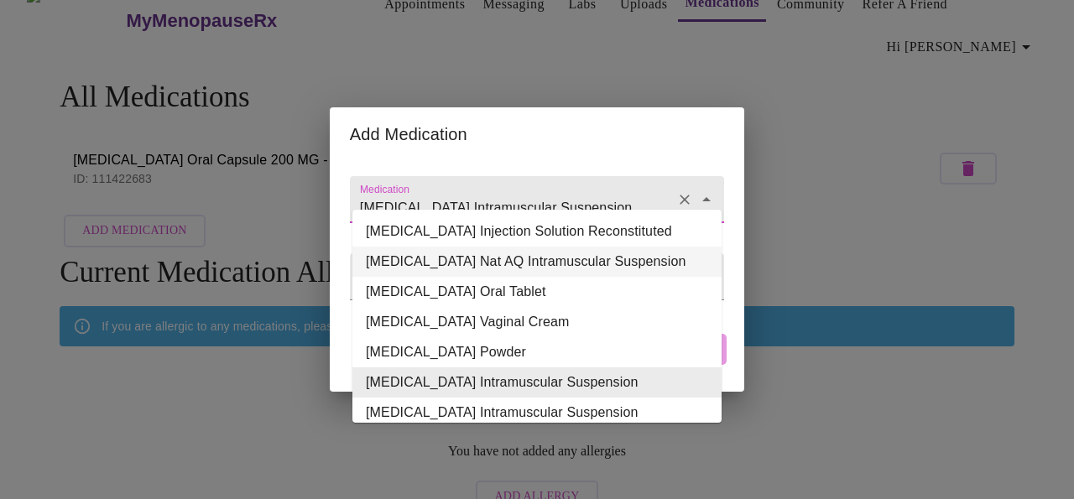
click at [611, 262] on li "[MEDICAL_DATA] Nat AQ Intramuscular Suspension" at bounding box center [537, 262] width 369 height 30
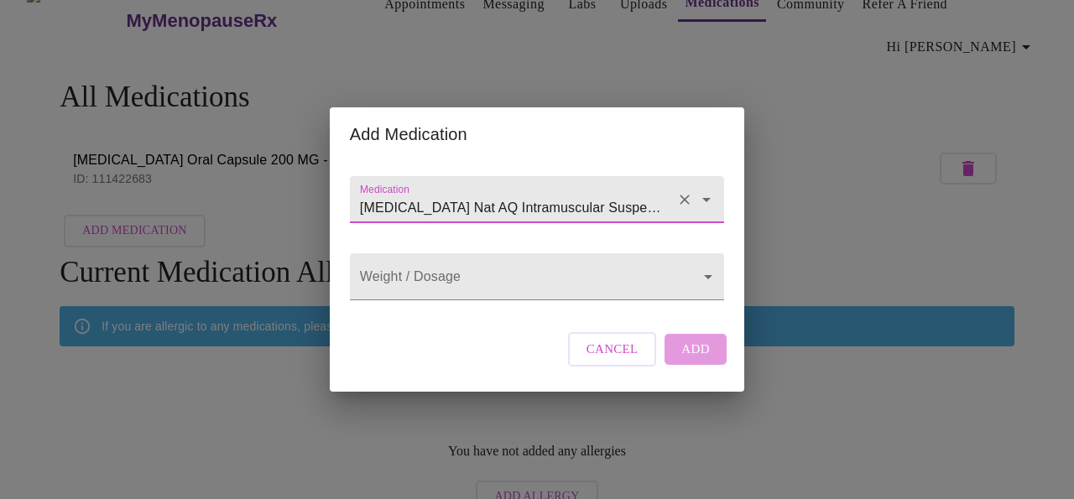
click at [611, 262] on body "MyMenopauseRx Appointments Messaging Labs Uploads Medications Community Refer a…" at bounding box center [537, 249] width 1061 height 544
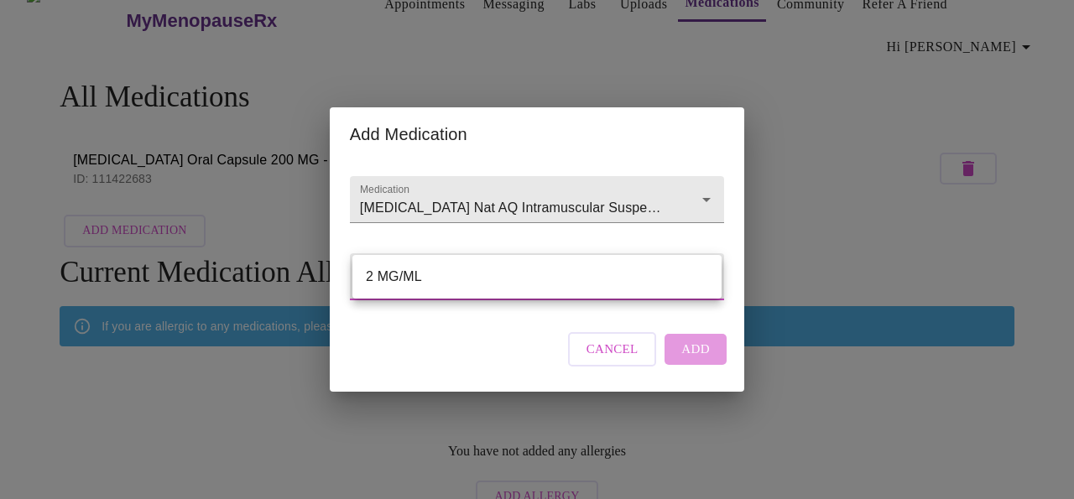
click at [654, 233] on div at bounding box center [537, 249] width 1074 height 499
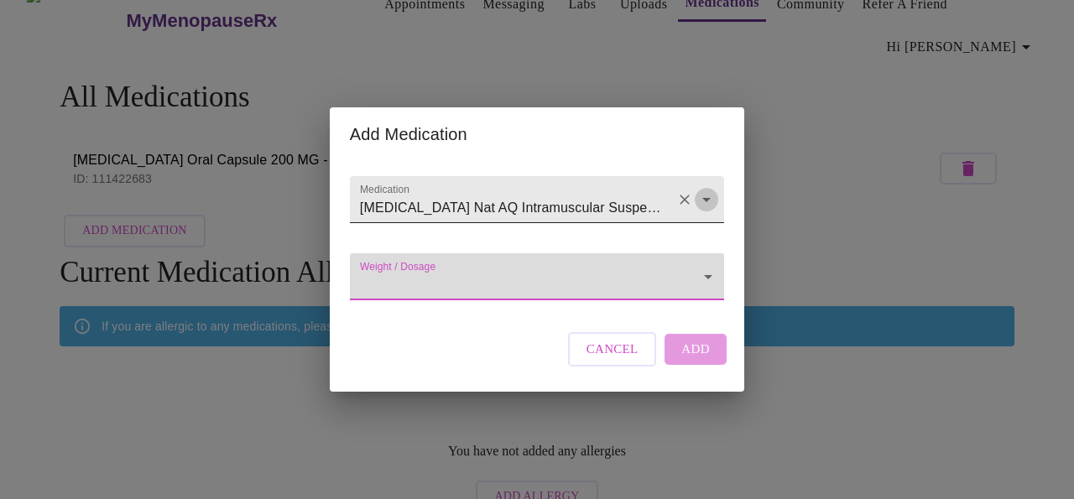
click at [703, 190] on icon "Open" at bounding box center [707, 200] width 20 height 20
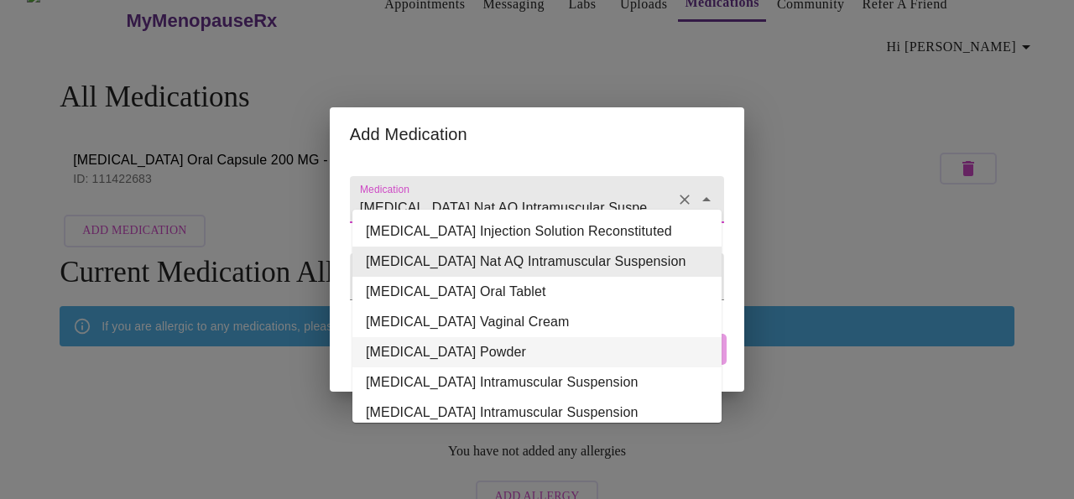
scroll to position [25, 0]
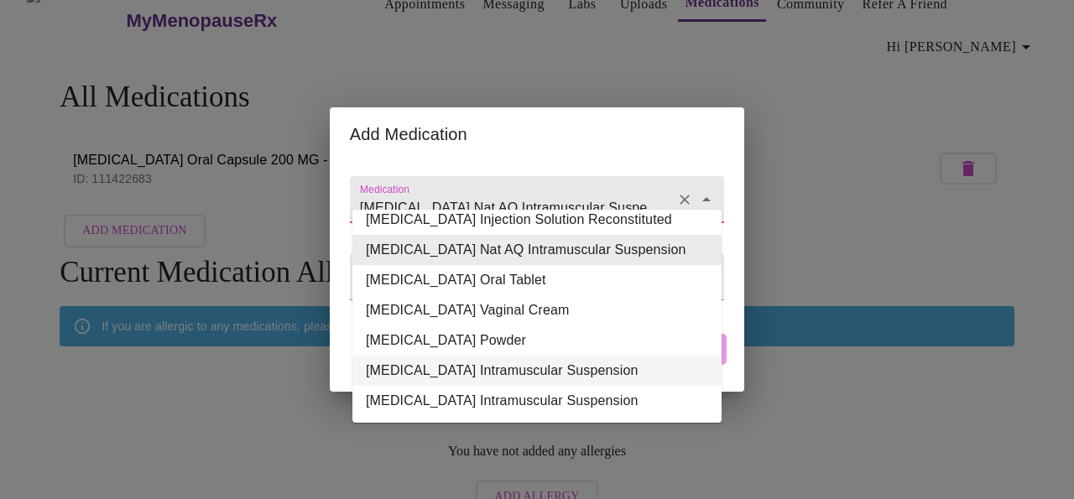
click at [593, 360] on li "[MEDICAL_DATA] Intramuscular Suspension" at bounding box center [537, 371] width 369 height 30
type input "[MEDICAL_DATA] Intramuscular Suspension"
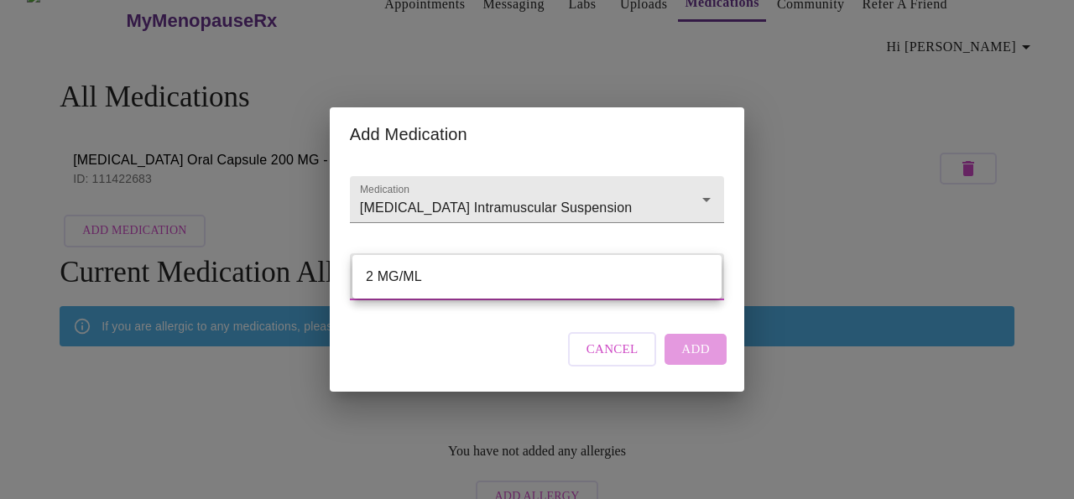
click at [597, 286] on body "MyMenopauseRx Appointments Messaging Labs Uploads Medications Community Refer a…" at bounding box center [537, 249] width 1061 height 544
click at [595, 358] on div at bounding box center [537, 249] width 1074 height 499
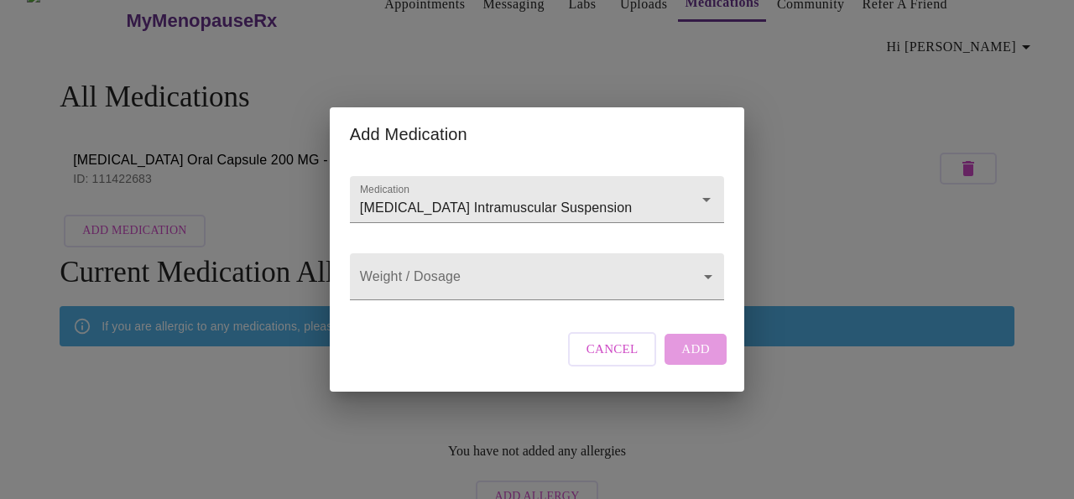
click at [692, 361] on div "Cancel Add" at bounding box center [647, 349] width 167 height 50
click at [625, 360] on span "Cancel" at bounding box center [613, 349] width 52 height 22
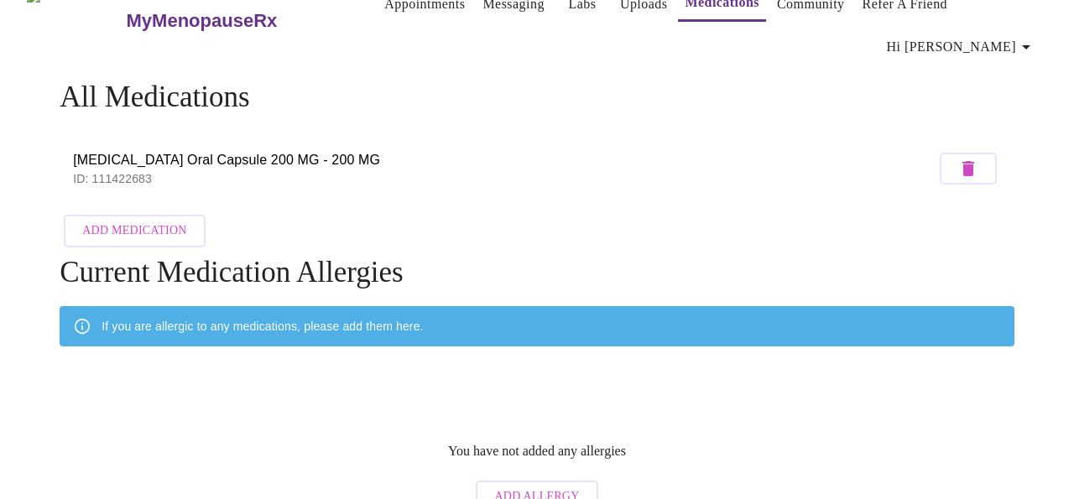
scroll to position [56, 0]
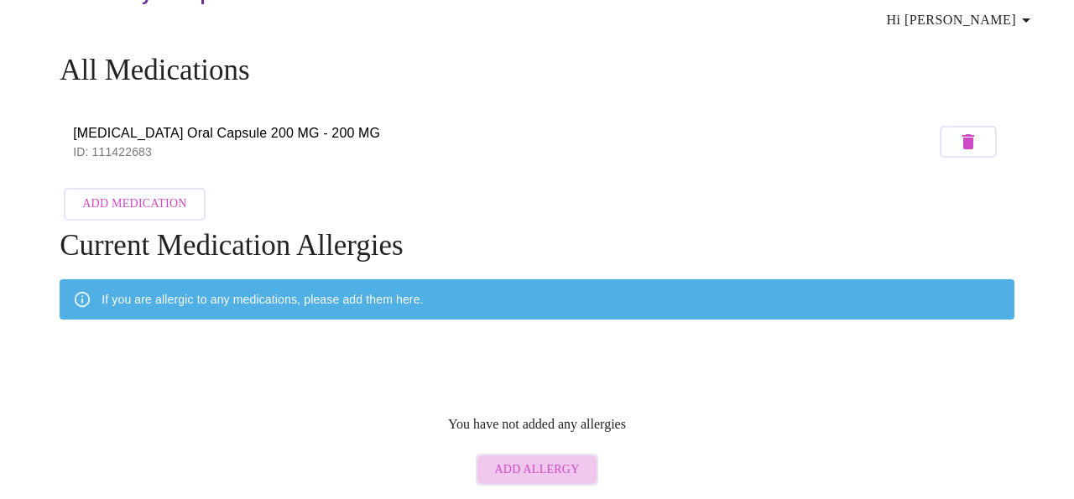
click at [557, 462] on span "Add Allergy" at bounding box center [536, 470] width 85 height 21
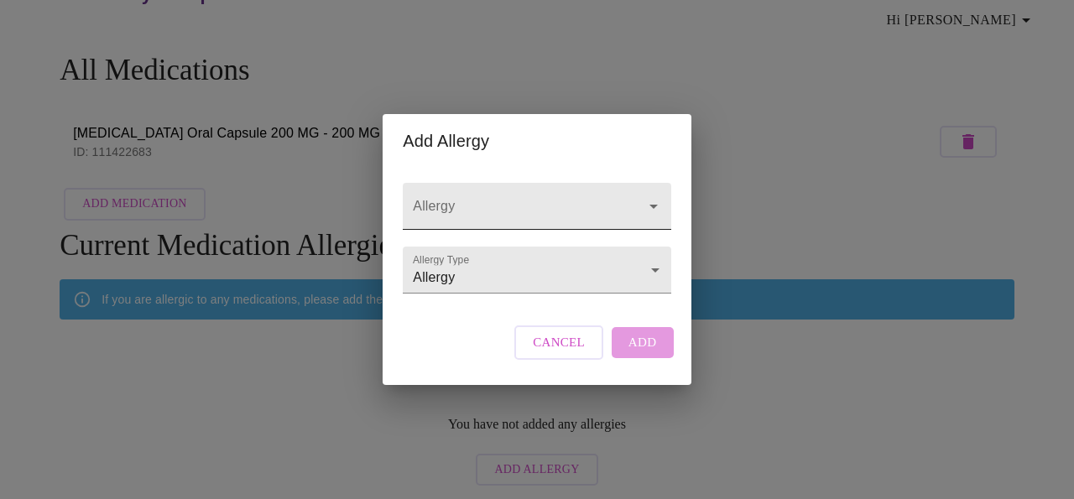
click at [540, 199] on input "Allergy" at bounding box center [513, 214] width 206 height 31
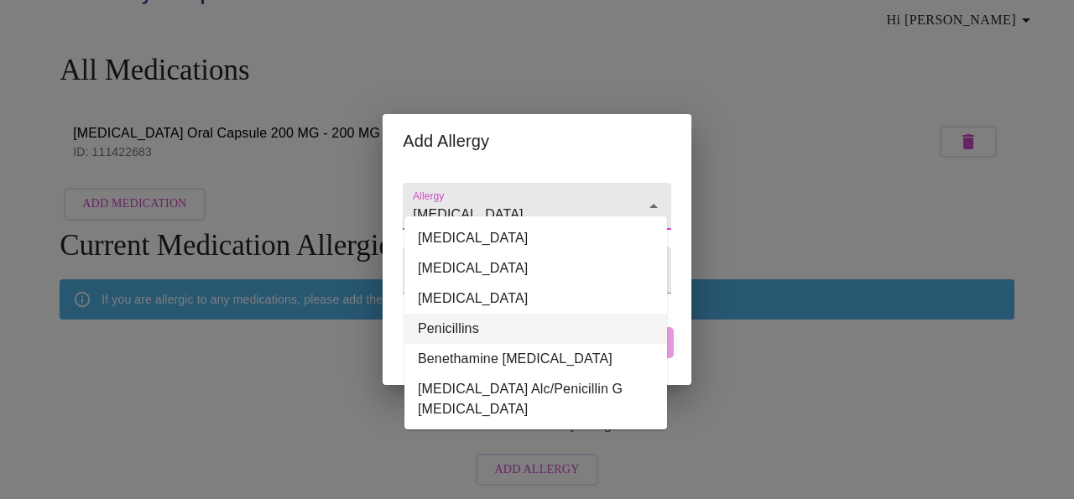
click at [477, 327] on li "Penicillins" at bounding box center [536, 329] width 263 height 30
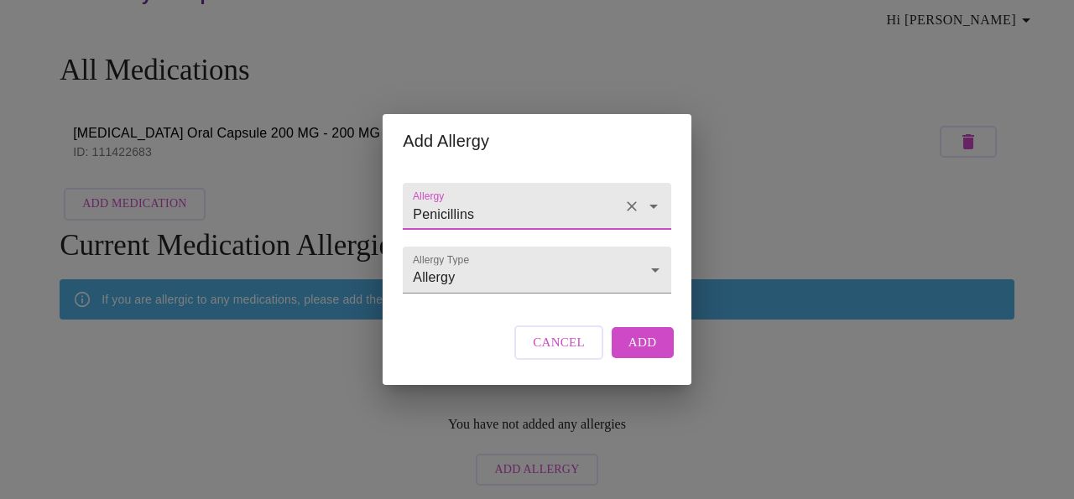
type input "Penicillins"
click at [642, 353] on span "Add" at bounding box center [643, 343] width 29 height 22
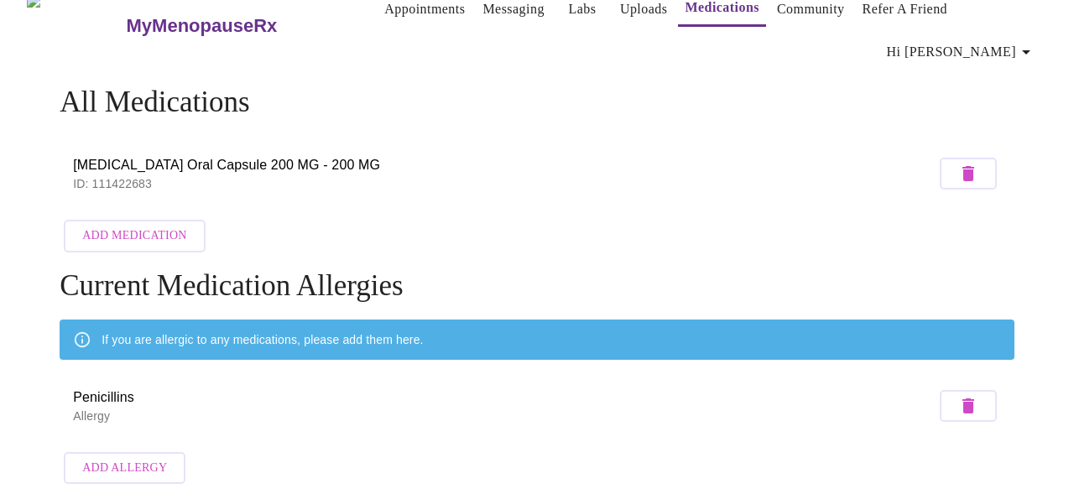
scroll to position [0, 0]
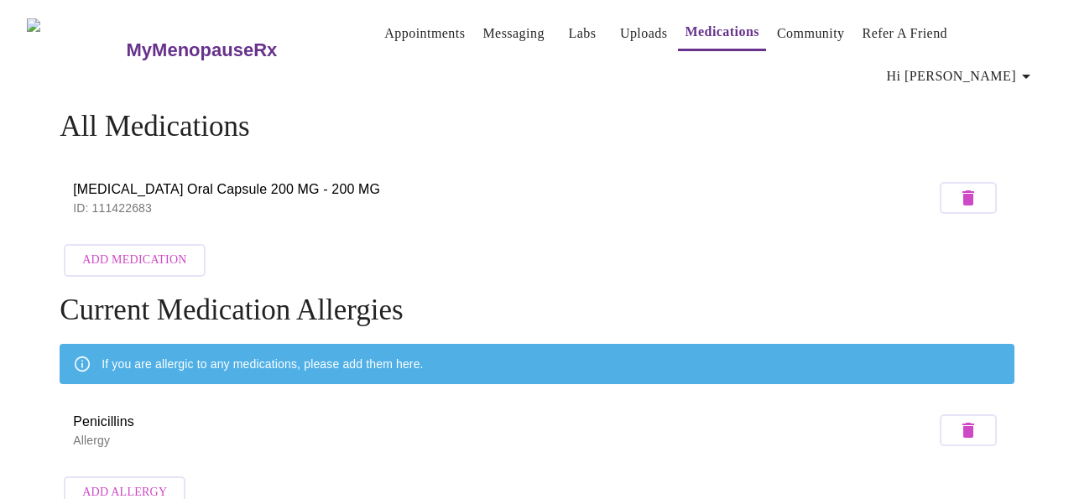
click at [787, 22] on link "Community" at bounding box center [811, 34] width 68 height 24
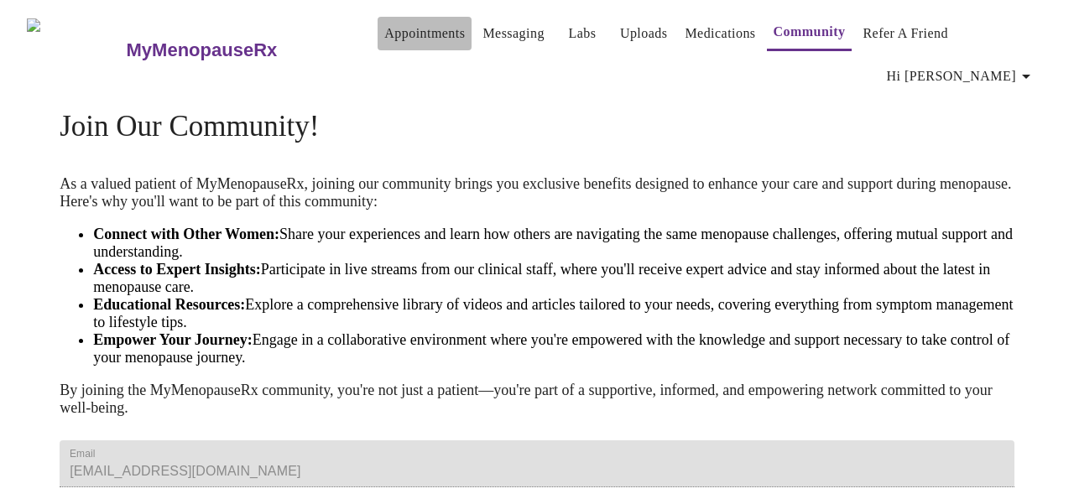
click at [407, 31] on link "Appointments" at bounding box center [424, 34] width 81 height 24
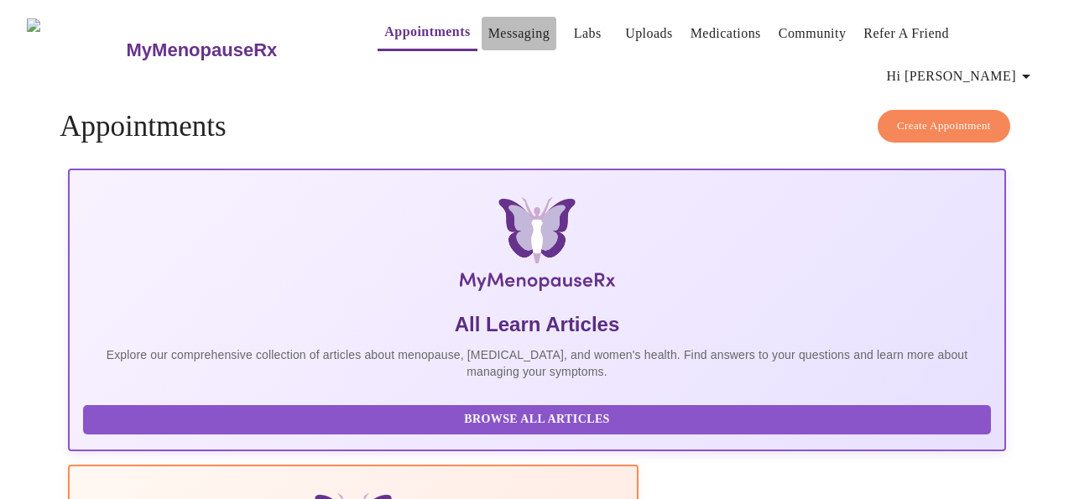
click at [489, 26] on link "Messaging" at bounding box center [519, 34] width 61 height 24
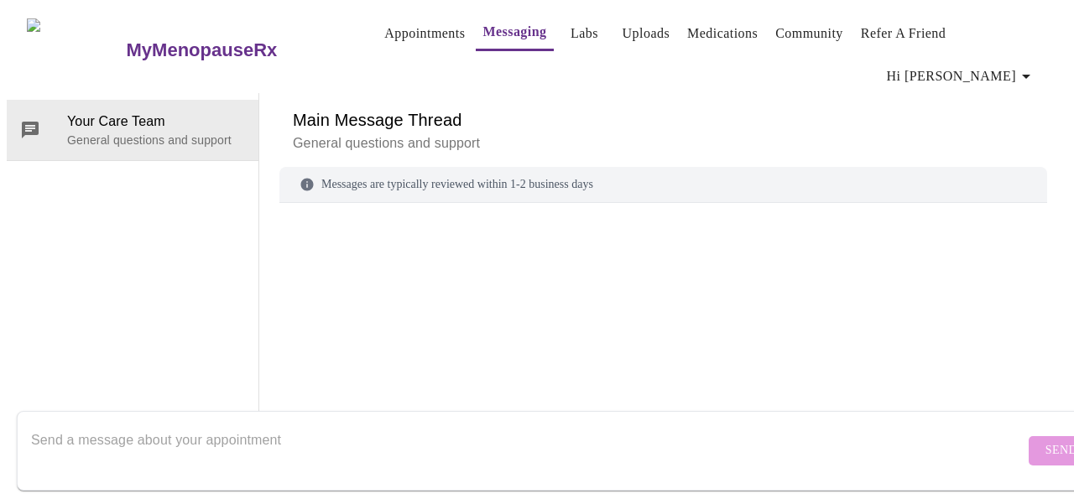
click at [571, 22] on link "Labs" at bounding box center [585, 34] width 28 height 24
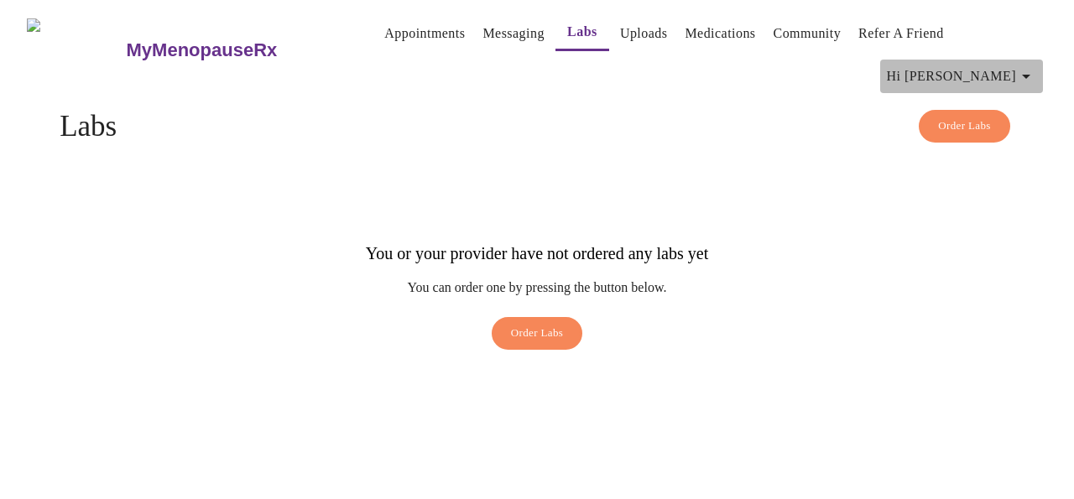
click at [1031, 75] on icon "button" at bounding box center [1026, 77] width 8 height 4
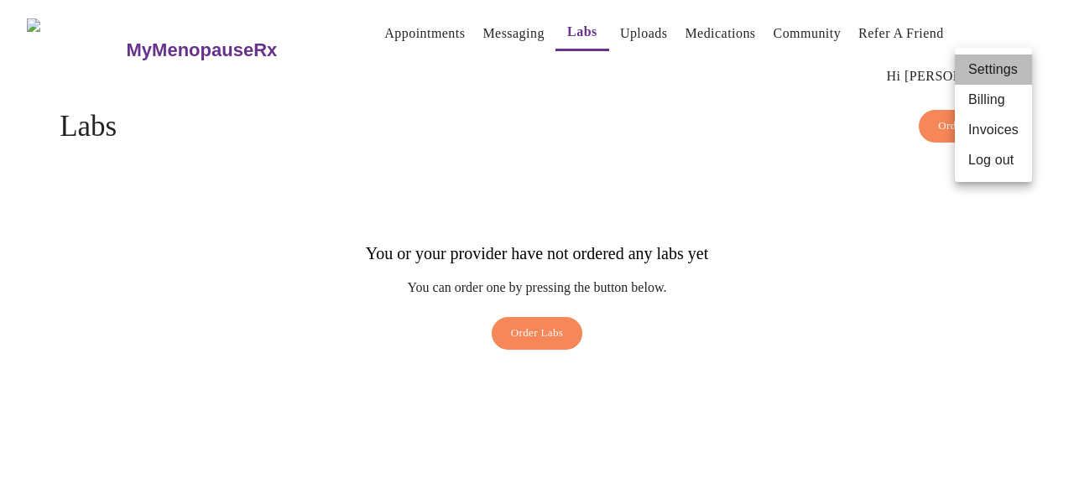
click at [1003, 65] on li "Settings" at bounding box center [993, 70] width 77 height 30
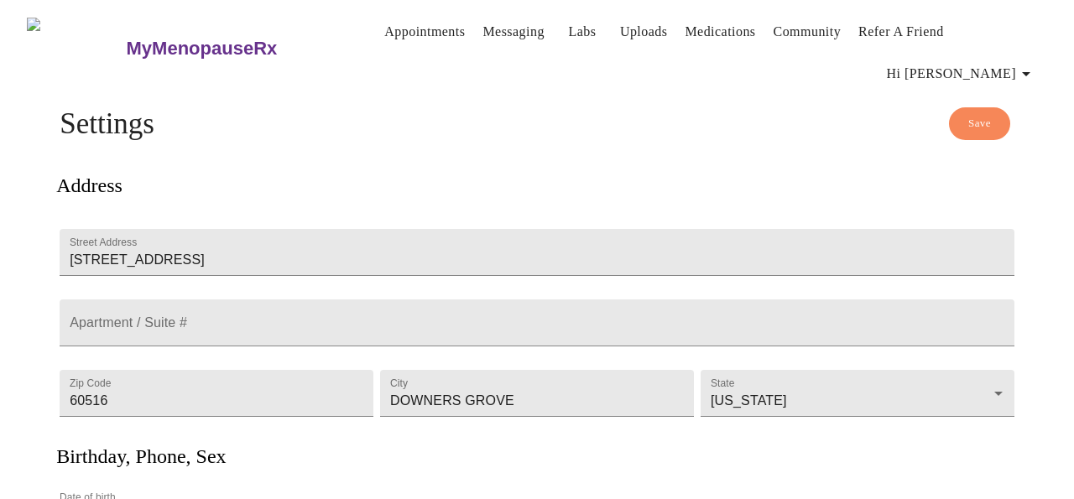
click at [973, 123] on span "Save" at bounding box center [980, 123] width 23 height 19
click at [975, 65] on span "Hi [PERSON_NAME]" at bounding box center [961, 74] width 149 height 24
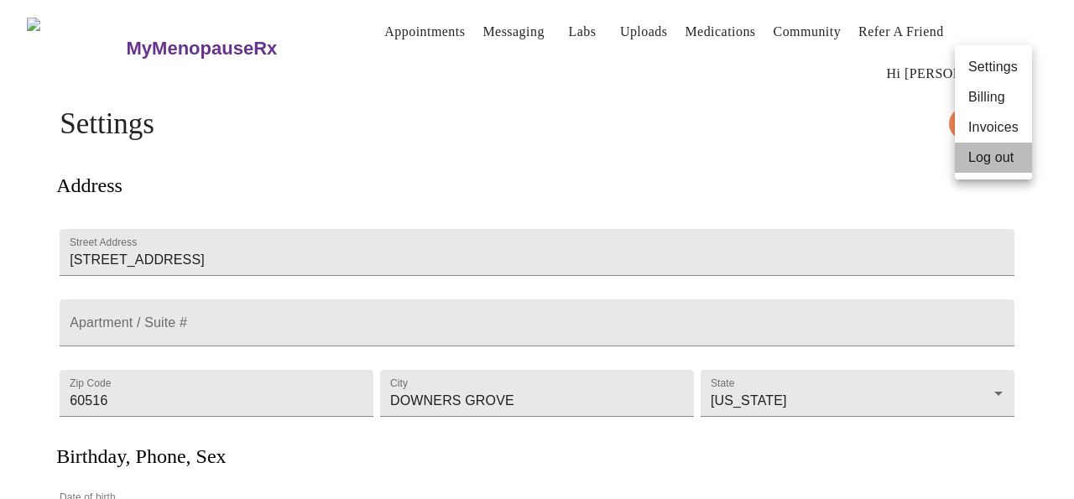
click at [1006, 159] on li "Log out" at bounding box center [993, 158] width 77 height 30
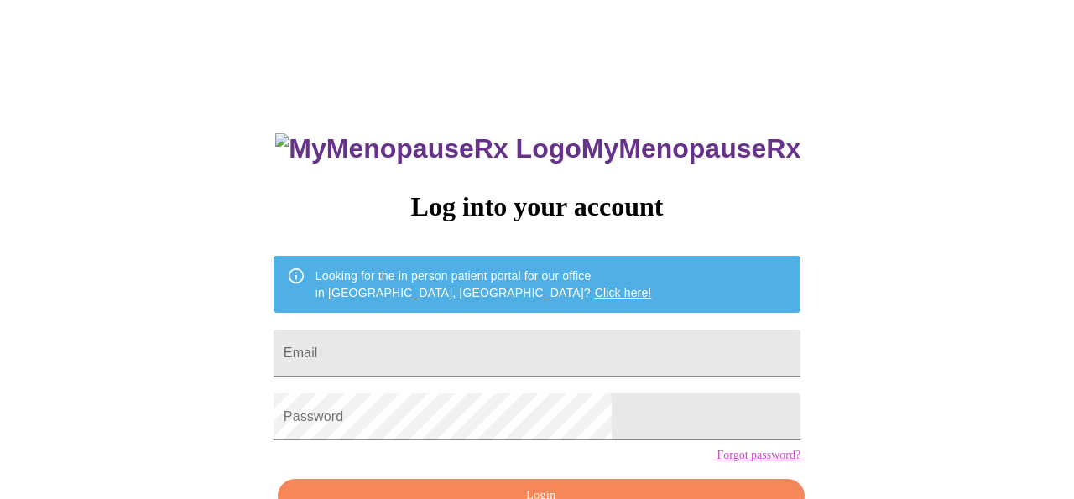
scroll to position [101, 0]
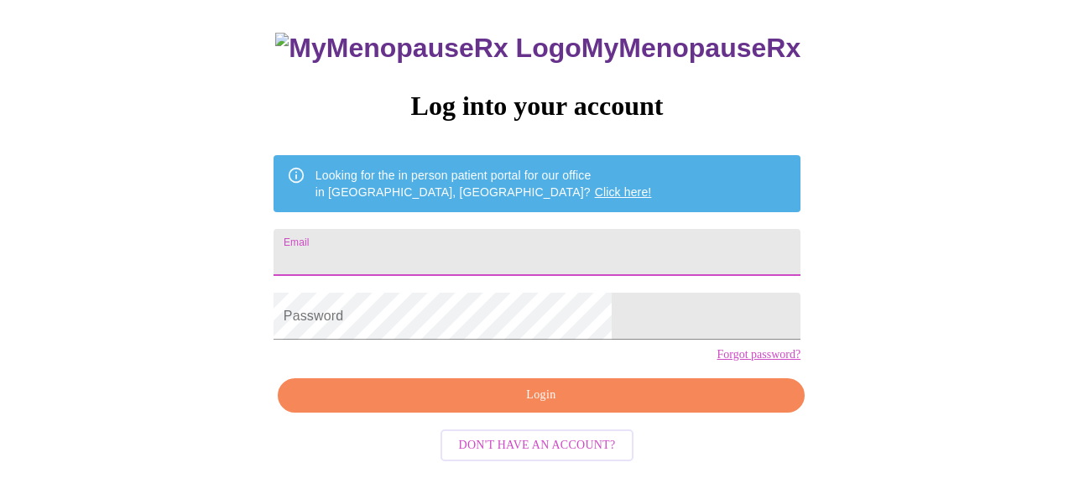
click at [631, 247] on input "Email" at bounding box center [537, 252] width 527 height 47
type input "[EMAIL_ADDRESS][DOMAIN_NAME]"
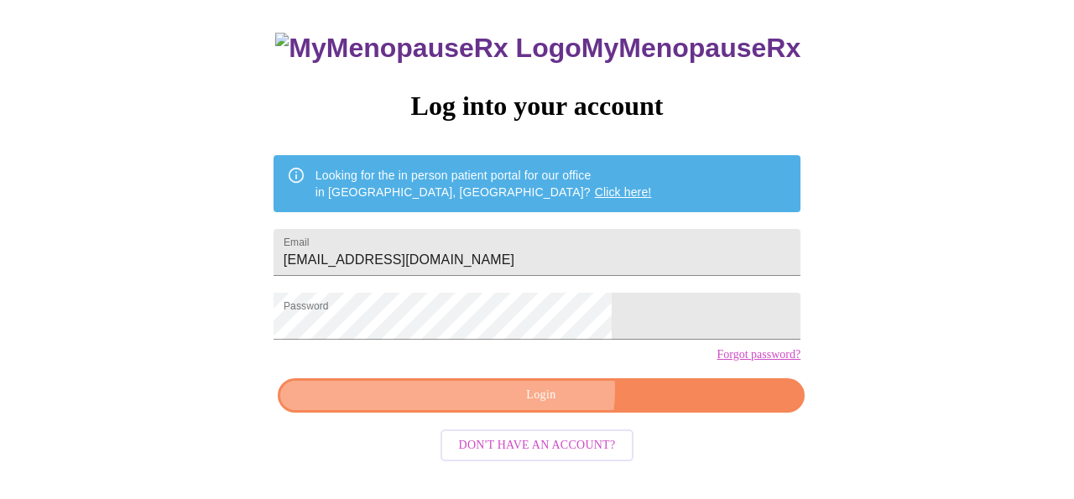
click at [536, 406] on span "Login" at bounding box center [541, 395] width 489 height 21
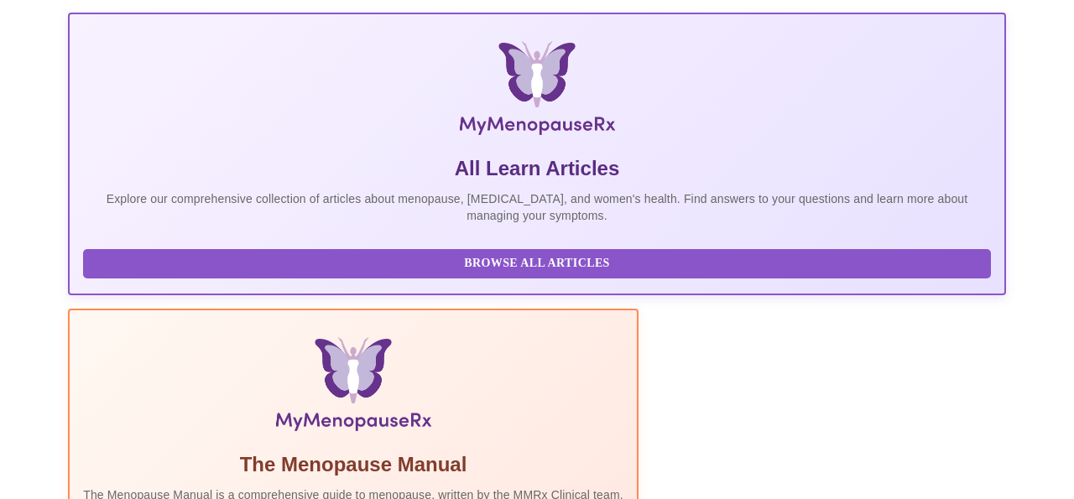
scroll to position [154, 0]
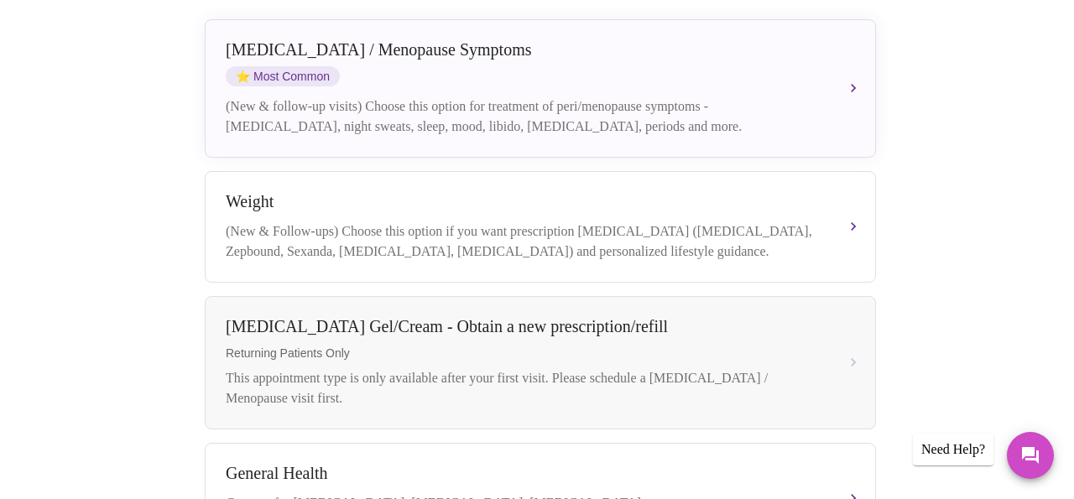
scroll to position [525, 0]
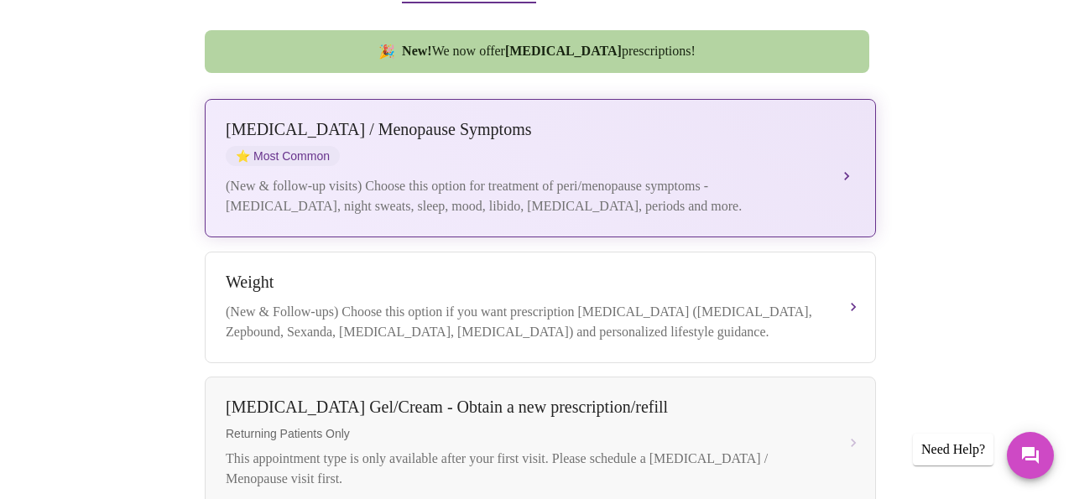
click at [675, 176] on div "(New & follow-up visits) Choose this option for treatment of peri/menopause sym…" at bounding box center [524, 196] width 596 height 40
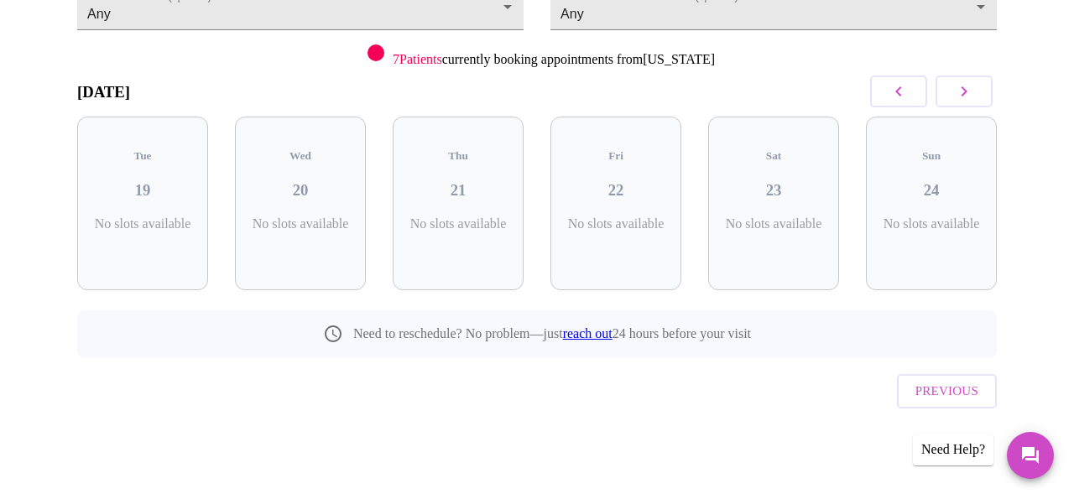
scroll to position [184, 0]
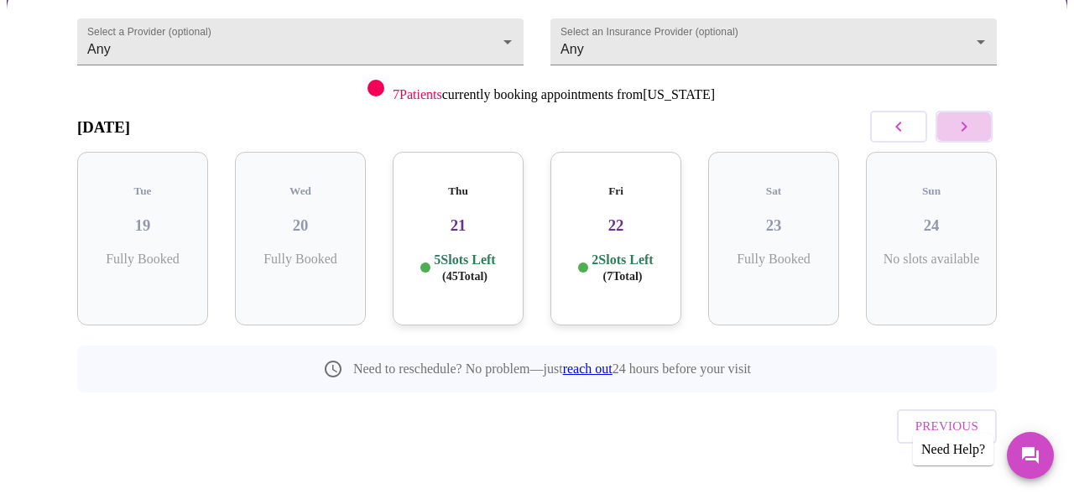
click at [975, 128] on icon "button" at bounding box center [964, 127] width 20 height 20
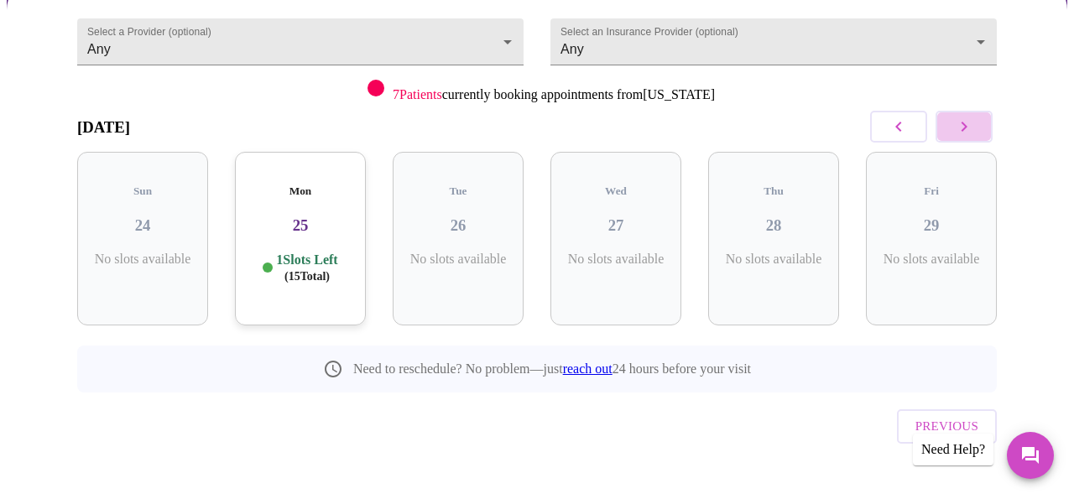
click at [975, 128] on icon "button" at bounding box center [964, 127] width 20 height 20
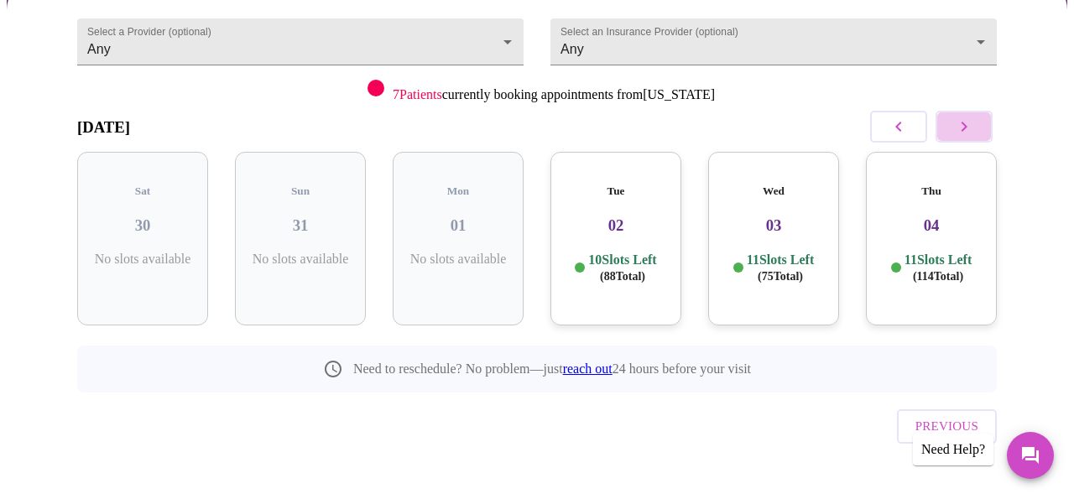
click at [975, 128] on icon "button" at bounding box center [964, 127] width 20 height 20
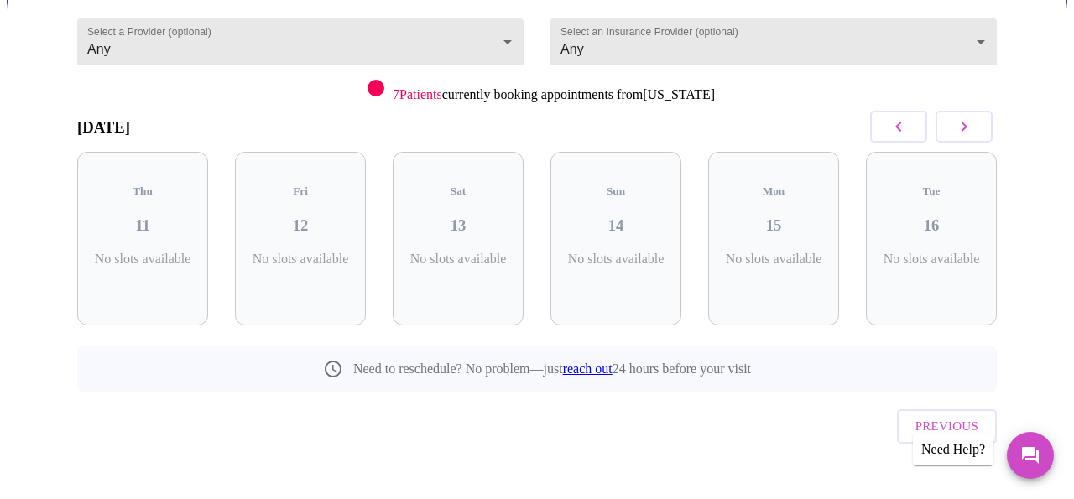
click at [975, 128] on icon "button" at bounding box center [964, 127] width 20 height 20
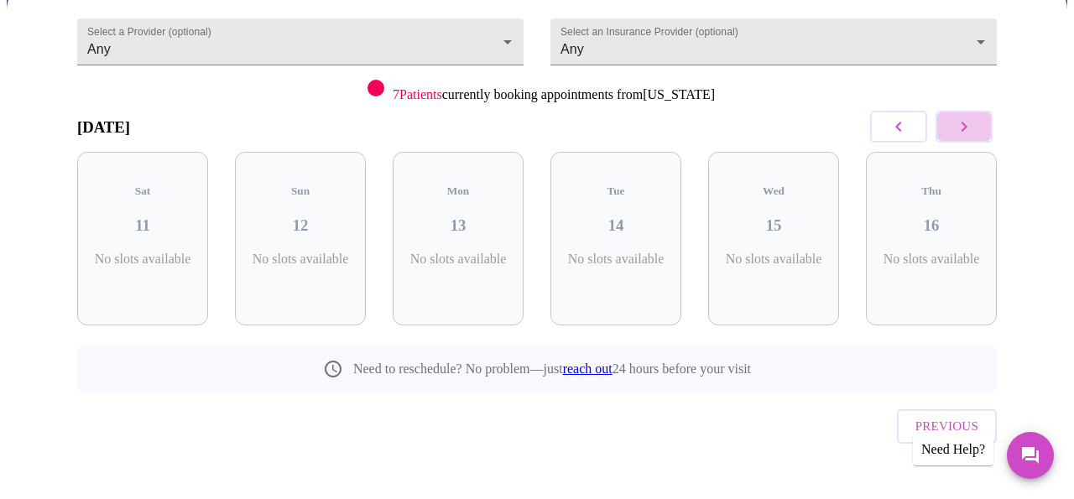
click at [975, 128] on icon "button" at bounding box center [964, 127] width 20 height 20
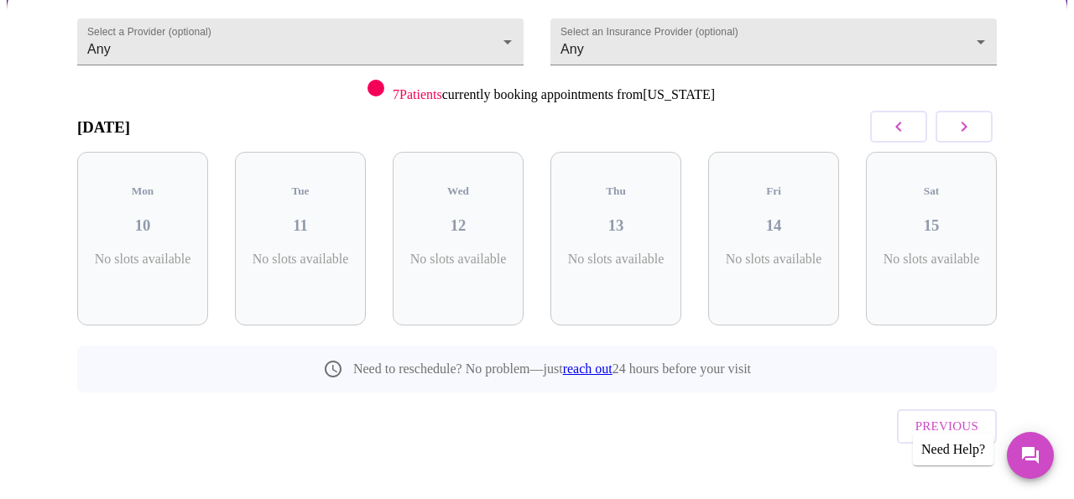
click at [975, 128] on icon "button" at bounding box center [964, 127] width 20 height 20
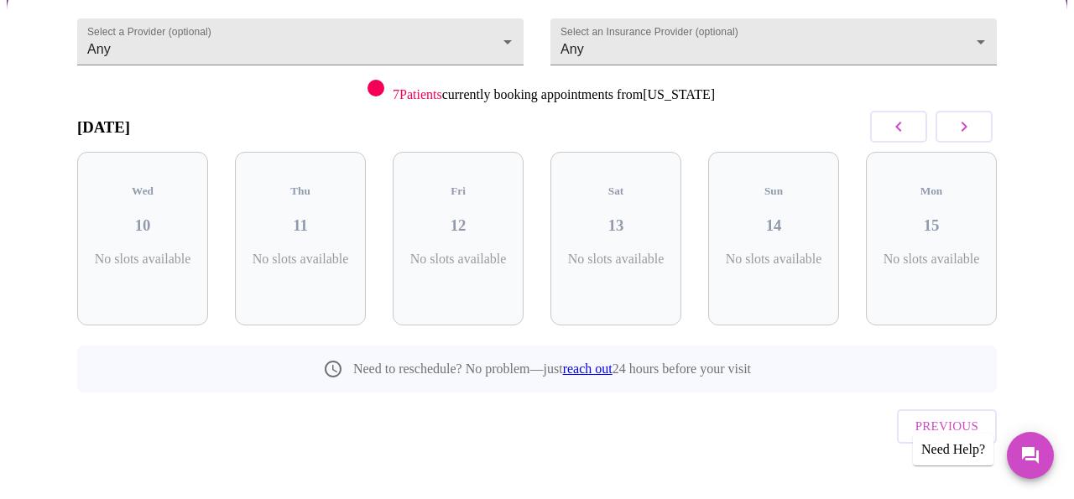
click at [975, 128] on icon "button" at bounding box center [964, 127] width 20 height 20
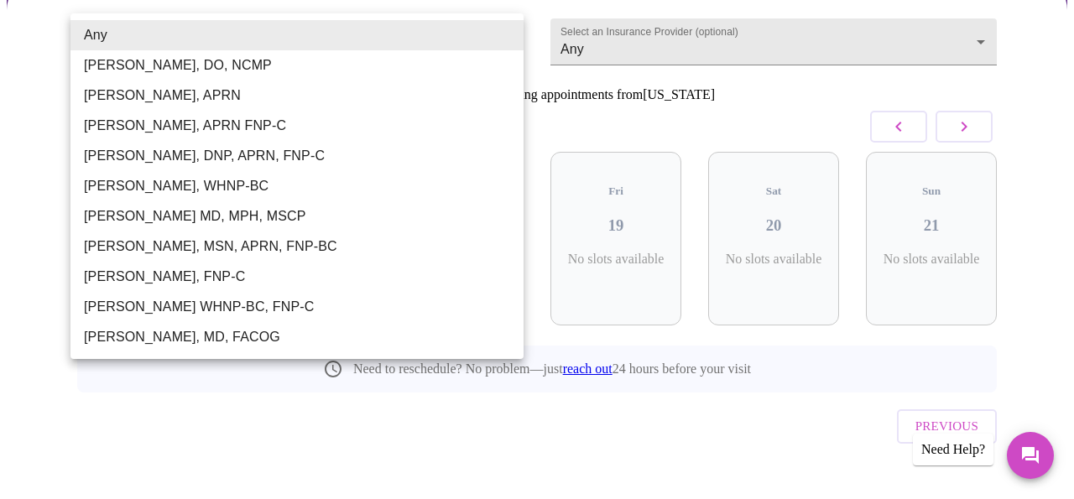
click at [508, 29] on body "MyMenopauseRx Appointments Messaging Labs Uploads Medications Community Refer a…" at bounding box center [537, 175] width 1061 height 705
click at [268, 243] on li "[PERSON_NAME], MSN, APRN, FNP-BC" at bounding box center [297, 247] width 453 height 30
type input "[PERSON_NAME], MSN, APRN, FNP-BC"
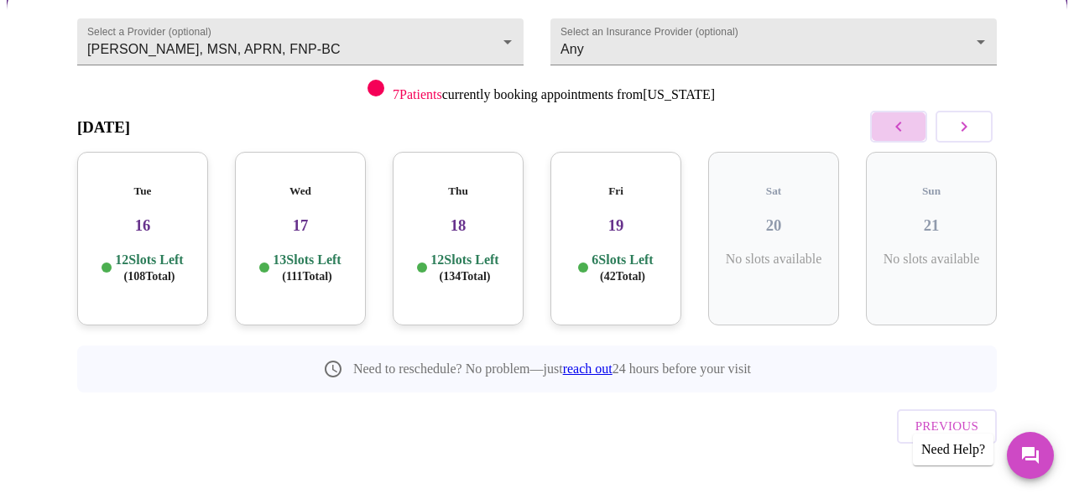
click at [902, 124] on icon "button" at bounding box center [899, 127] width 6 height 10
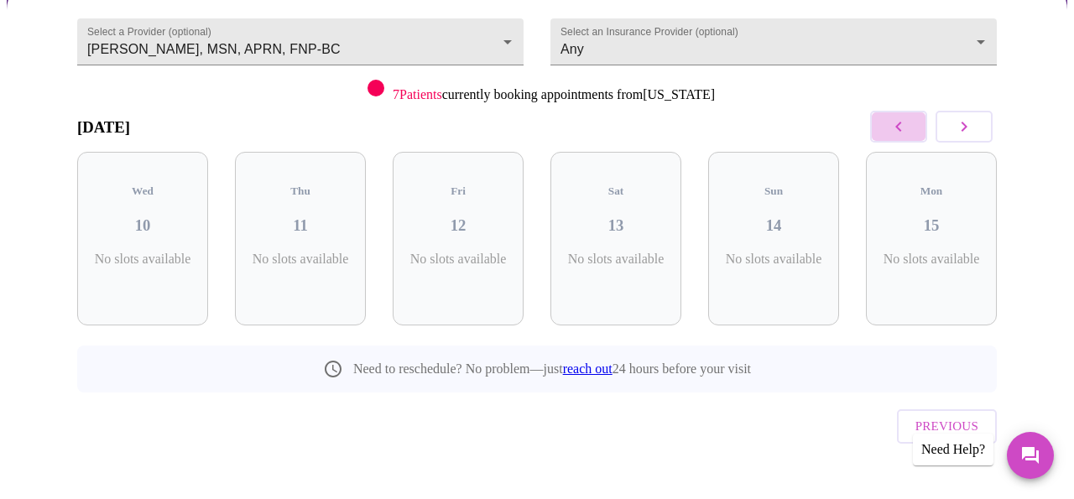
click at [901, 122] on icon "button" at bounding box center [899, 127] width 20 height 20
click at [966, 123] on icon "button" at bounding box center [964, 127] width 20 height 20
click at [468, 233] on div "Thu 18 5 Slots Left ( 15 Total)" at bounding box center [458, 239] width 131 height 174
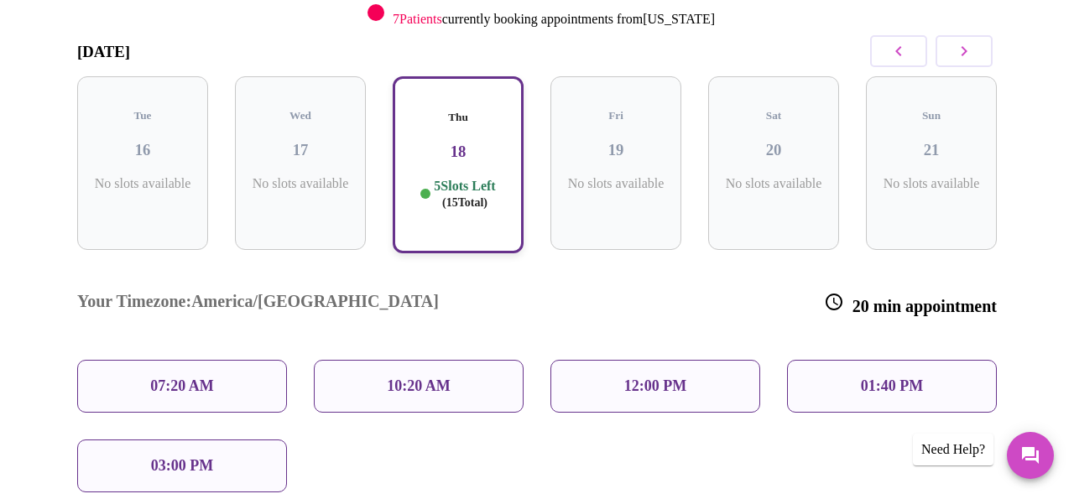
scroll to position [259, 0]
click at [856, 361] on div "01:40 PM" at bounding box center [892, 387] width 210 height 53
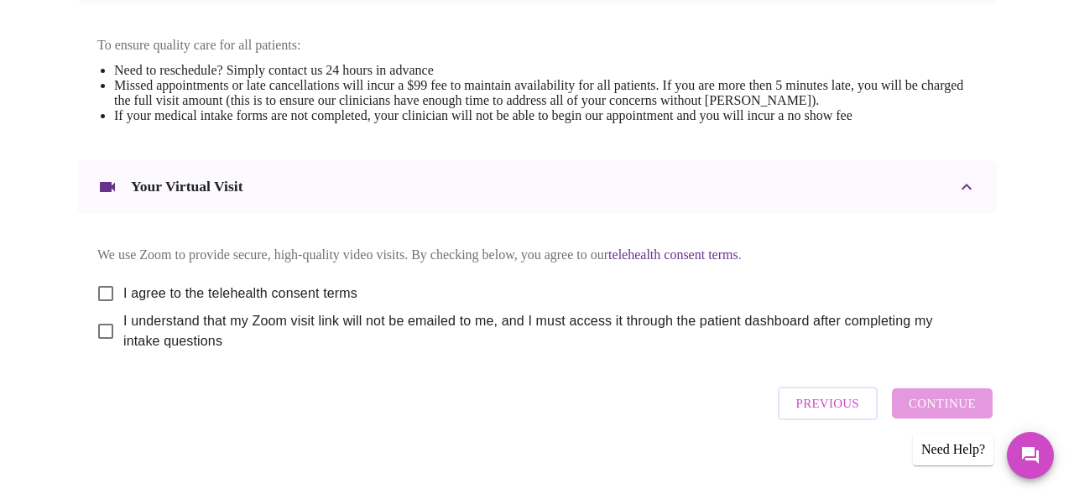
scroll to position [746, 0]
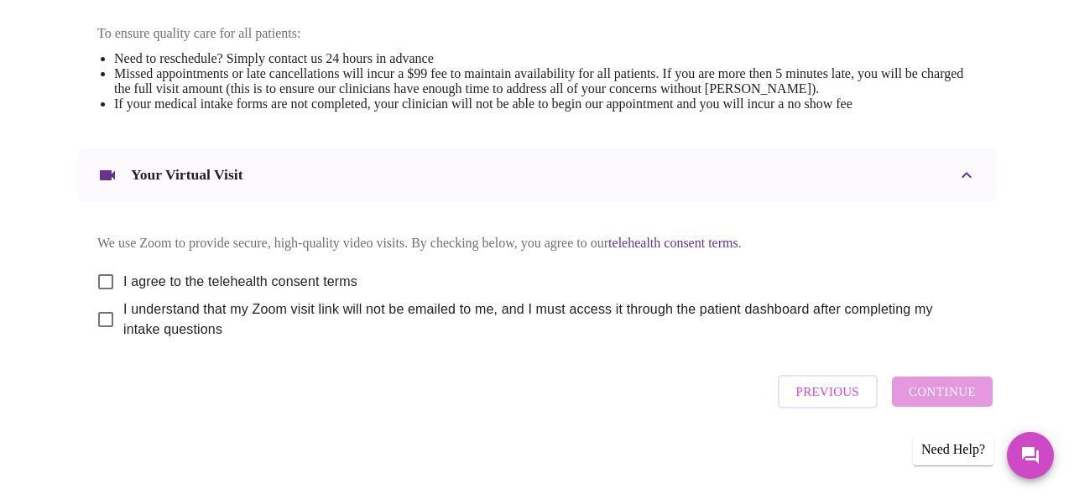
click at [97, 269] on input "I agree to the telehealth consent terms" at bounding box center [105, 281] width 35 height 35
checkbox input "true"
click at [99, 320] on input "I understand that my Zoom visit link will not be emailed to me, and I must acce…" at bounding box center [105, 319] width 35 height 35
checkbox input "true"
click at [941, 396] on span "Continue" at bounding box center [942, 392] width 67 height 22
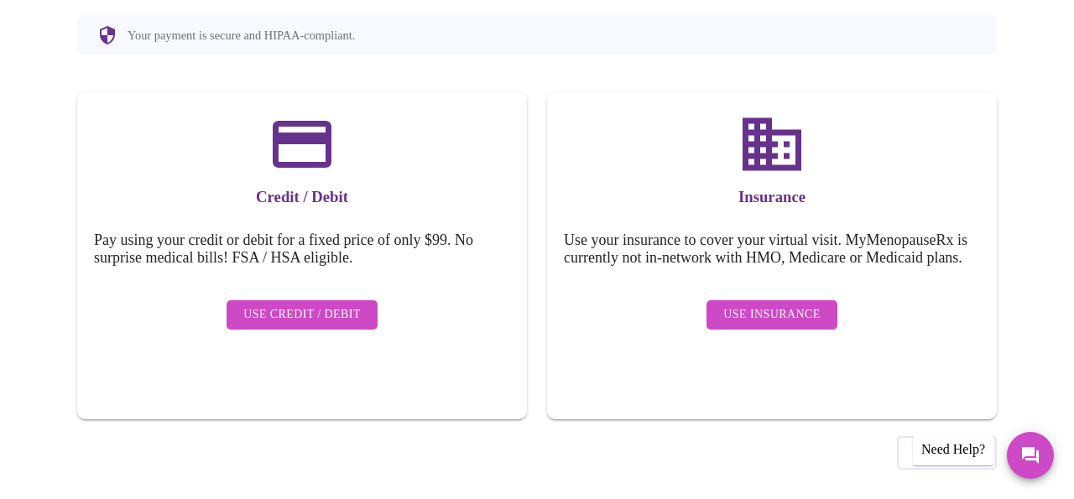
scroll to position [227, 0]
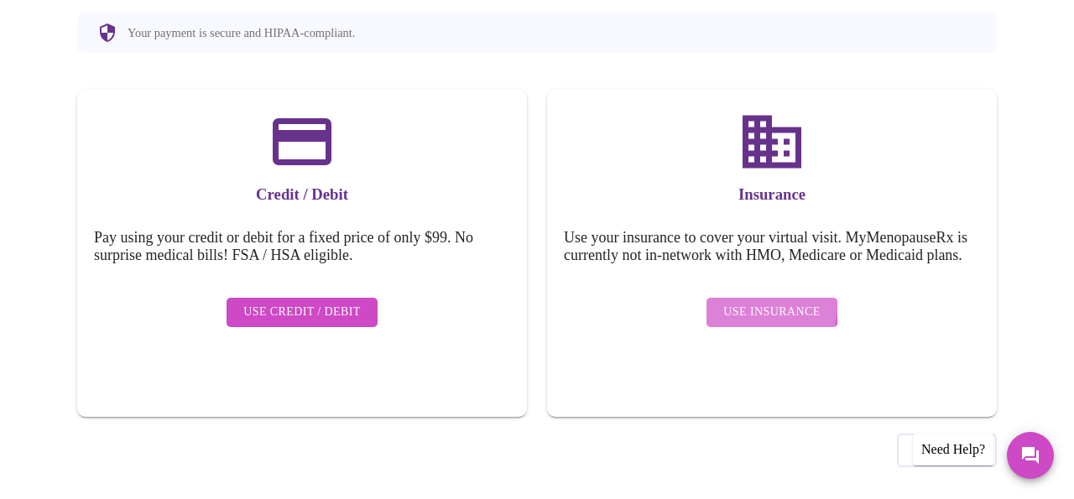
click at [769, 313] on span "Use Insurance" at bounding box center [772, 312] width 97 height 21
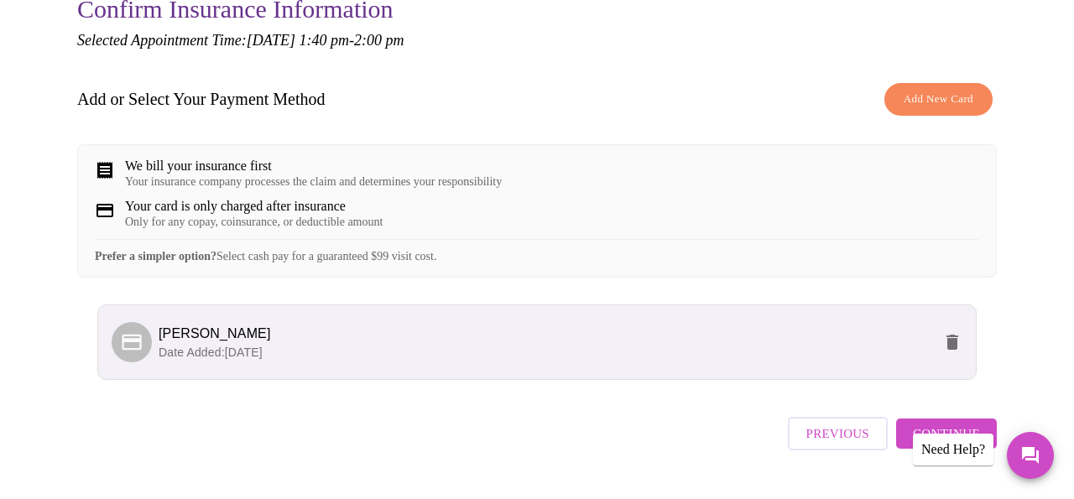
scroll to position [255, 0]
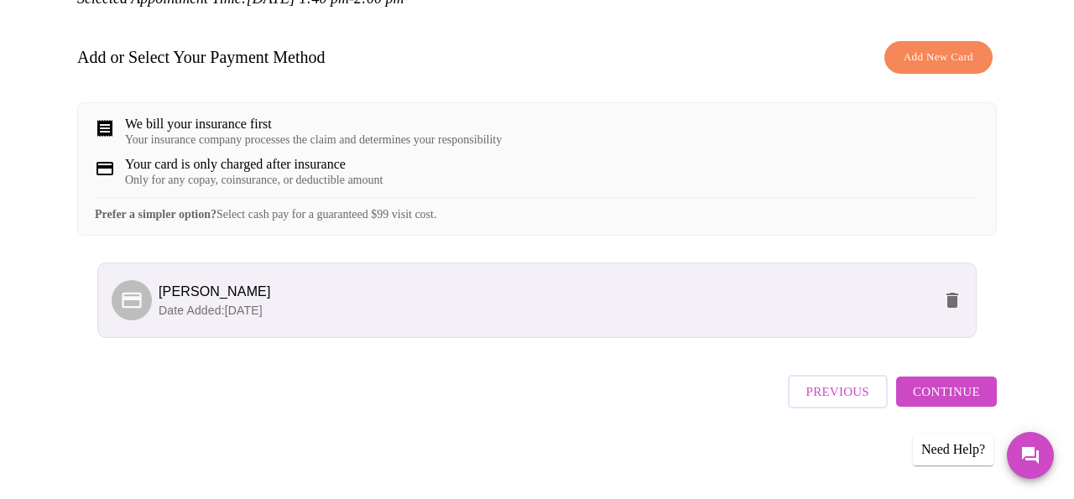
click at [923, 395] on span "Continue" at bounding box center [946, 392] width 67 height 22
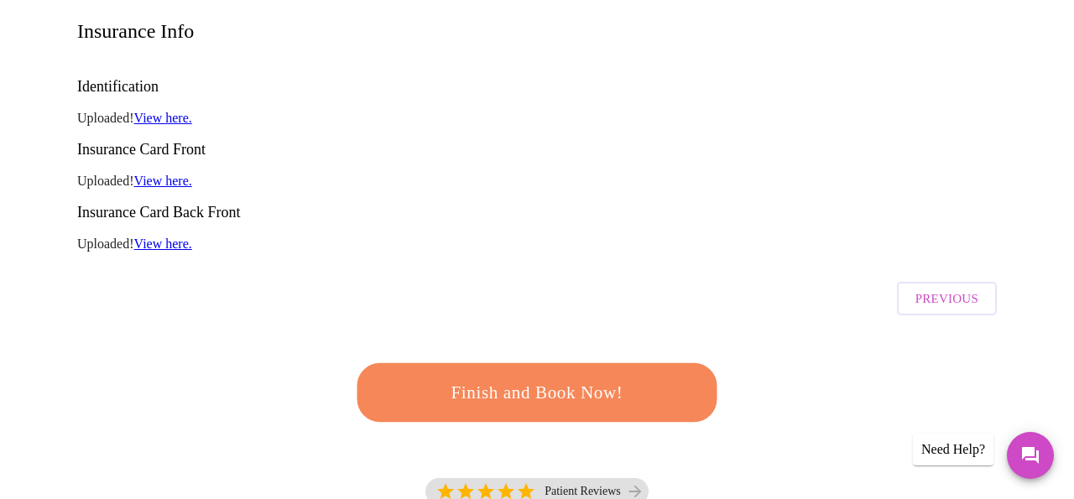
scroll to position [274, 0]
click at [538, 376] on span "Finish and Book Now!" at bounding box center [536, 391] width 315 height 31
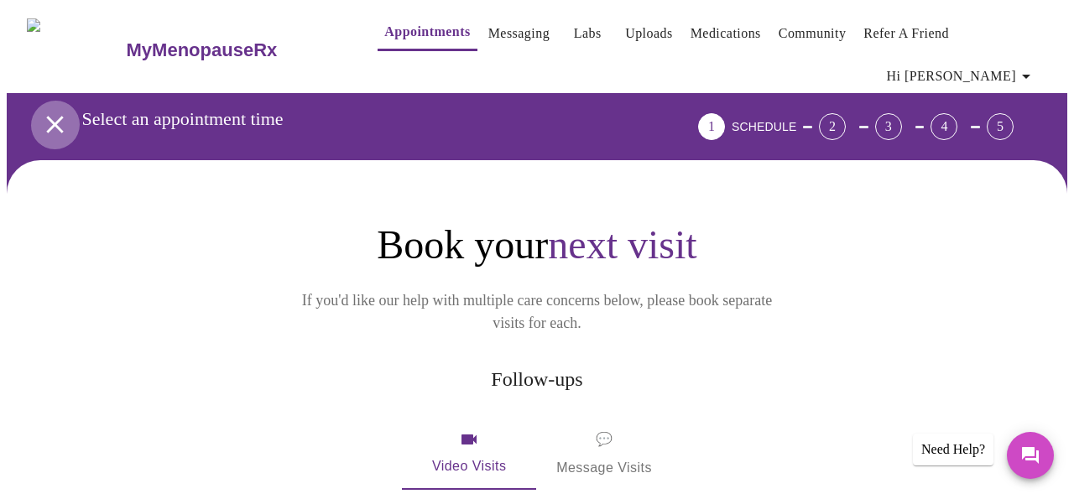
click at [43, 115] on icon "open drawer" at bounding box center [54, 124] width 29 height 29
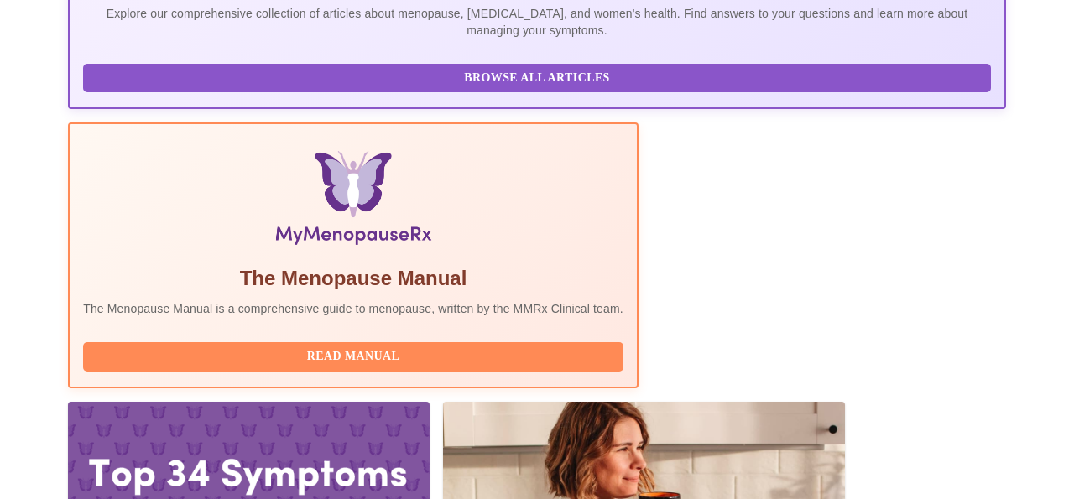
scroll to position [443, 0]
